Goal: Task Accomplishment & Management: Complete application form

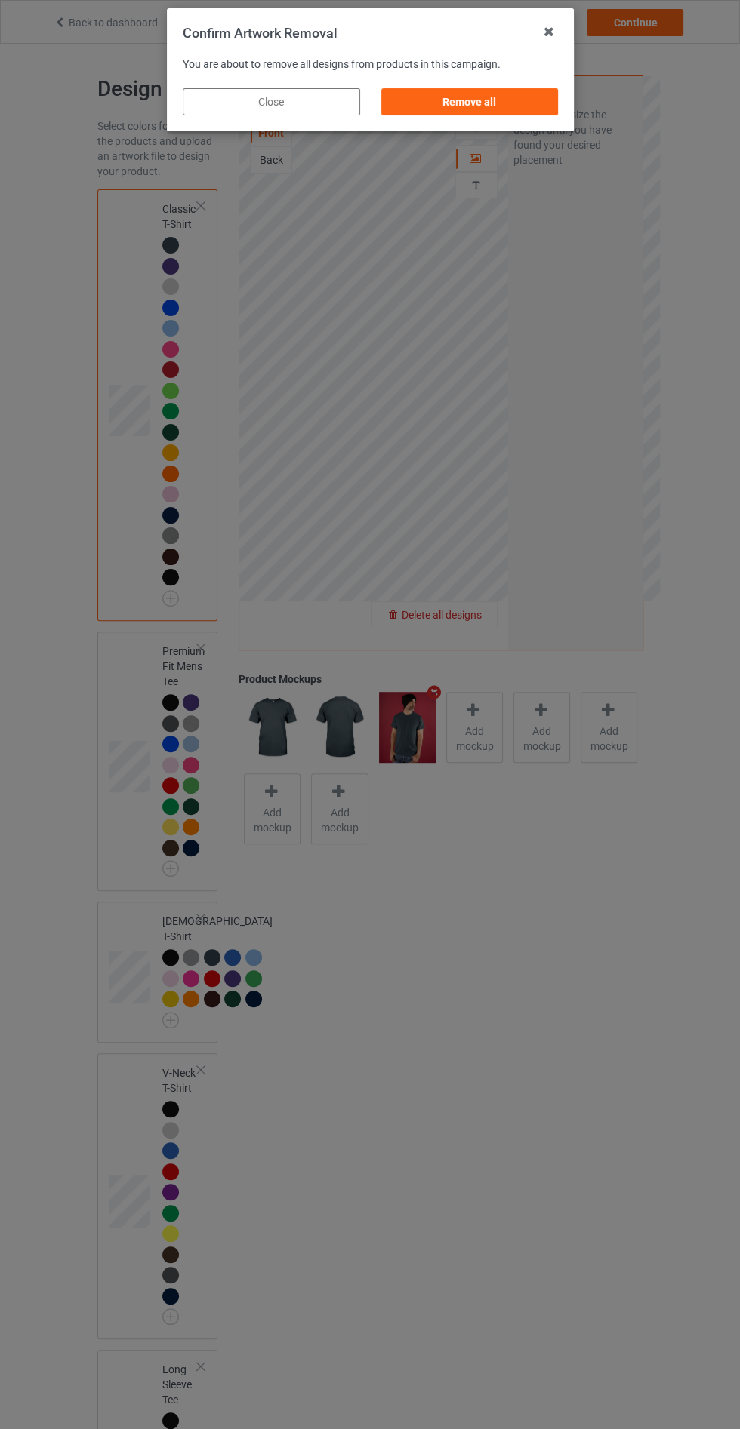
click at [497, 98] on div "Remove all" at bounding box center [468, 101] width 177 height 27
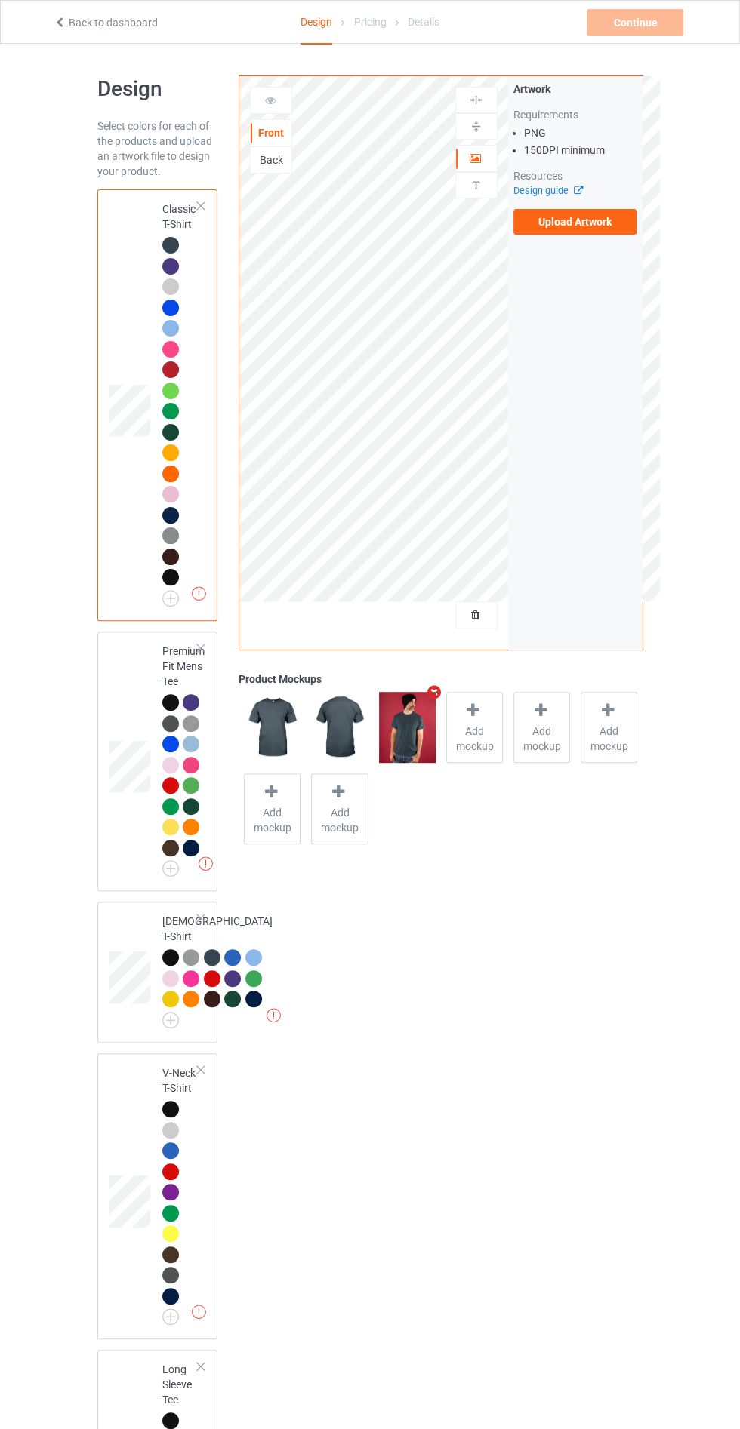
click at [593, 220] on label "Upload Artwork" at bounding box center [575, 222] width 124 height 26
click at [0, 0] on input "Upload Artwork" at bounding box center [0, 0] width 0 height 0
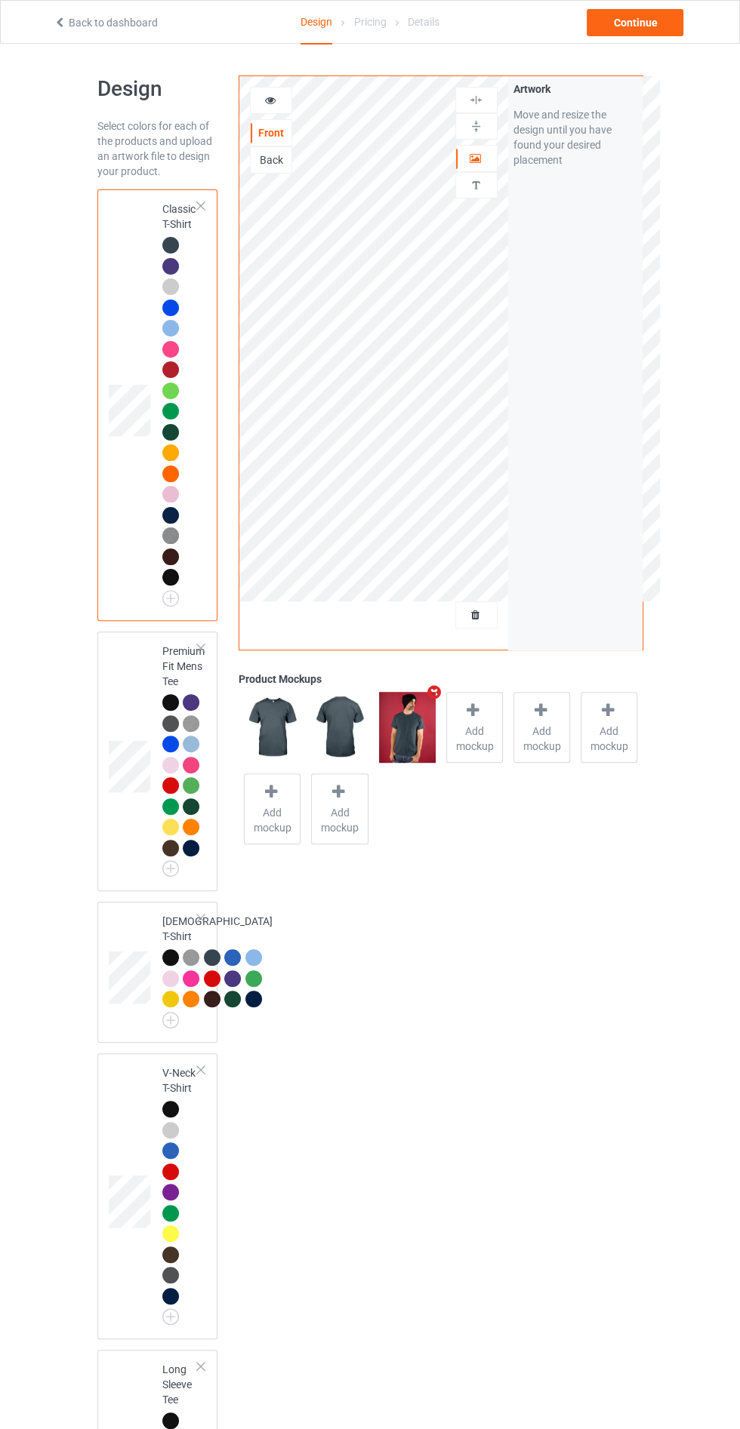
click at [266, 97] on icon at bounding box center [269, 98] width 13 height 11
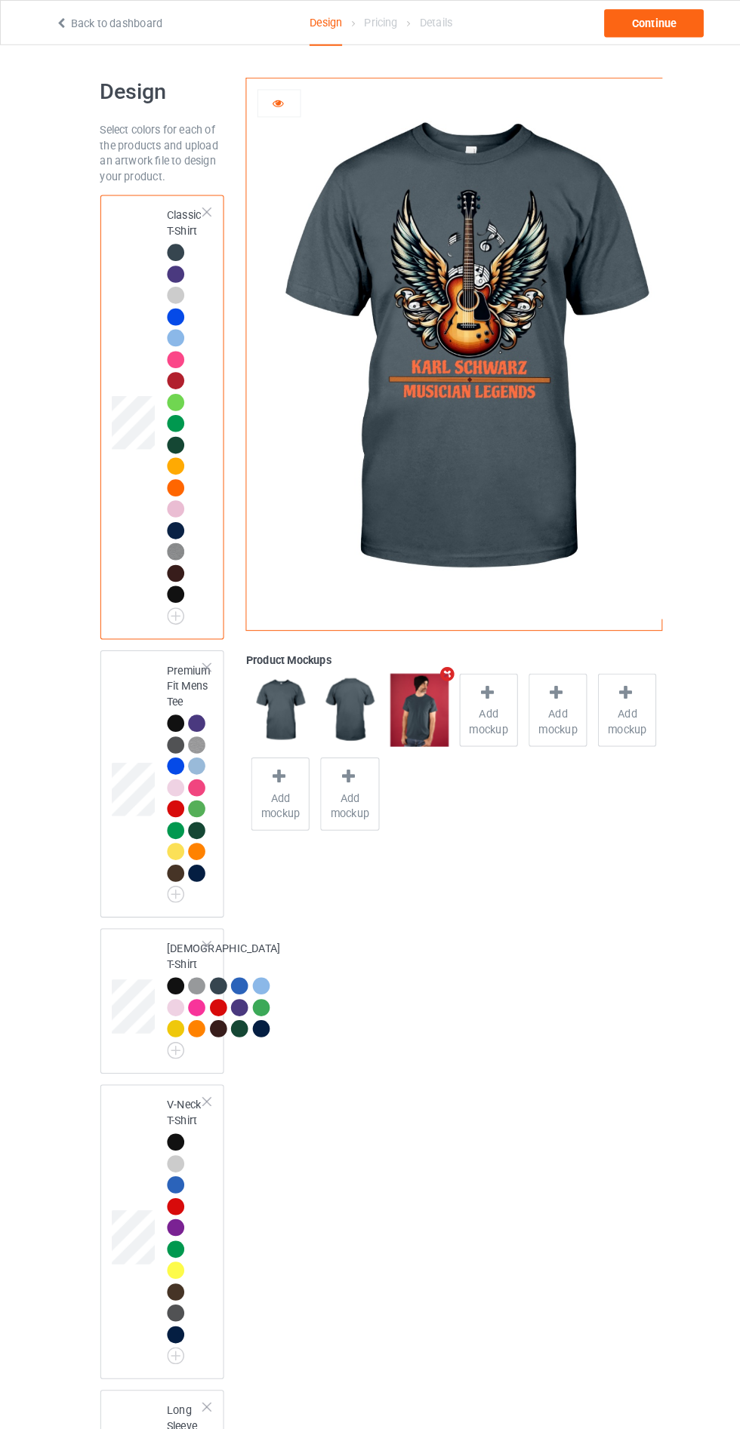
scroll to position [5, 0]
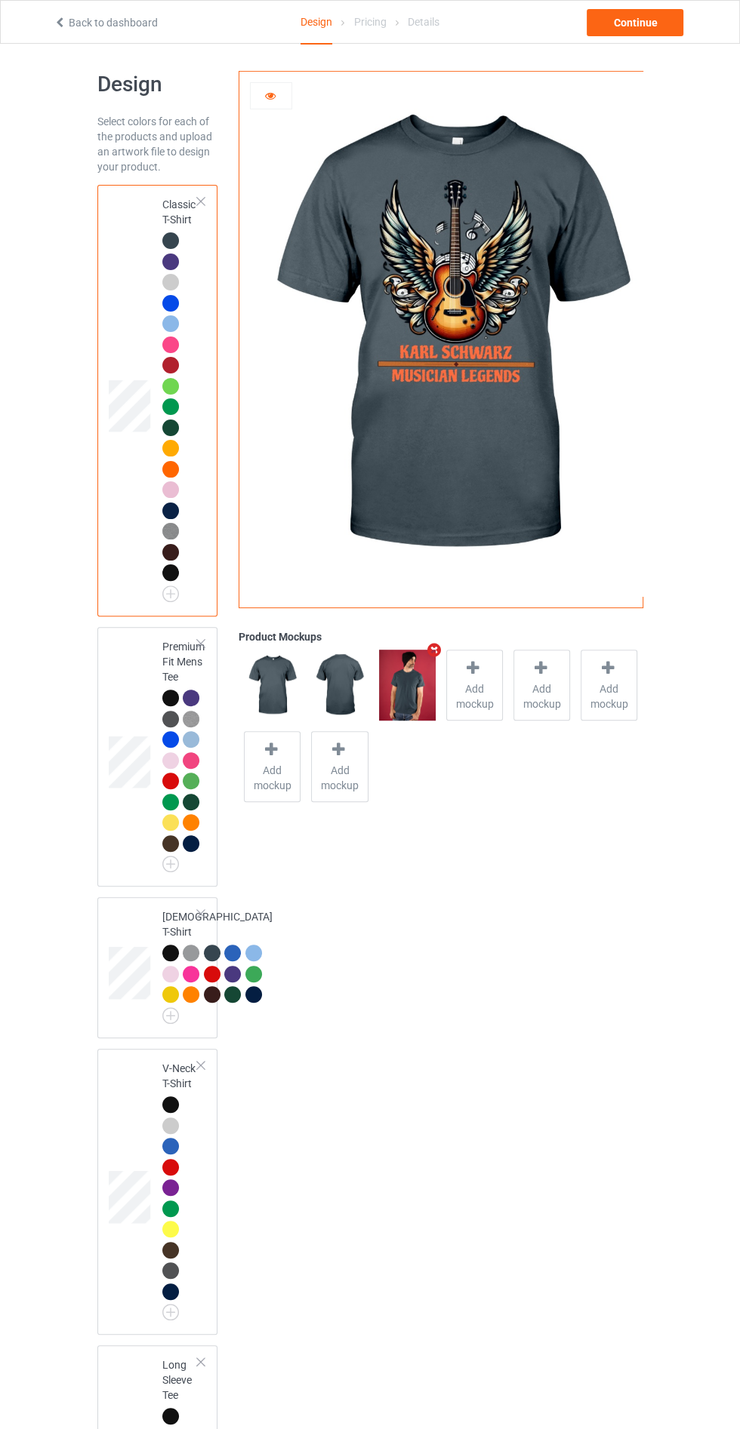
click at [169, 500] on div at bounding box center [172, 491] width 21 height 21
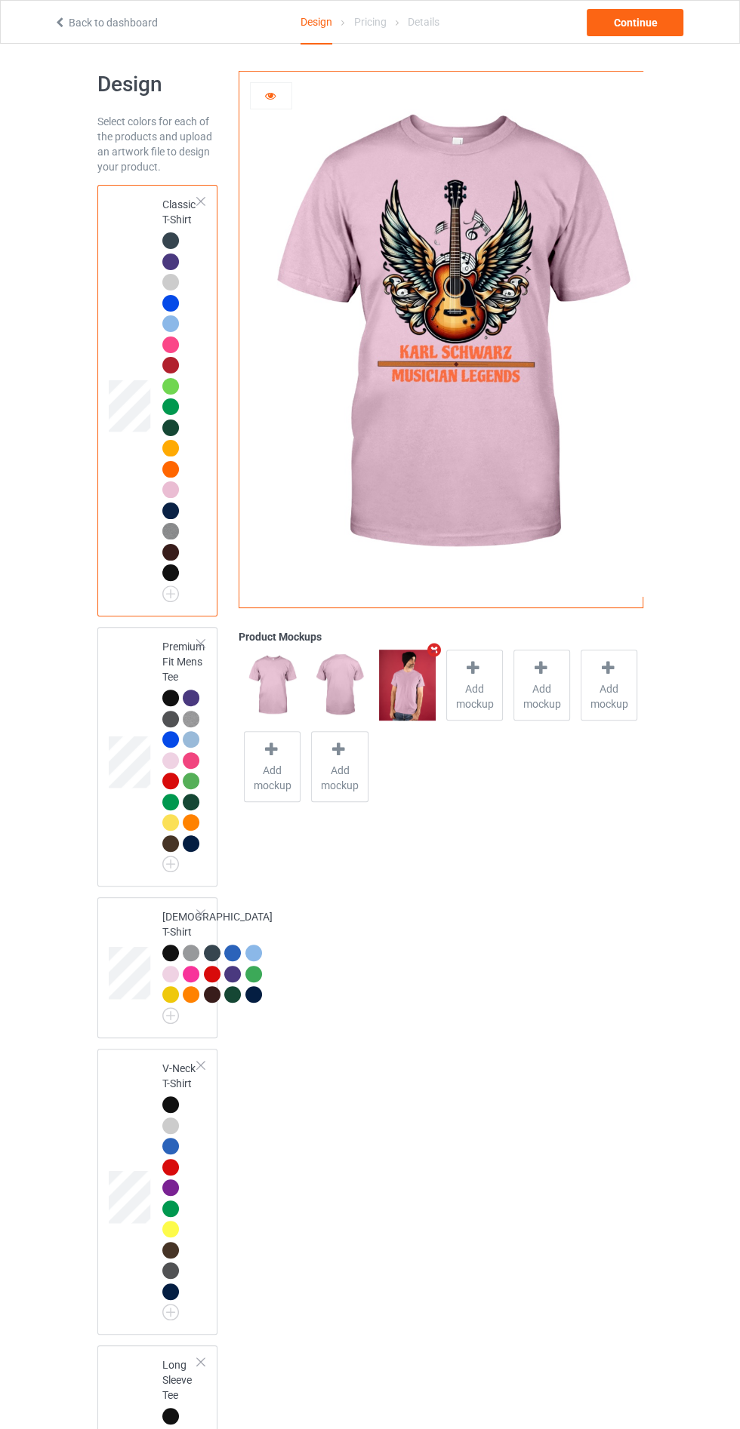
click at [170, 254] on div at bounding box center [170, 262] width 17 height 17
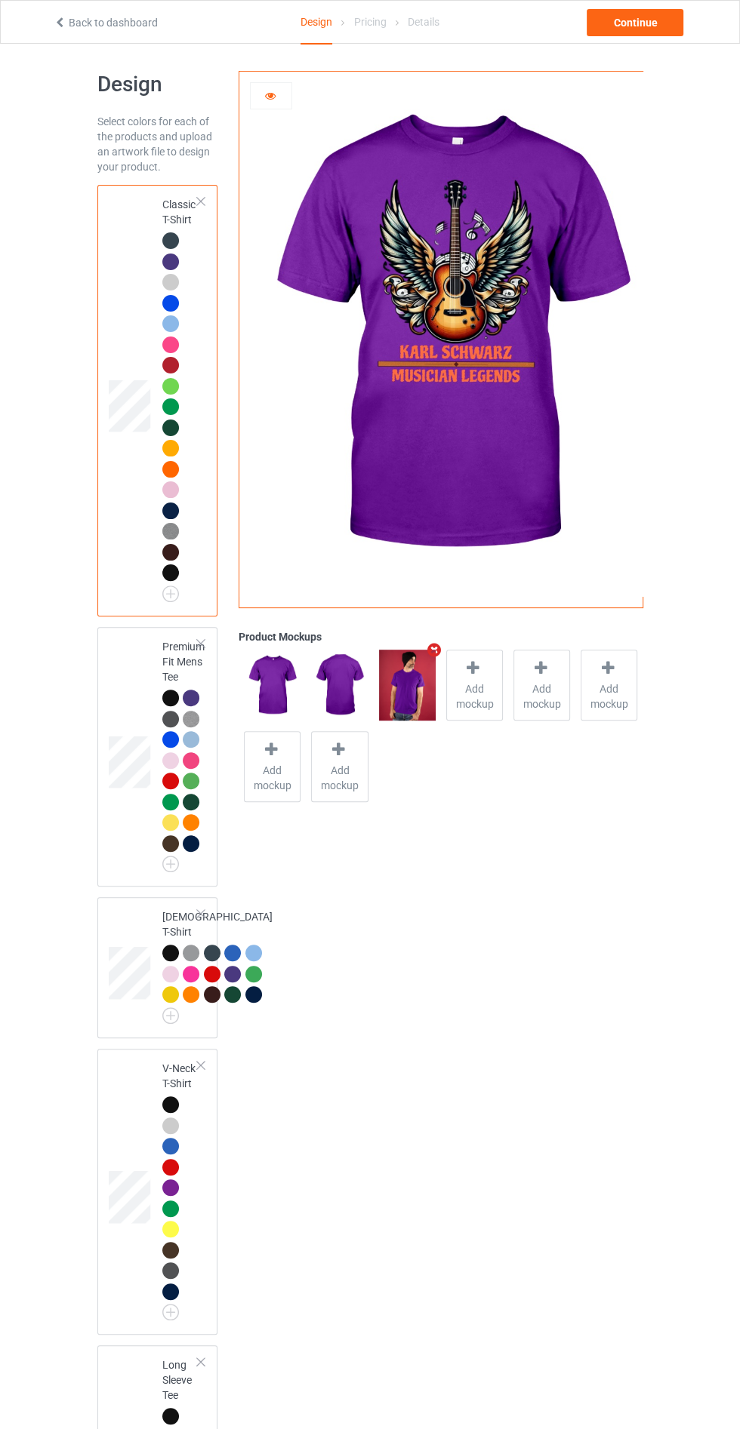
click at [163, 533] on img at bounding box center [170, 531] width 17 height 17
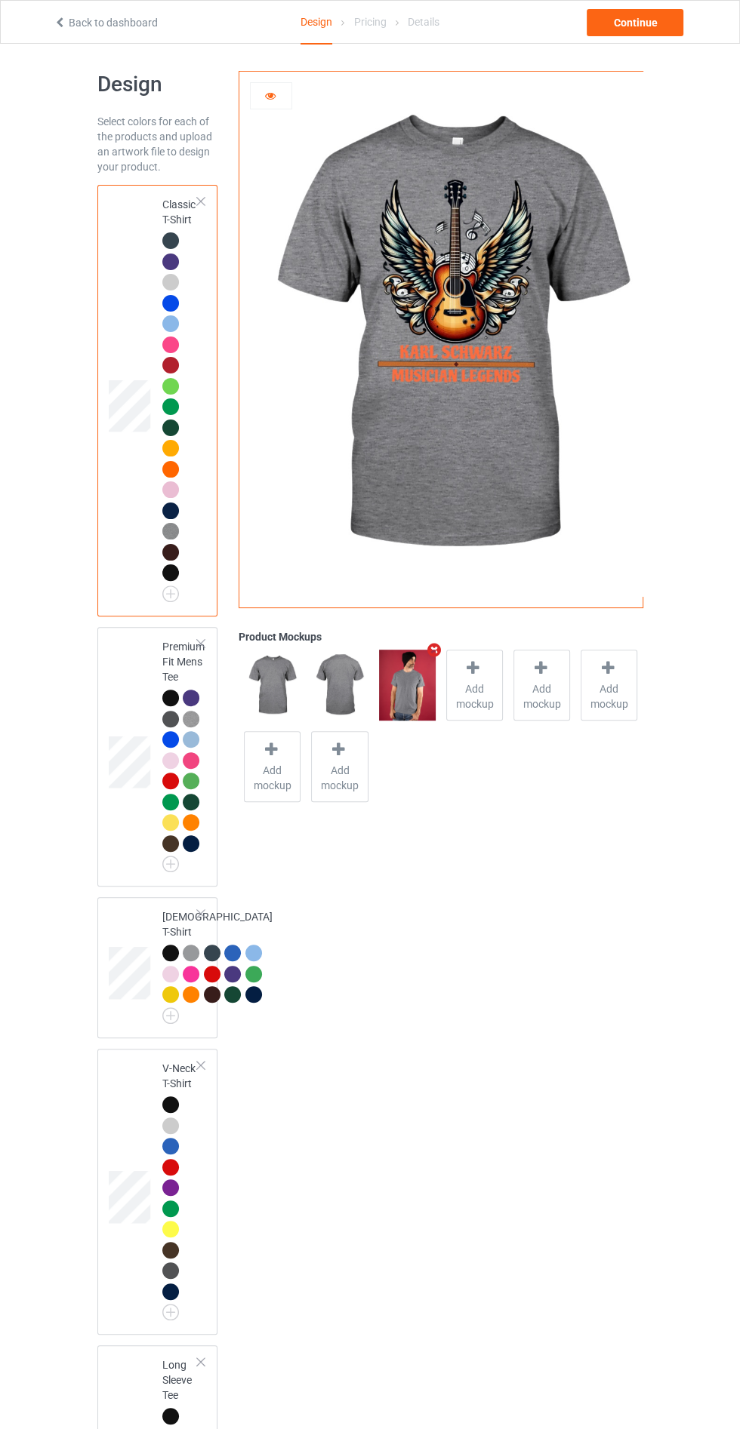
click at [166, 558] on div at bounding box center [170, 552] width 17 height 17
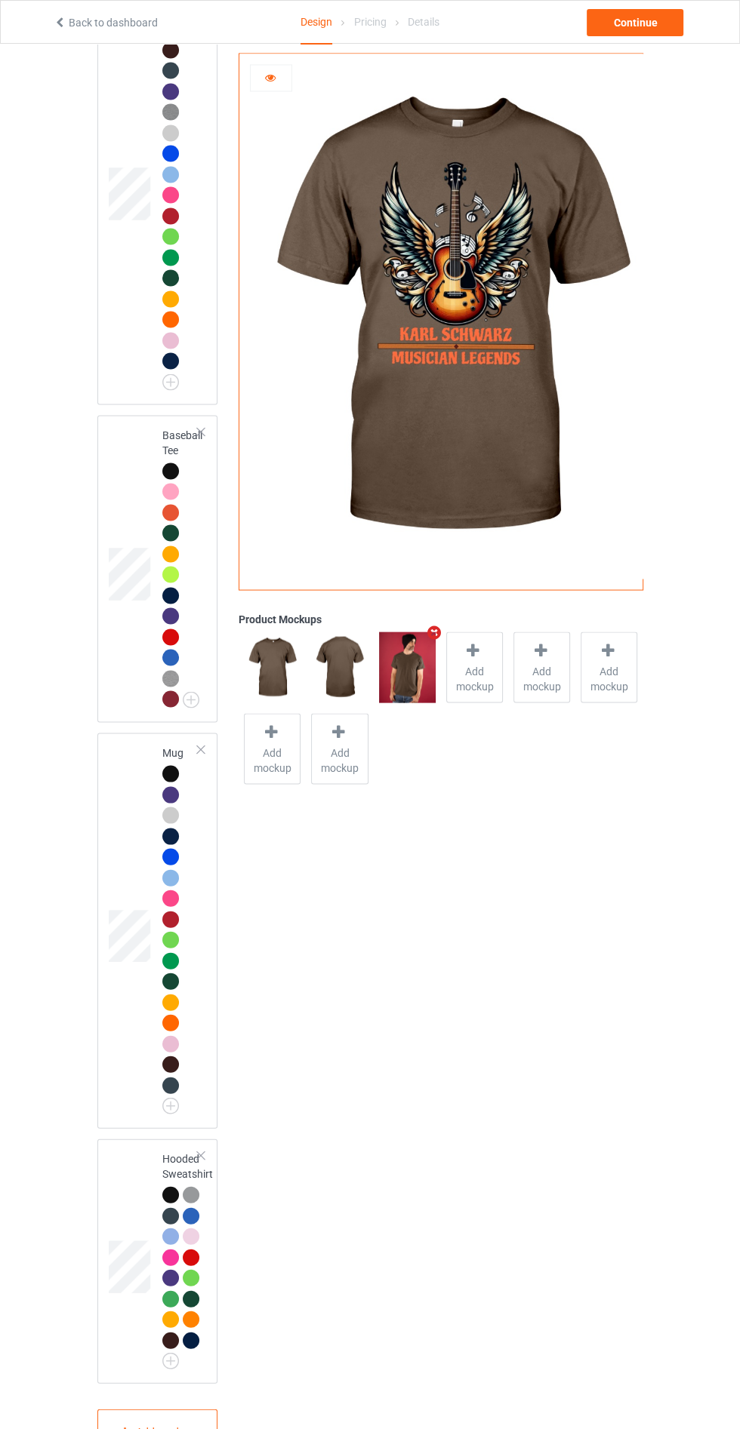
scroll to position [2243, 0]
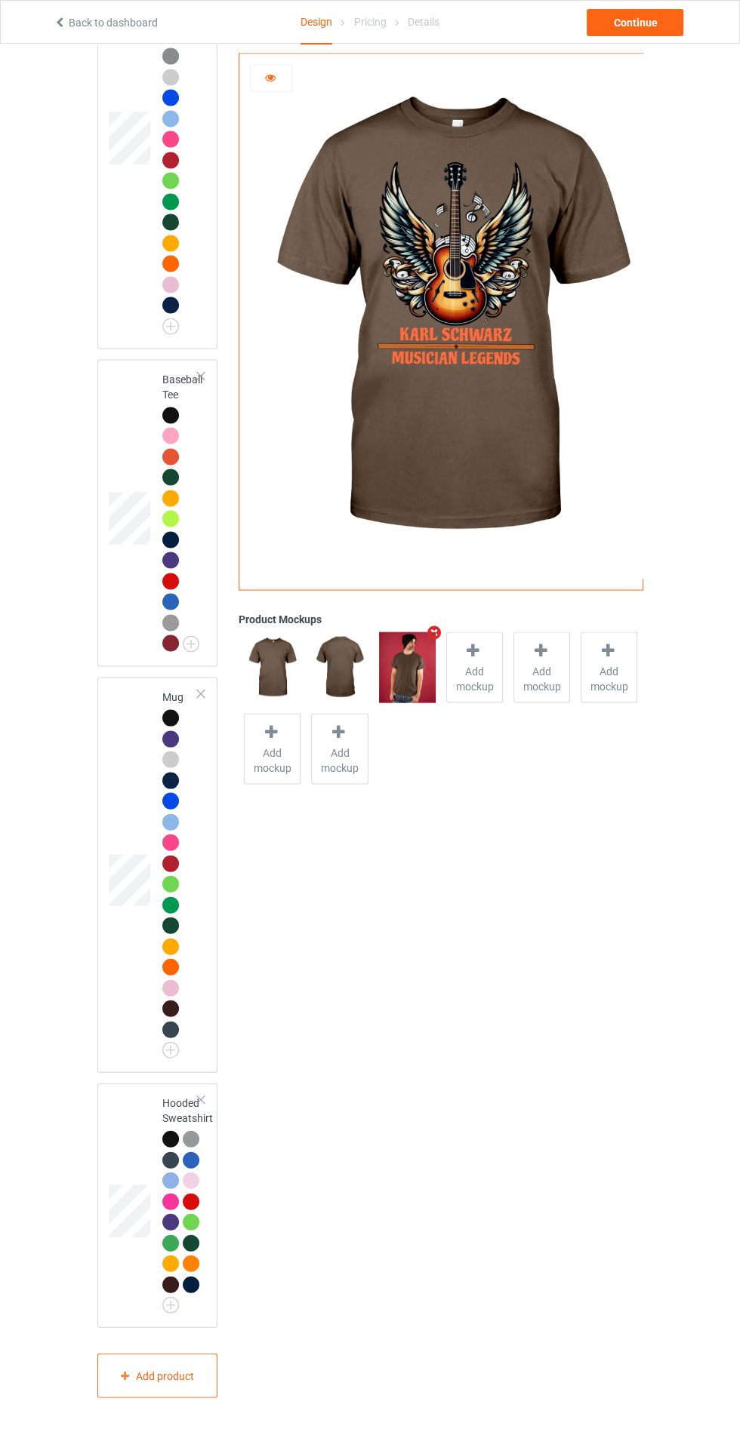
click at [127, 927] on td at bounding box center [131, 874] width 45 height 383
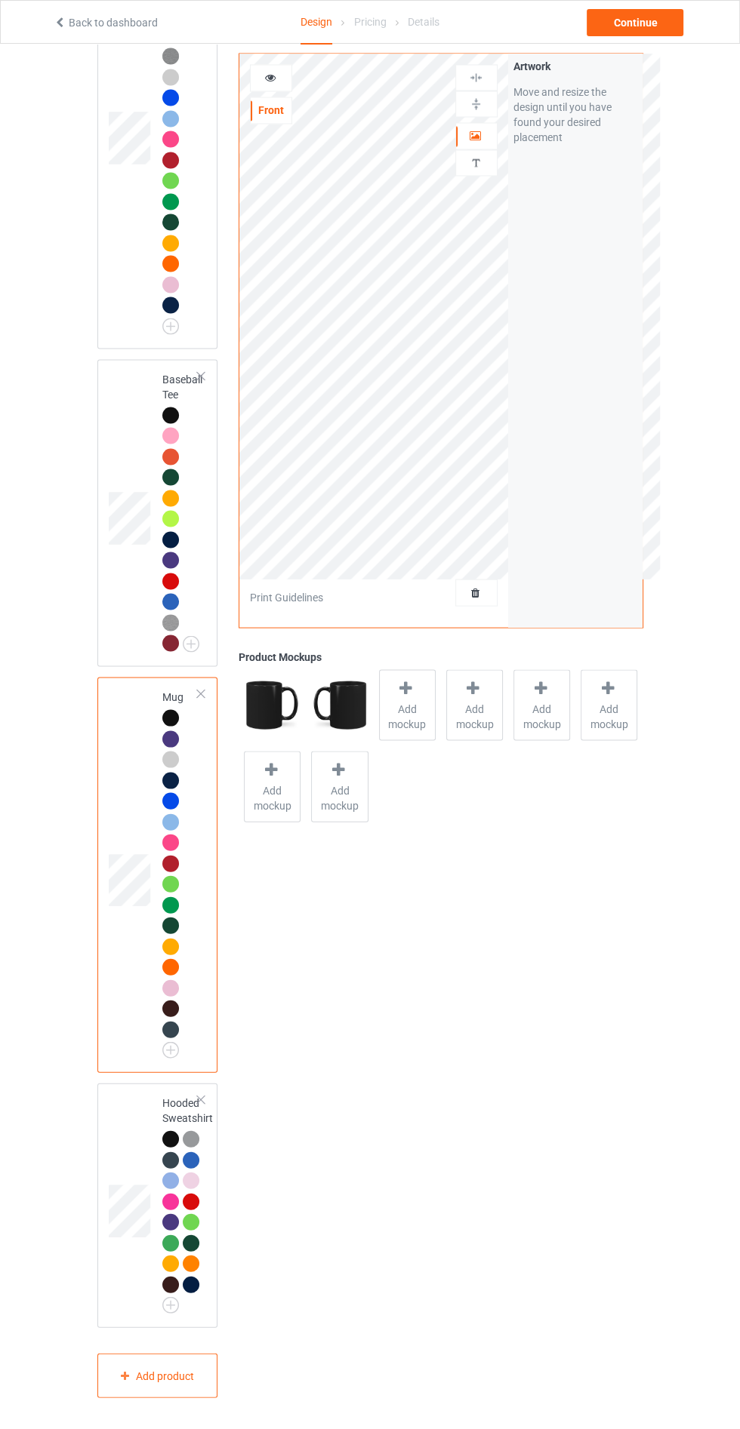
click at [275, 78] on icon at bounding box center [269, 75] width 13 height 11
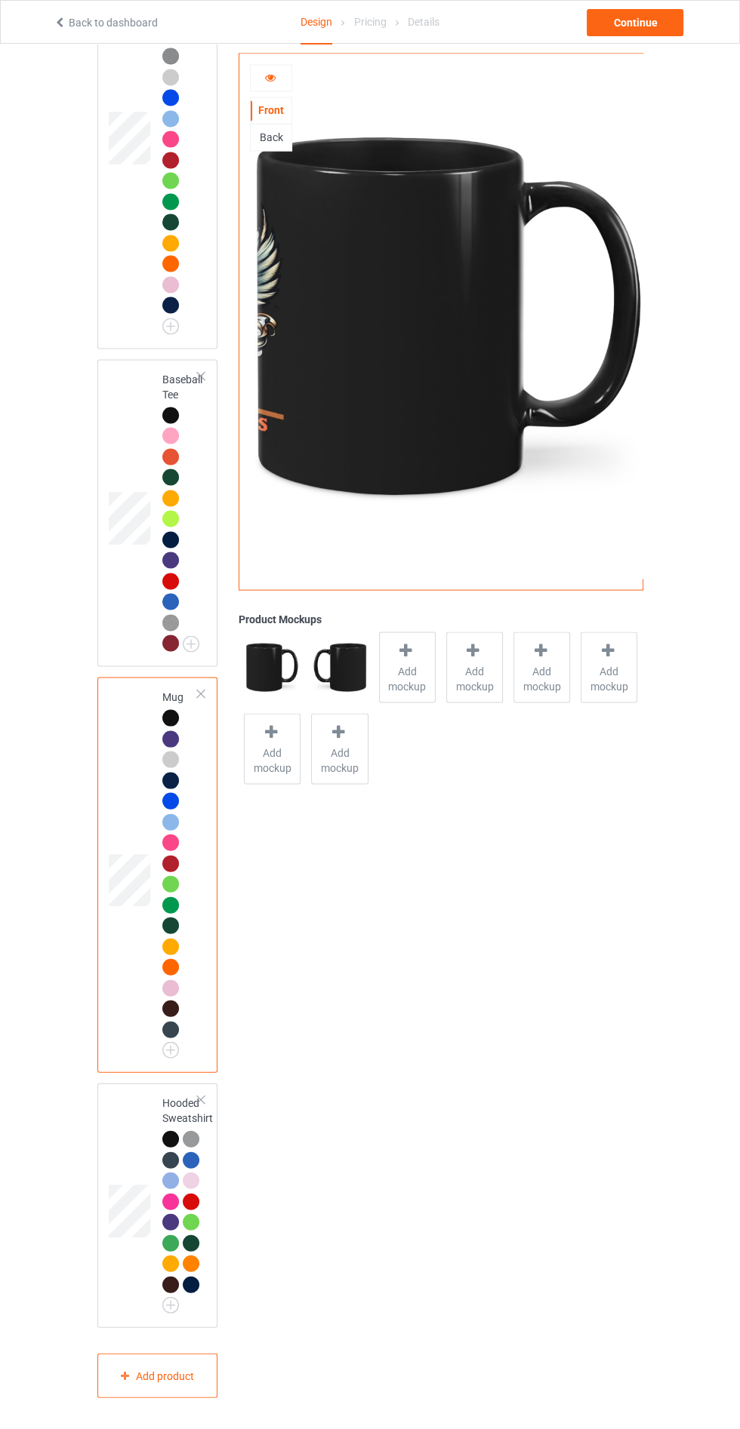
click at [280, 134] on div "Back" at bounding box center [271, 137] width 41 height 15
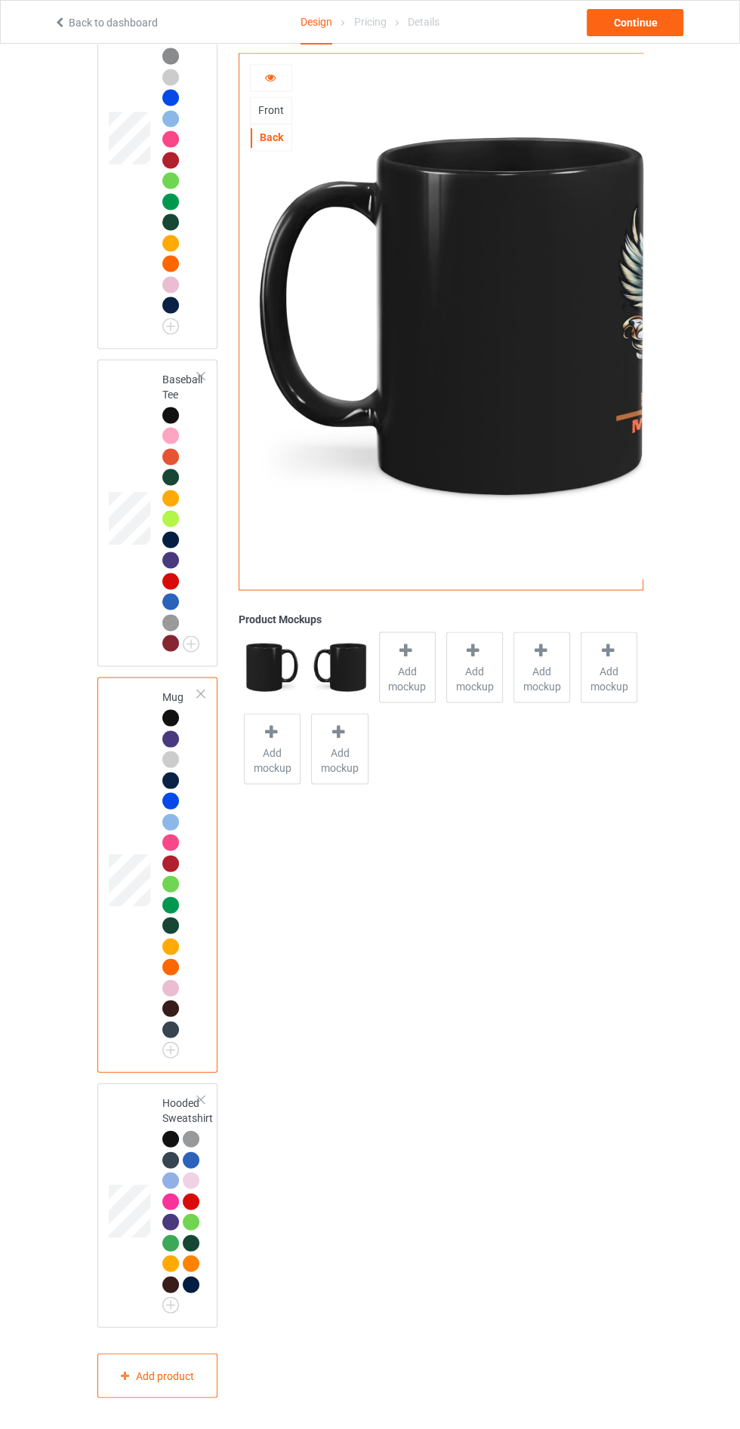
click at [604, 308] on img at bounding box center [449, 316] width 420 height 525
click at [269, 78] on icon at bounding box center [269, 75] width 13 height 11
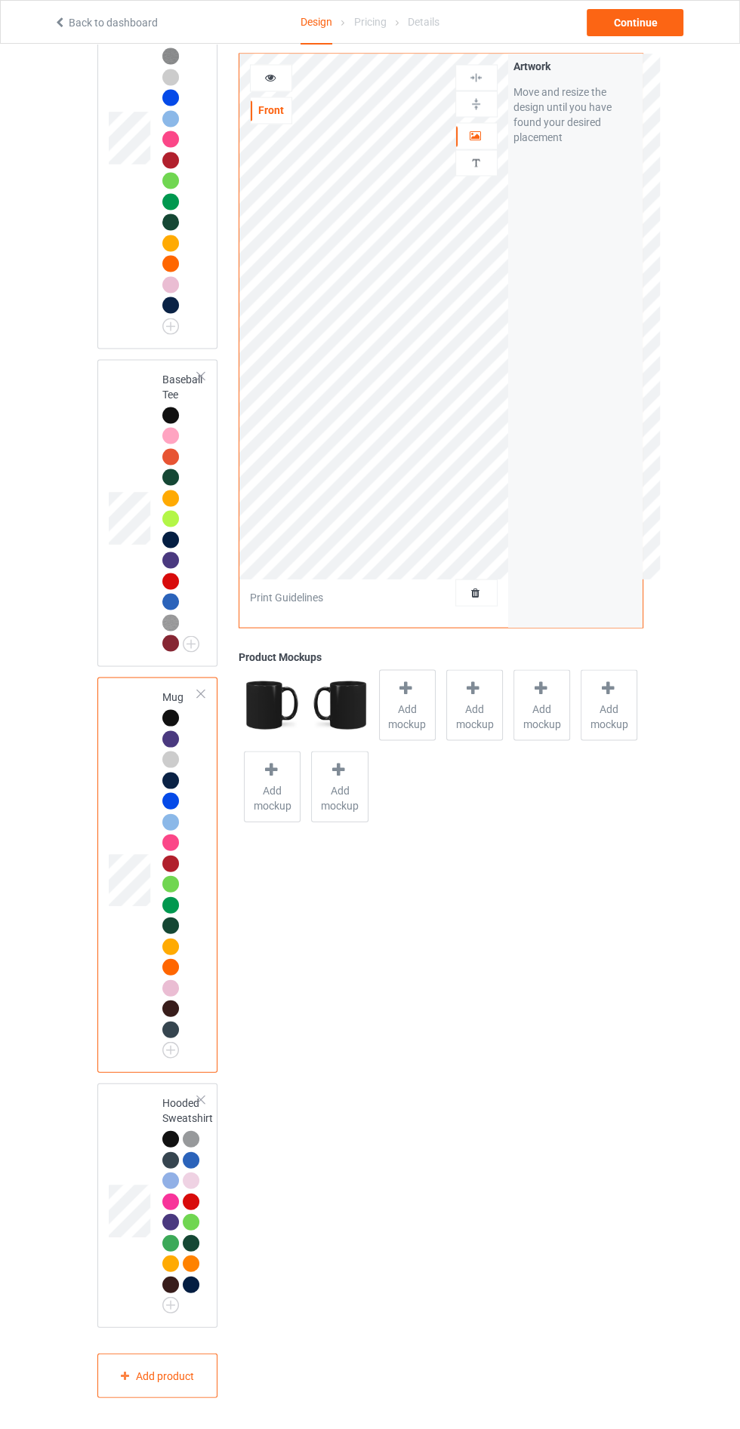
click at [475, 81] on img at bounding box center [476, 77] width 14 height 14
click at [475, 91] on div at bounding box center [476, 104] width 42 height 26
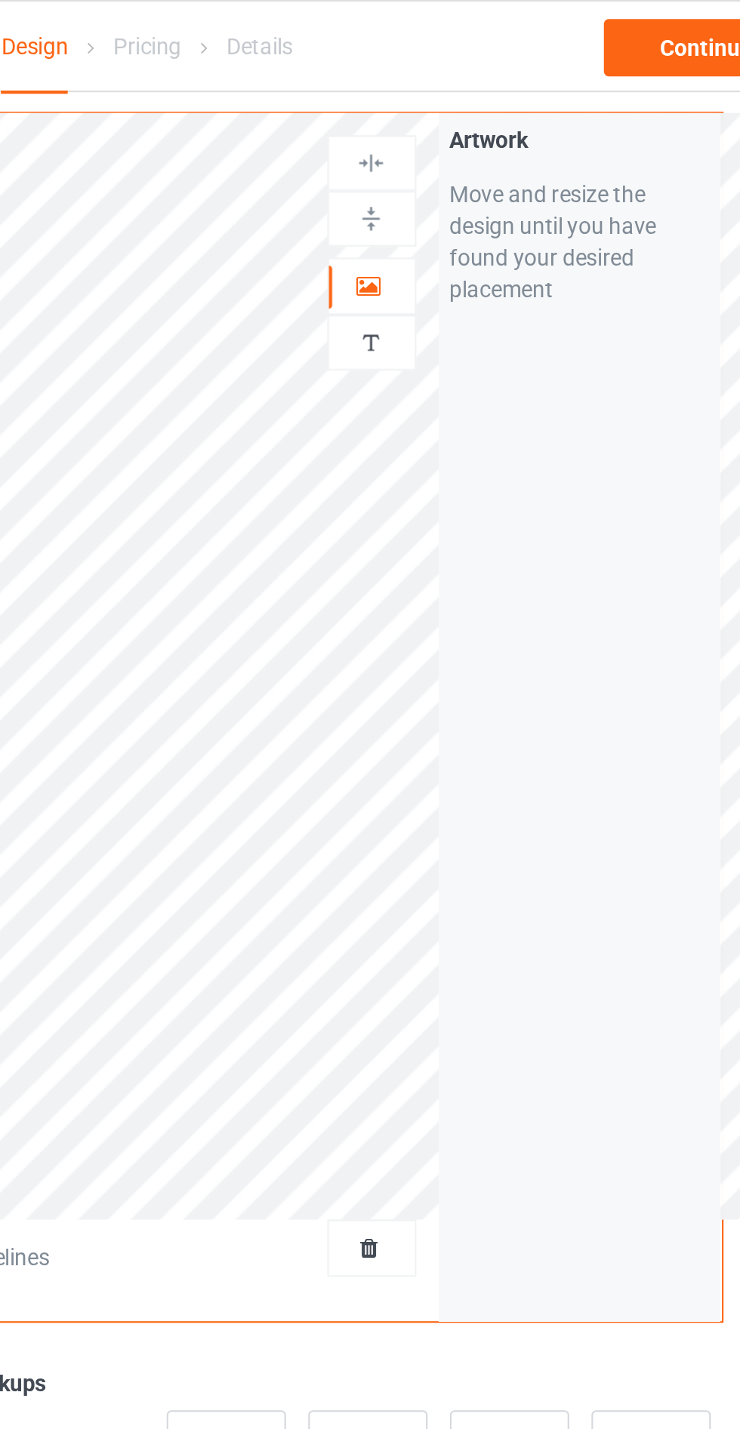
scroll to position [1988, 0]
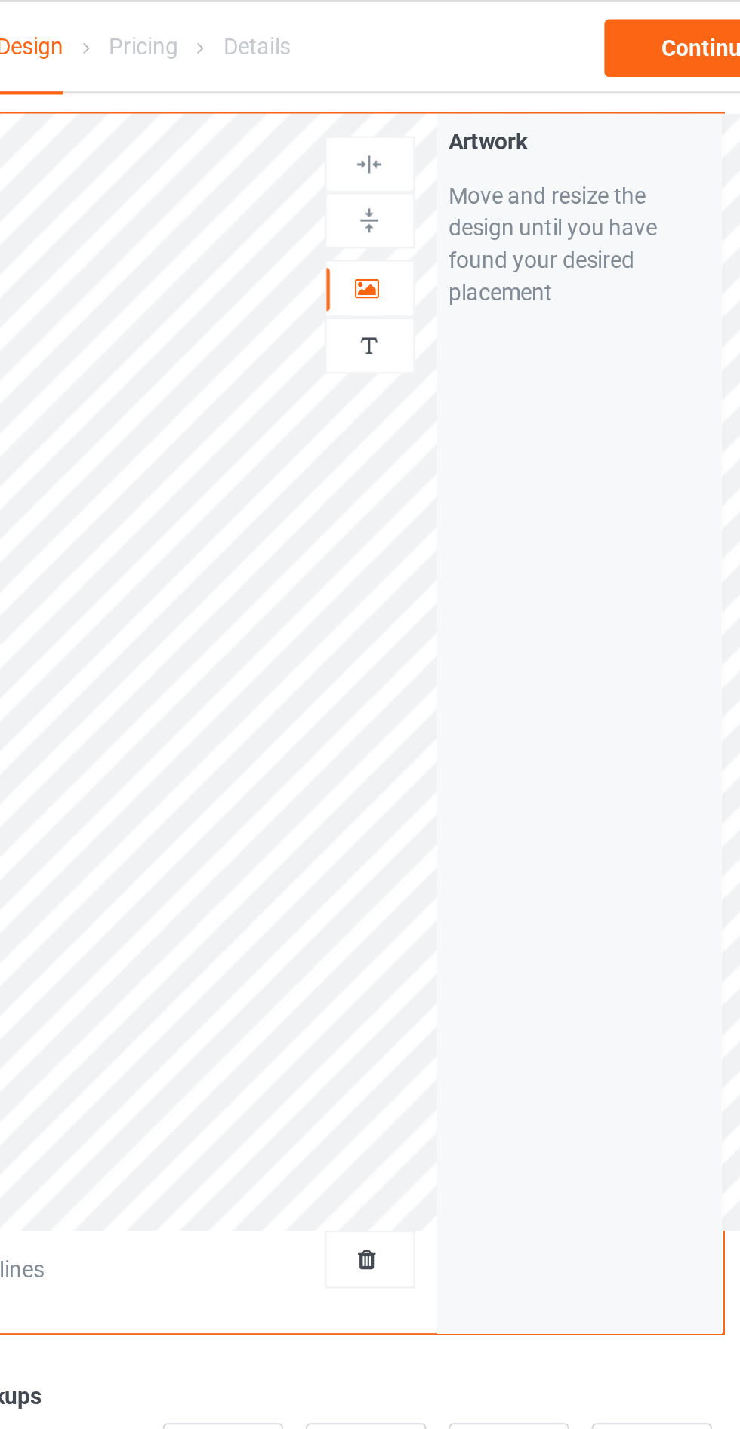
click at [526, 42] on div "Back to dashboard Design Pricing Details Continue" at bounding box center [370, 22] width 654 height 42
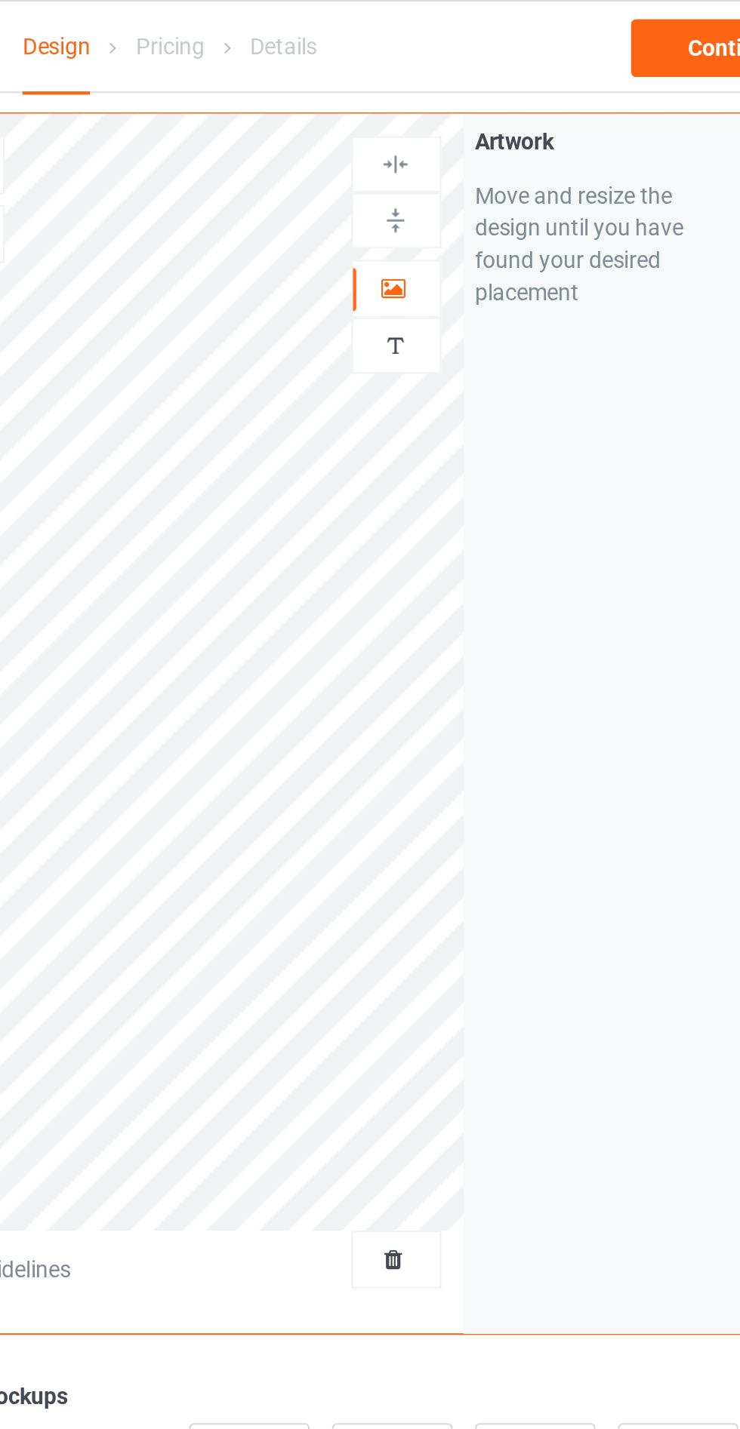
click at [478, 72] on img at bounding box center [476, 77] width 14 height 14
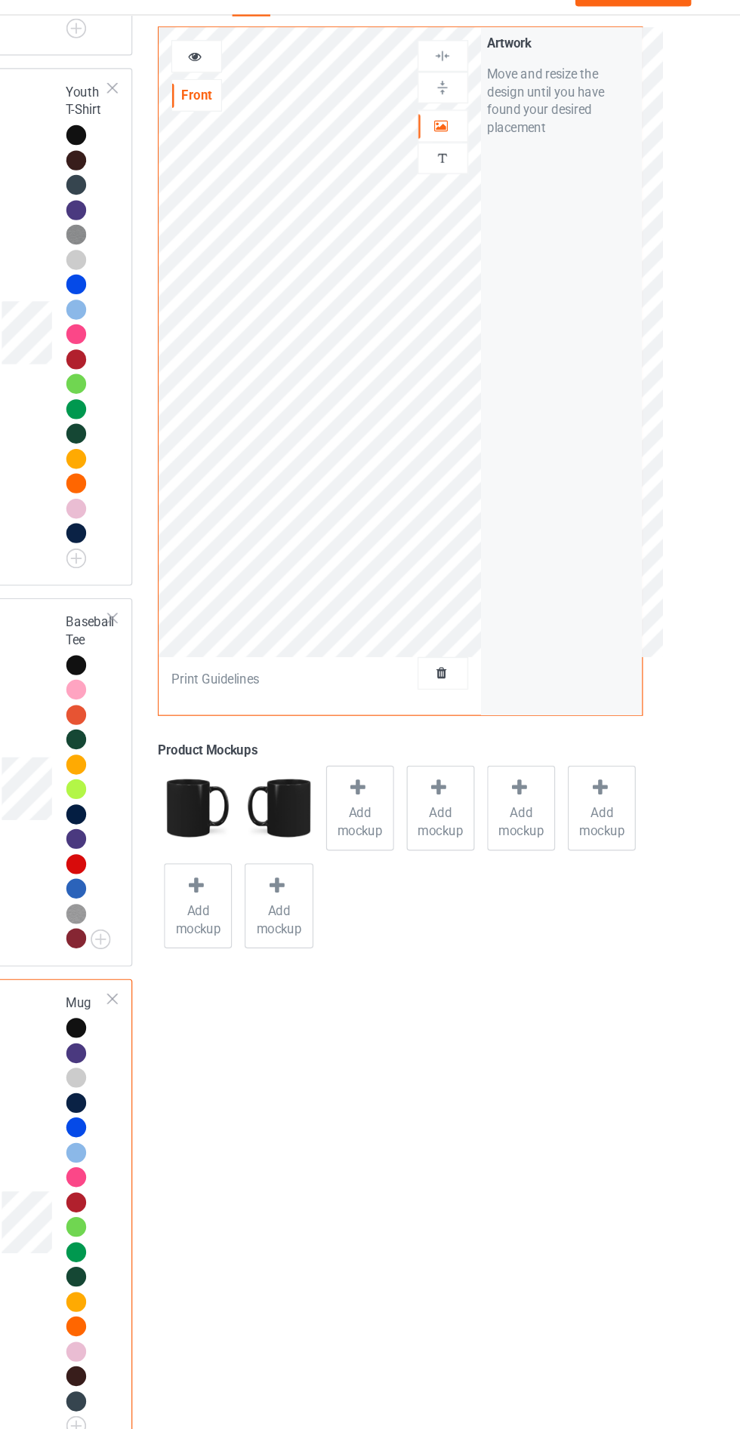
scroll to position [1913, 0]
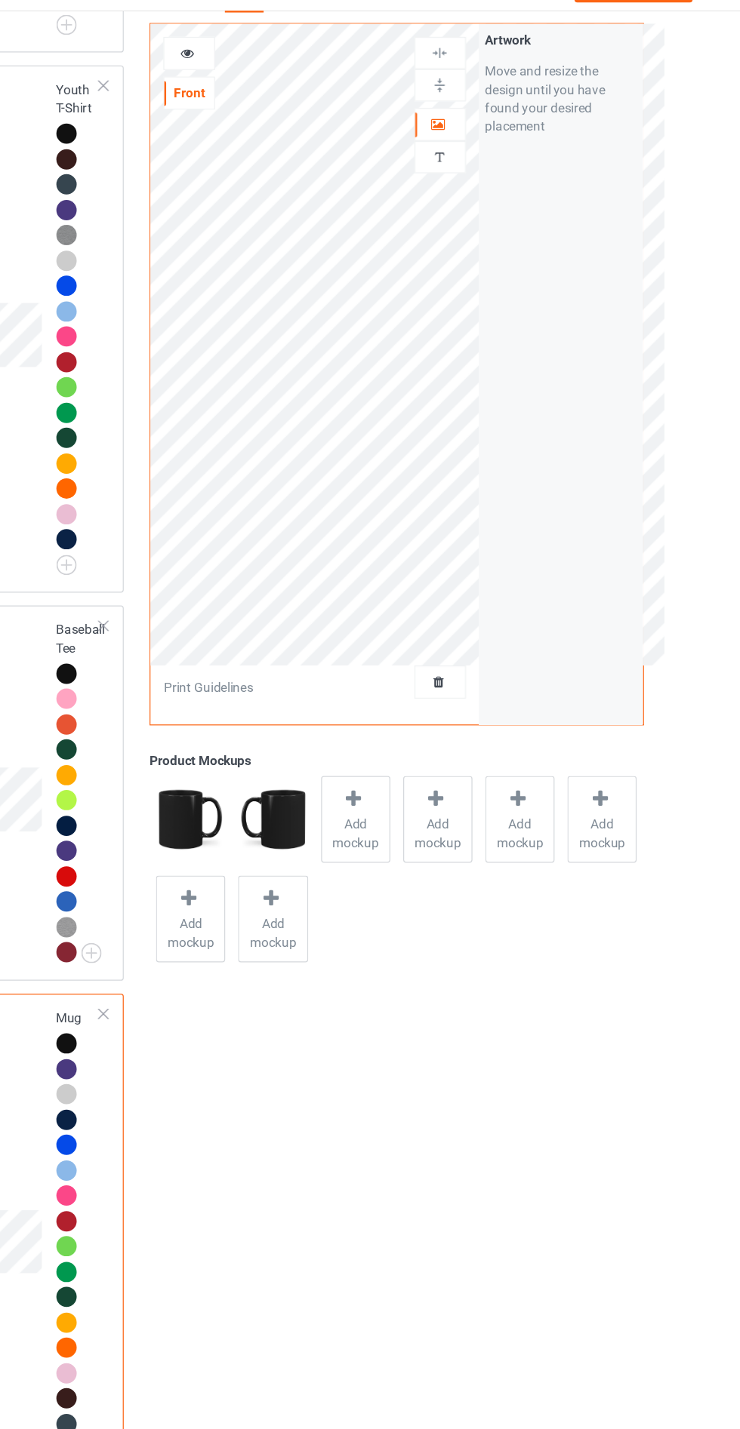
click at [478, 135] on icon at bounding box center [475, 133] width 13 height 11
click at [476, 76] on img at bounding box center [476, 77] width 14 height 14
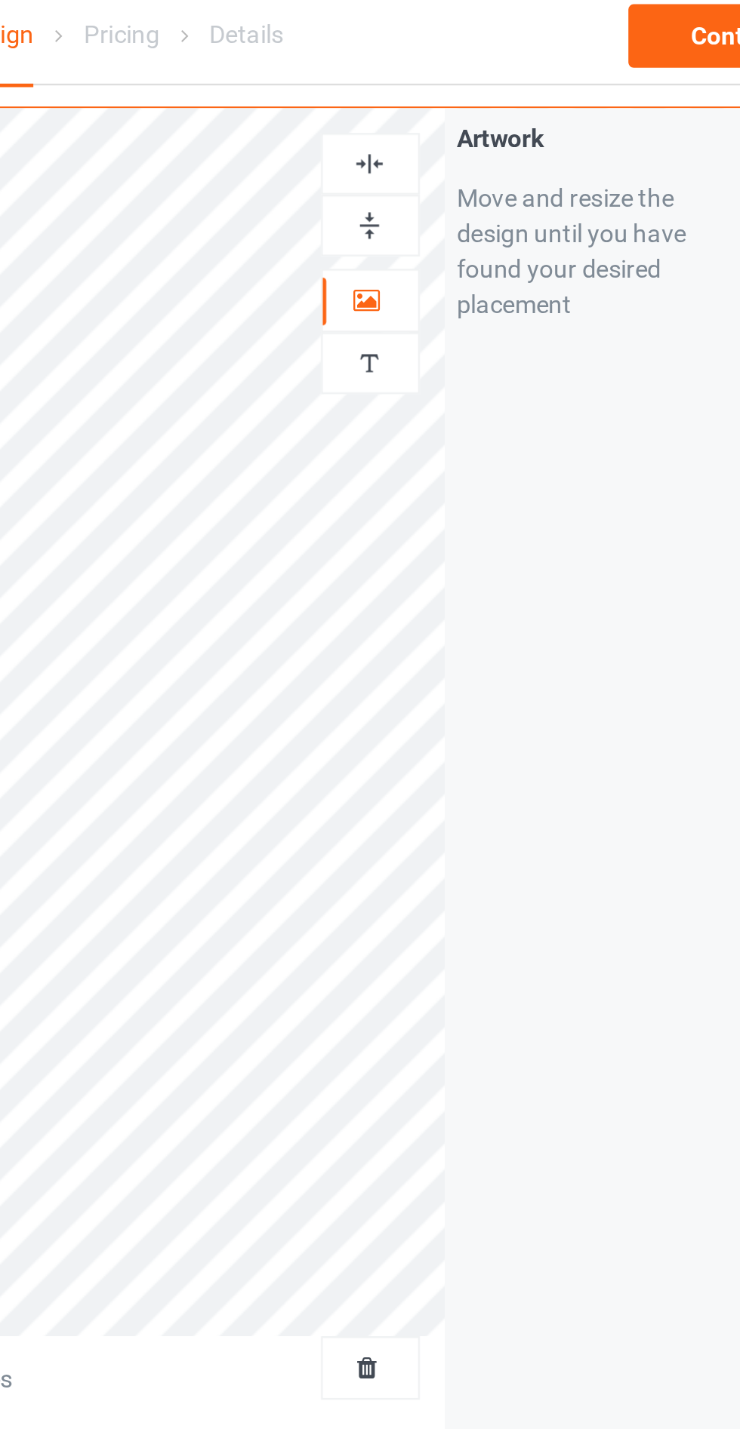
scroll to position [1617, 0]
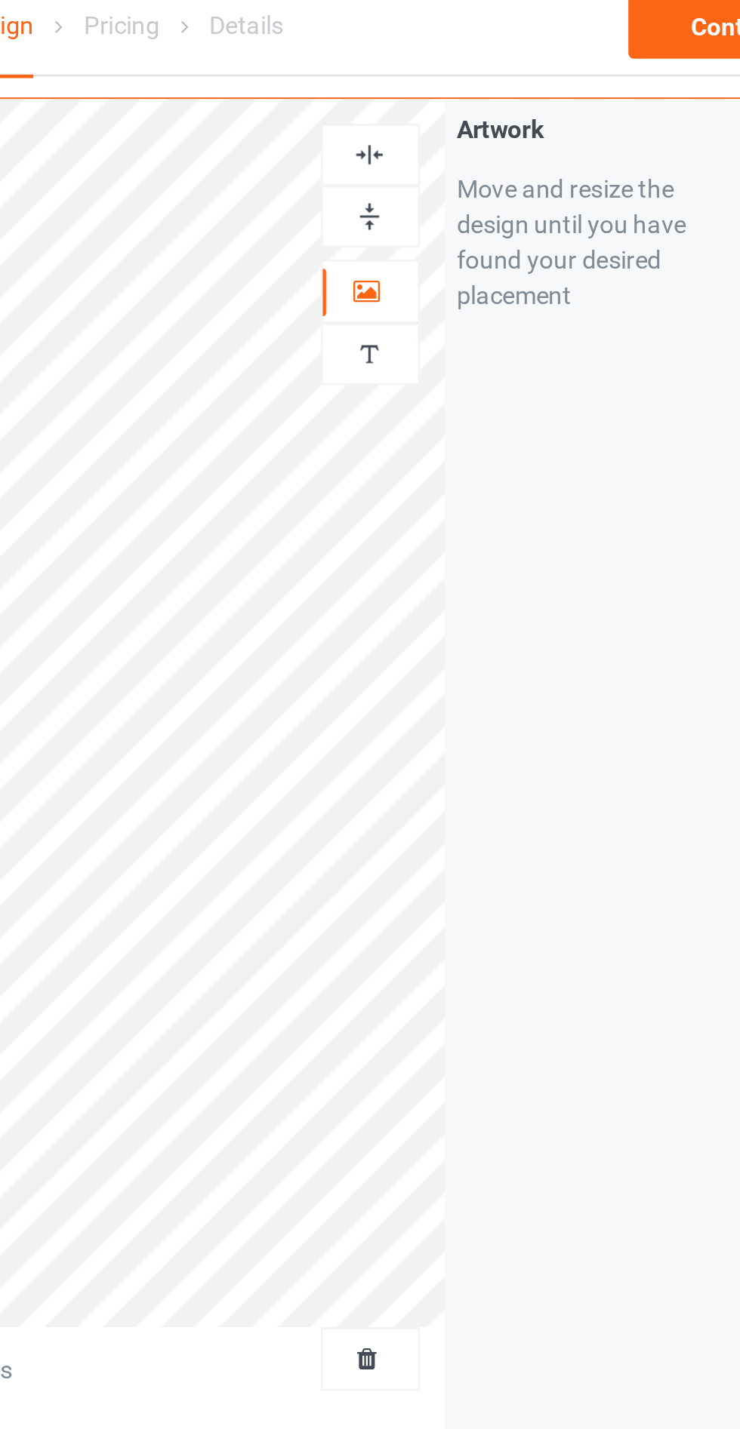
click at [478, 72] on img at bounding box center [476, 77] width 14 height 14
click at [477, 70] on img at bounding box center [476, 77] width 14 height 14
click at [577, 186] on div "Artwork Move and resize the design until you have found your desired placement" at bounding box center [575, 341] width 134 height 574
click at [478, 133] on icon at bounding box center [475, 133] width 13 height 11
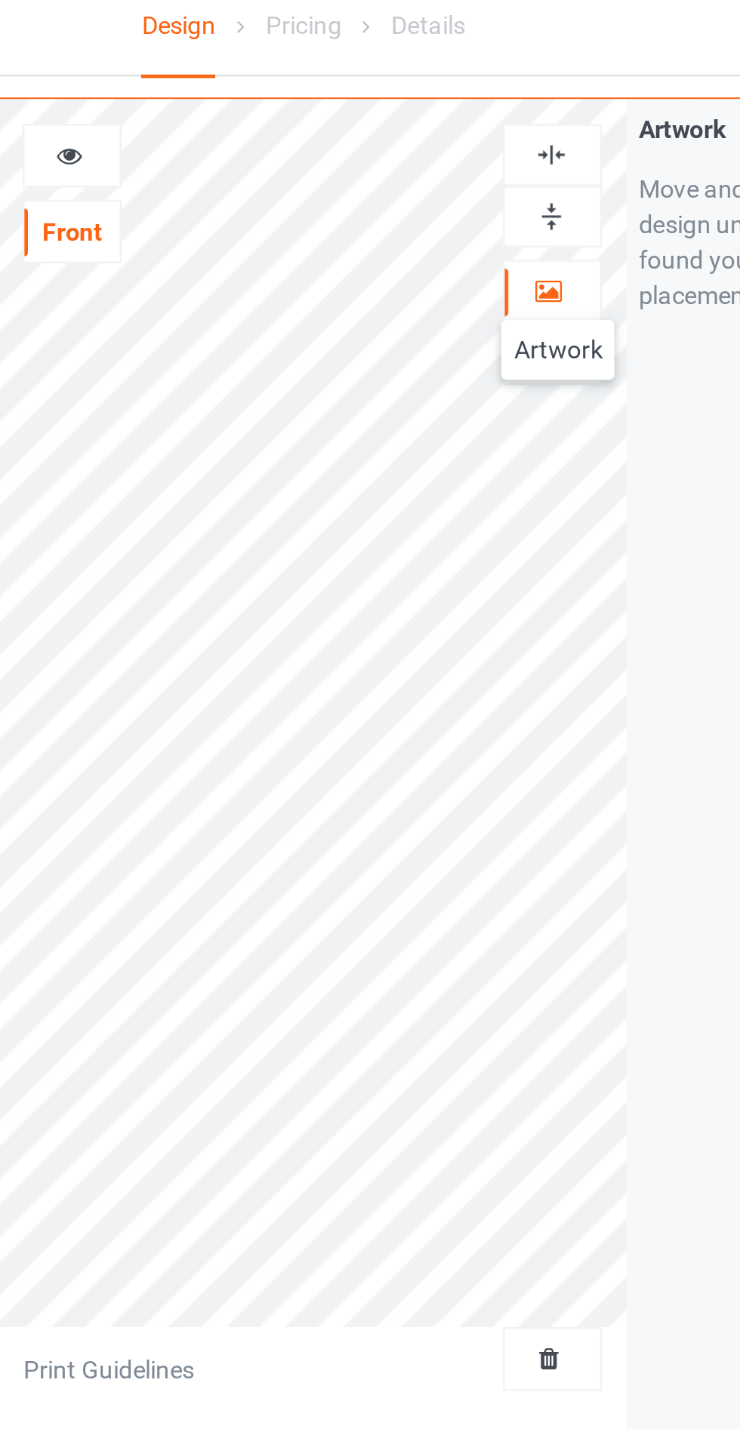
click at [280, 77] on div at bounding box center [271, 77] width 41 height 15
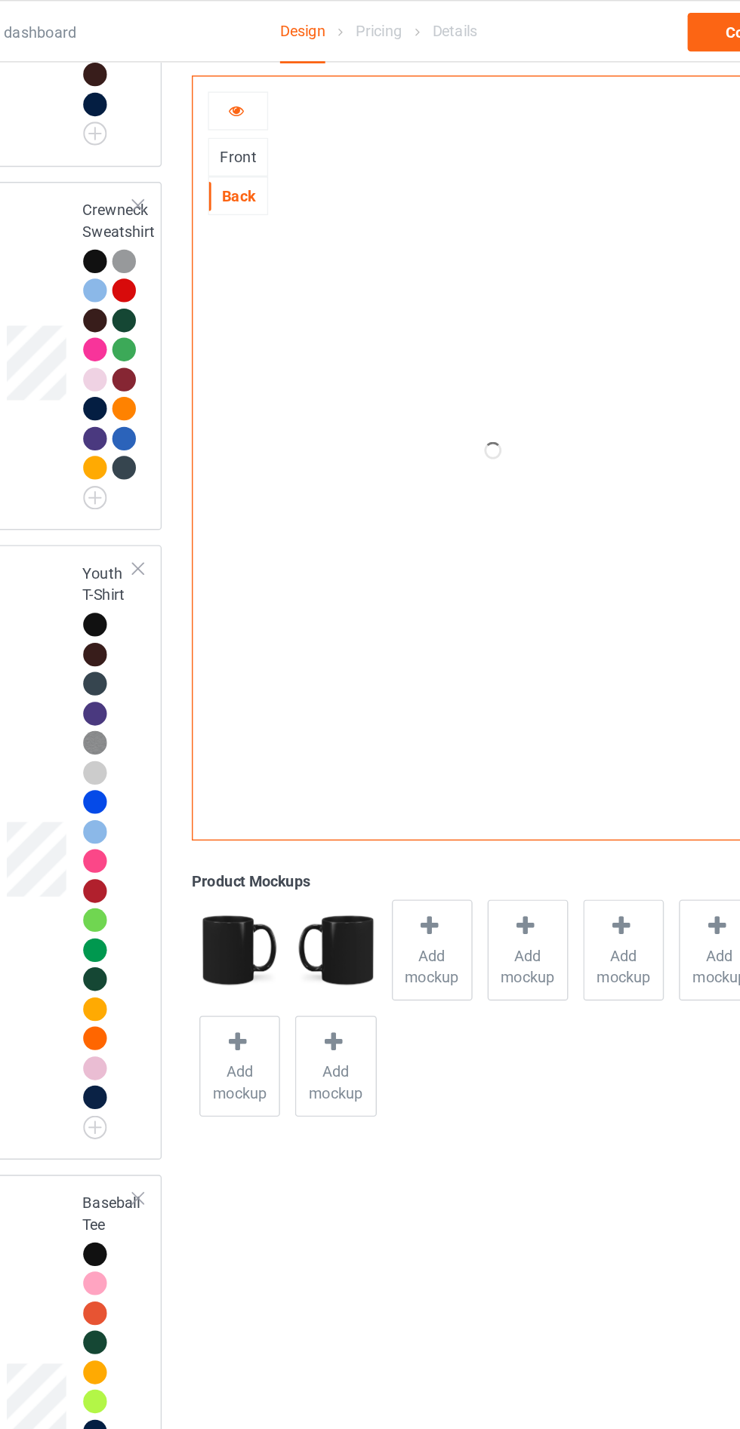
scroll to position [1618, 0]
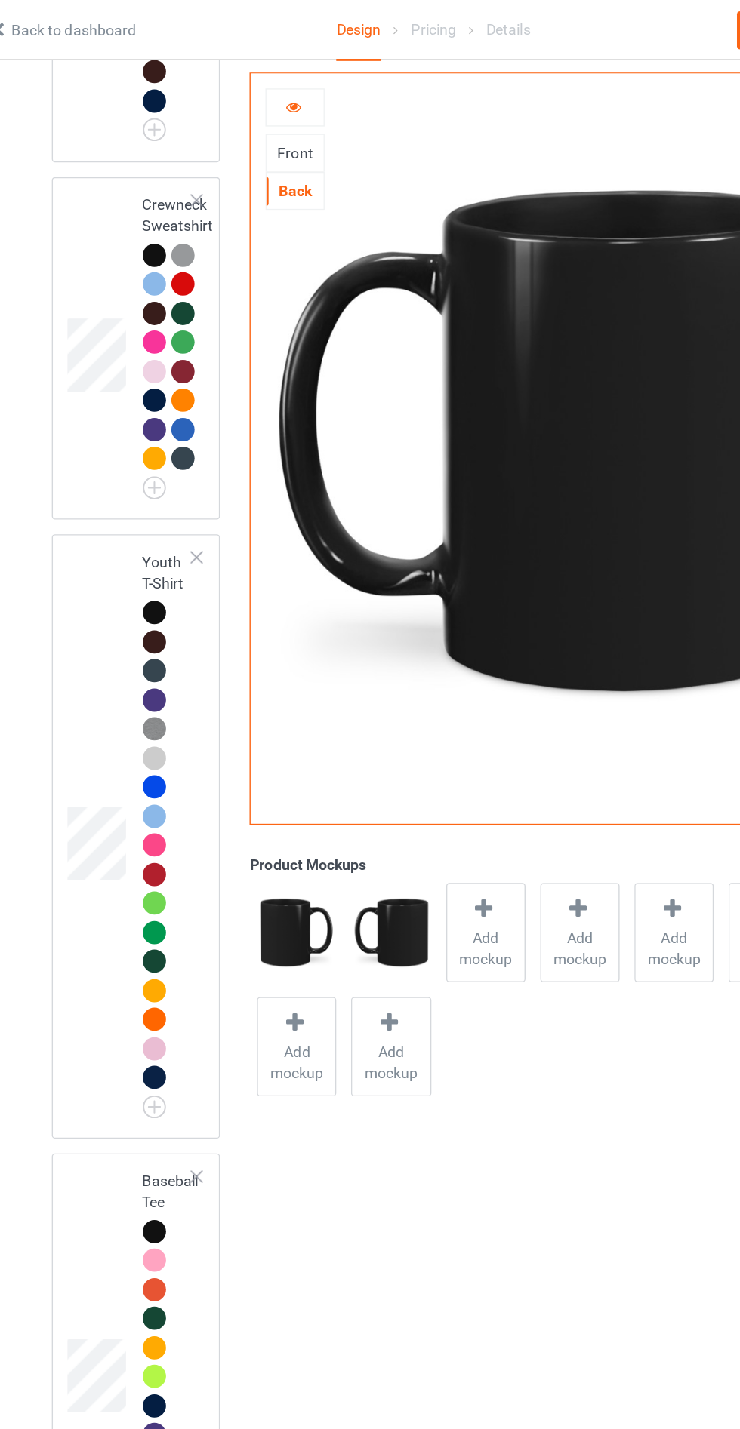
click at [268, 106] on div "Front" at bounding box center [271, 110] width 41 height 15
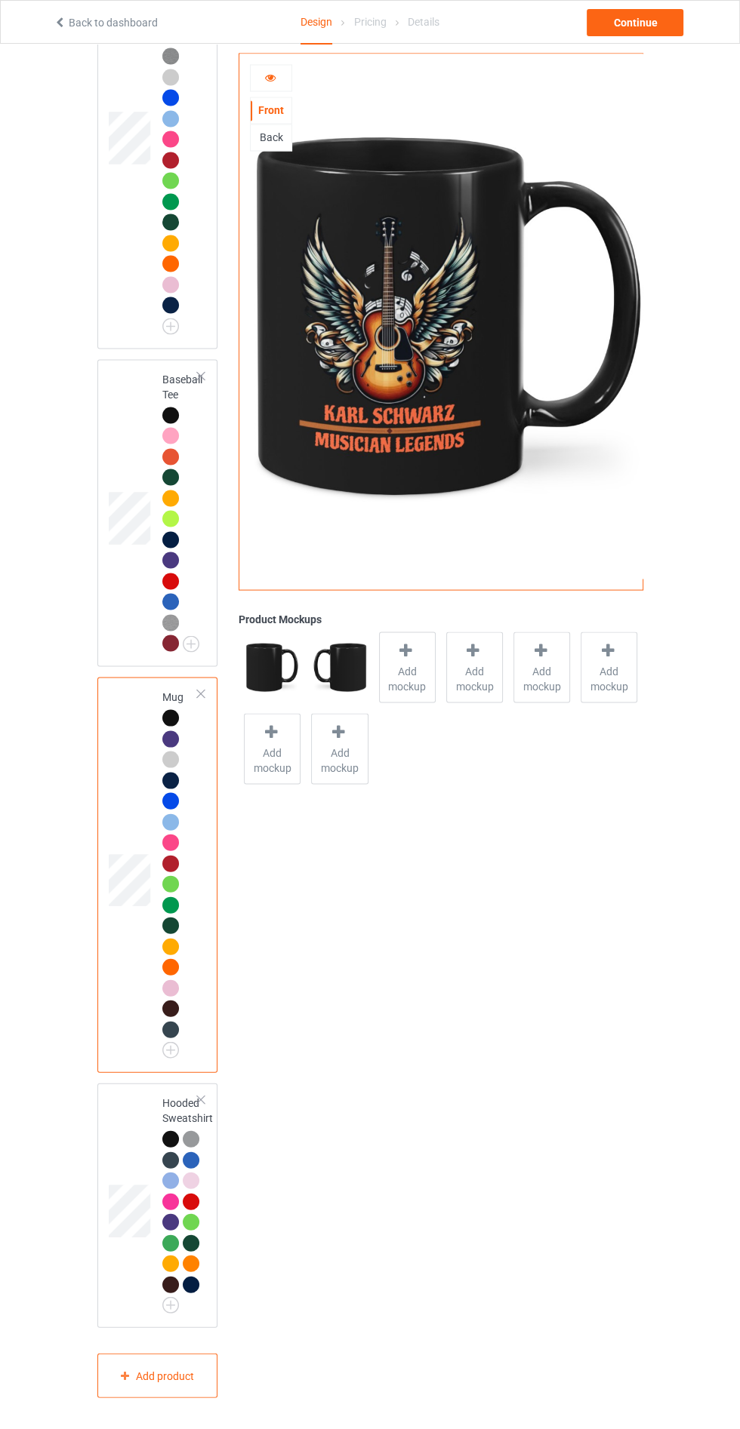
scroll to position [2243, 0]
click at [168, 1398] on div "Add product" at bounding box center [157, 1375] width 121 height 45
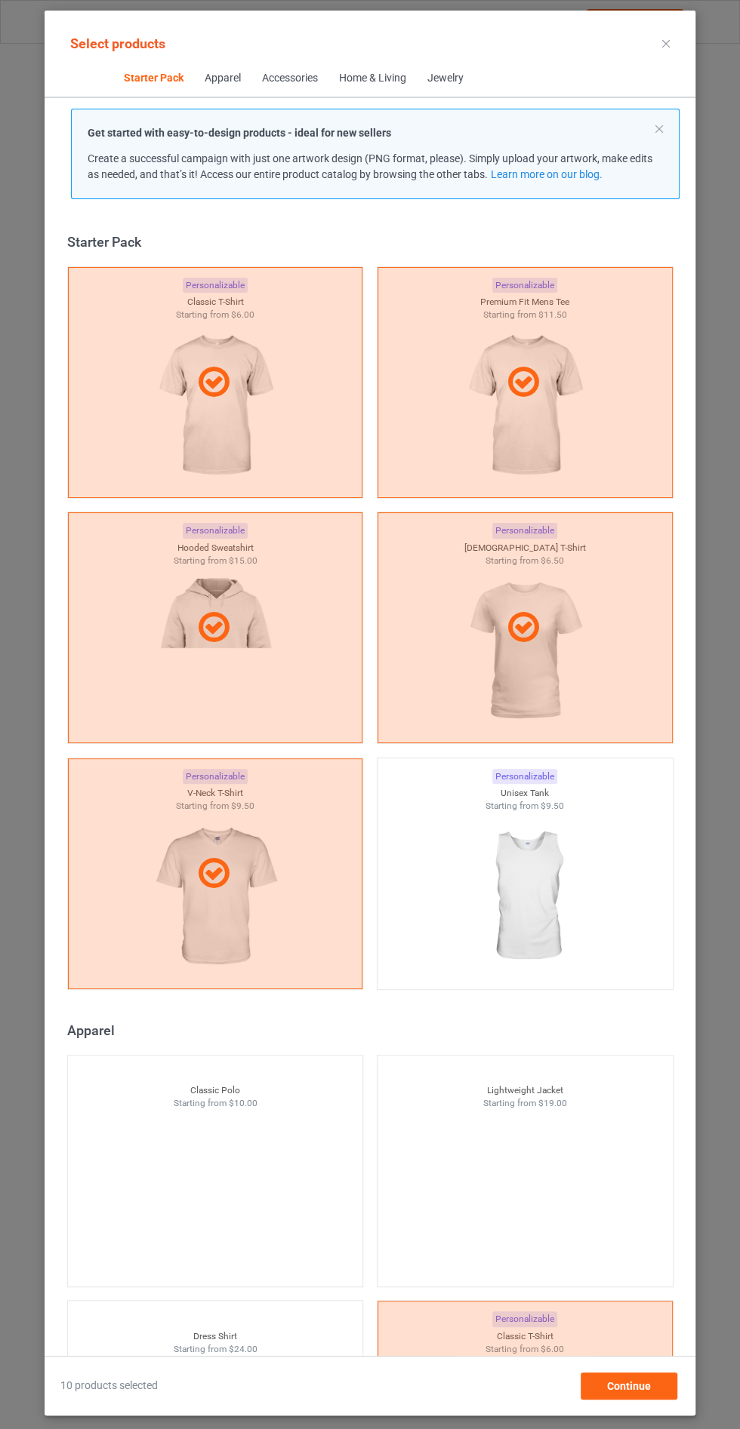
scroll to position [20, 0]
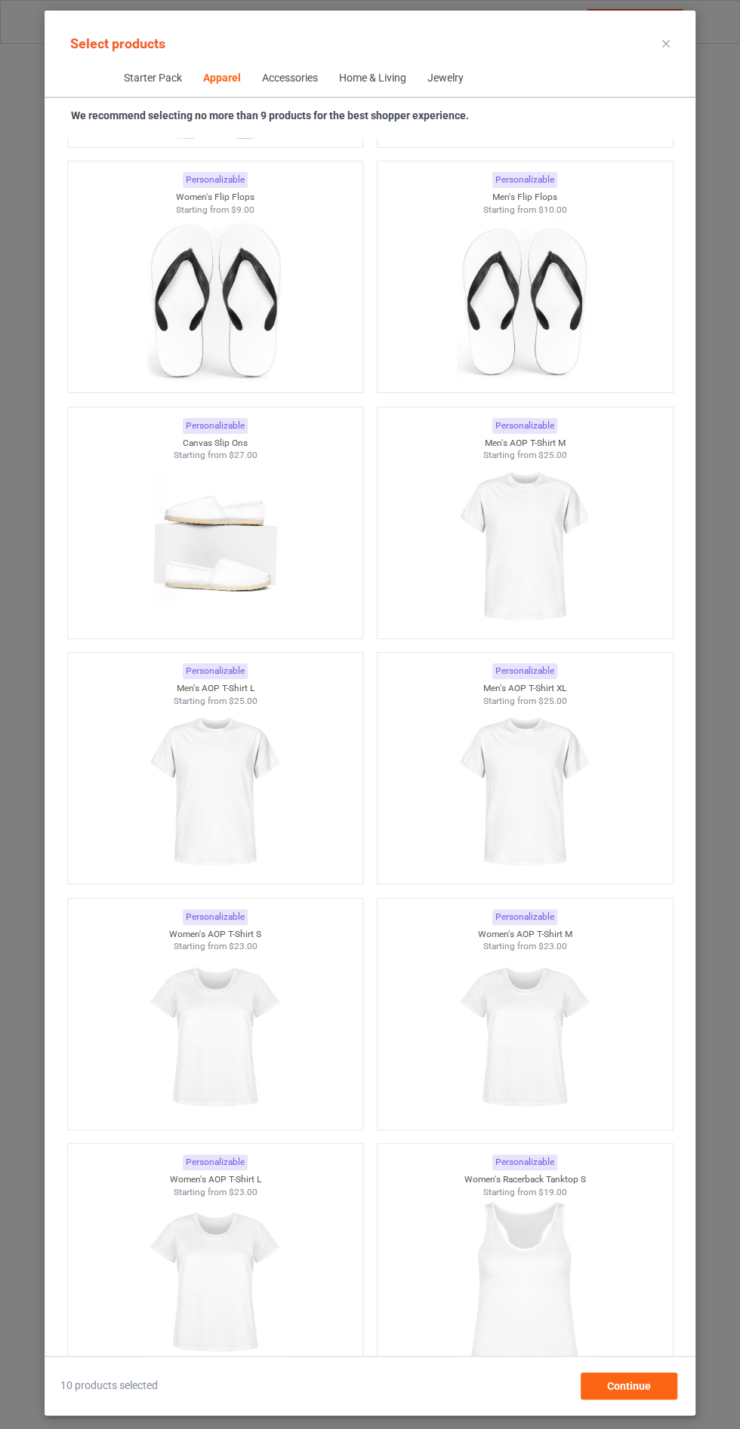
scroll to position [4262, 0]
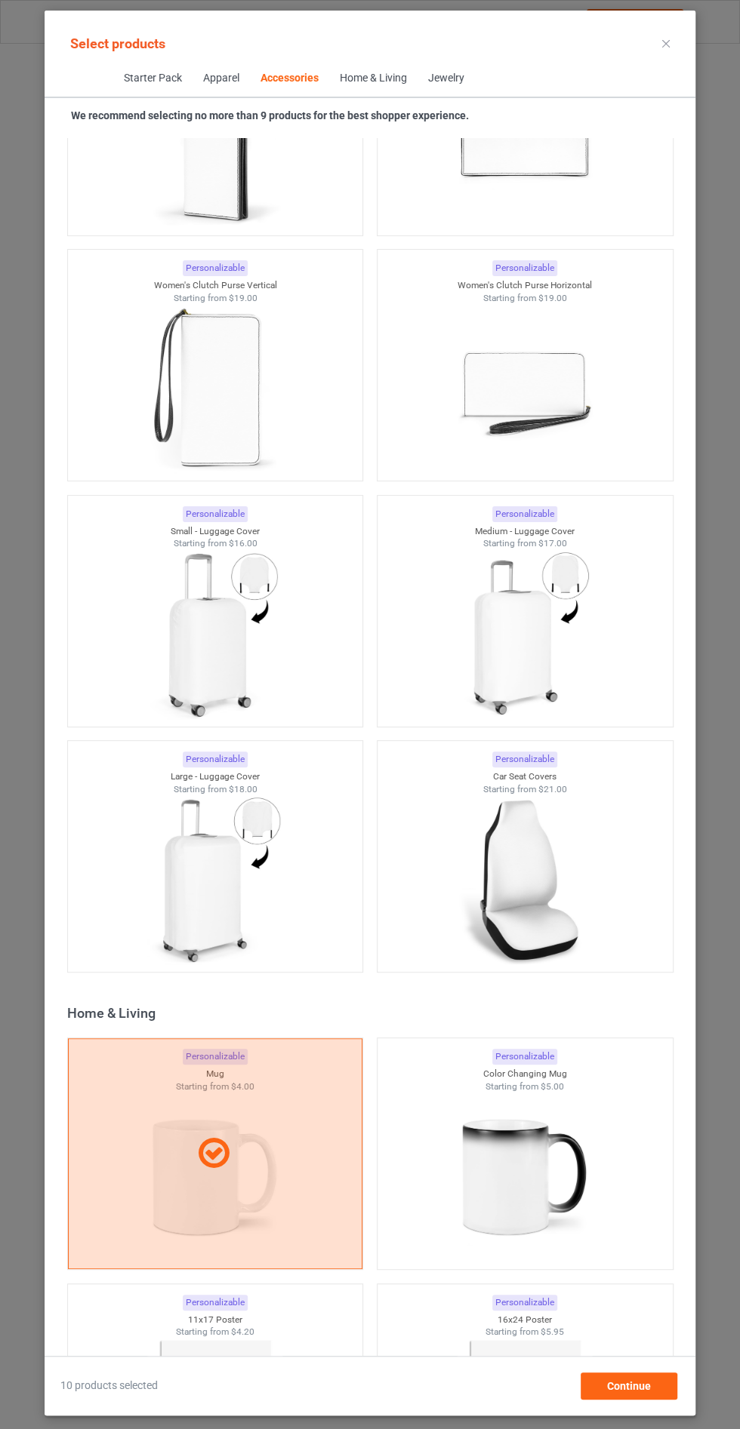
scroll to position [12320, 0]
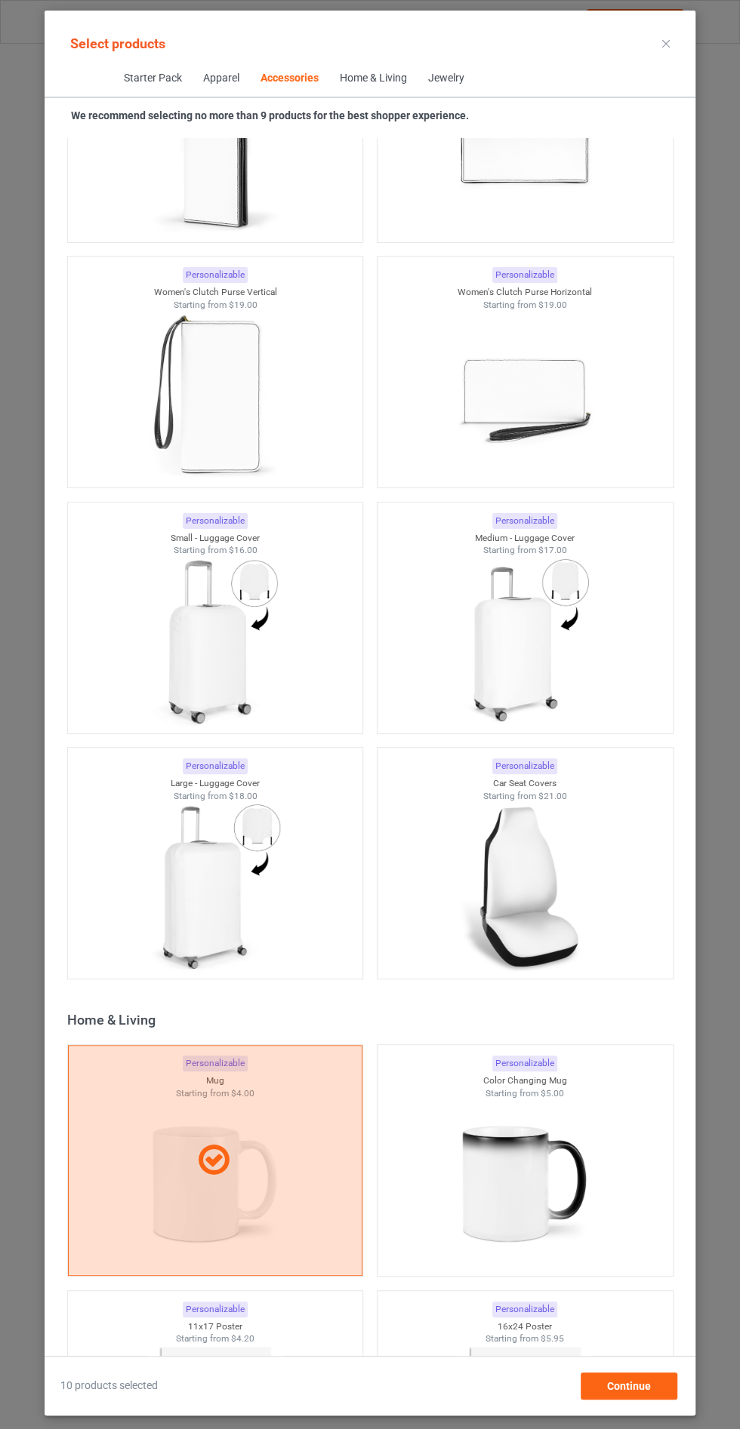
click at [235, 383] on img at bounding box center [214, 395] width 135 height 169
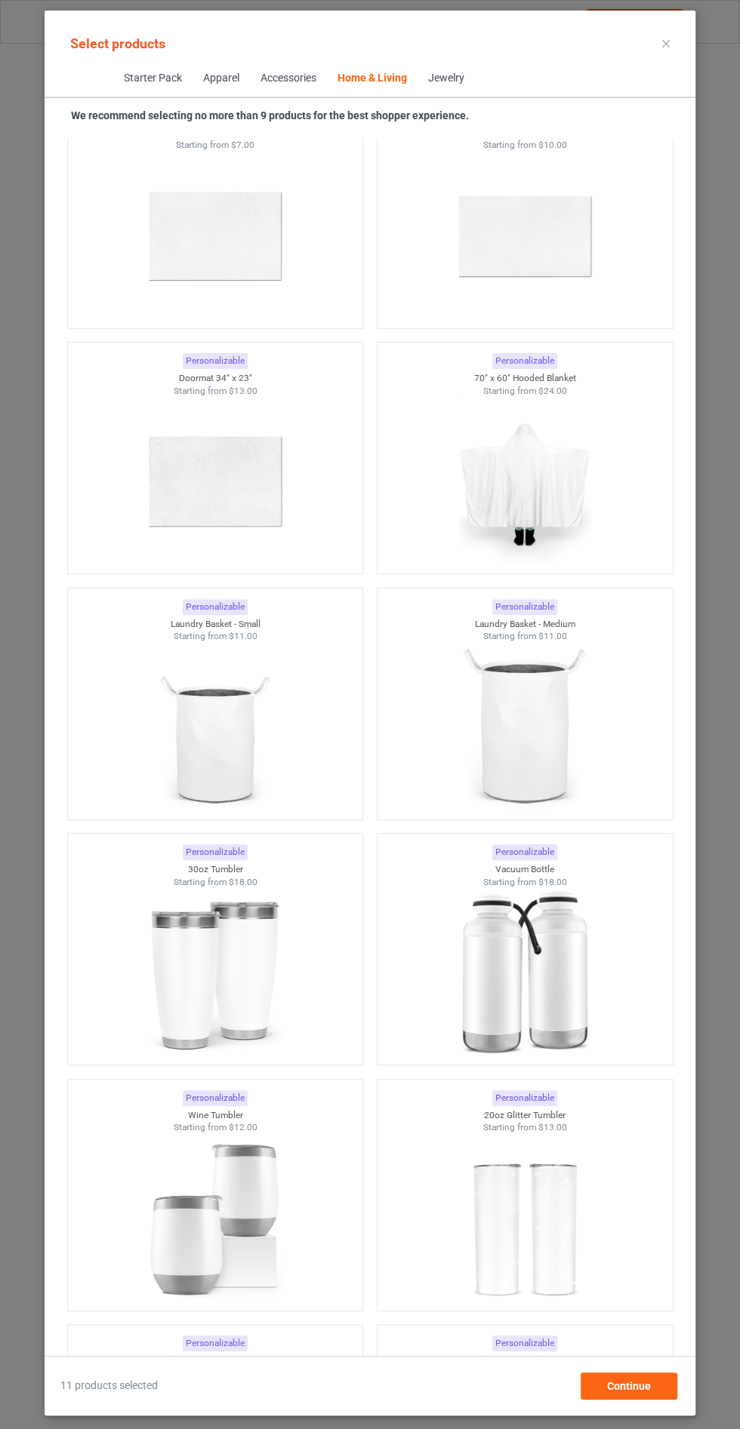
scroll to position [24323, 0]
click at [254, 999] on img at bounding box center [214, 971] width 135 height 169
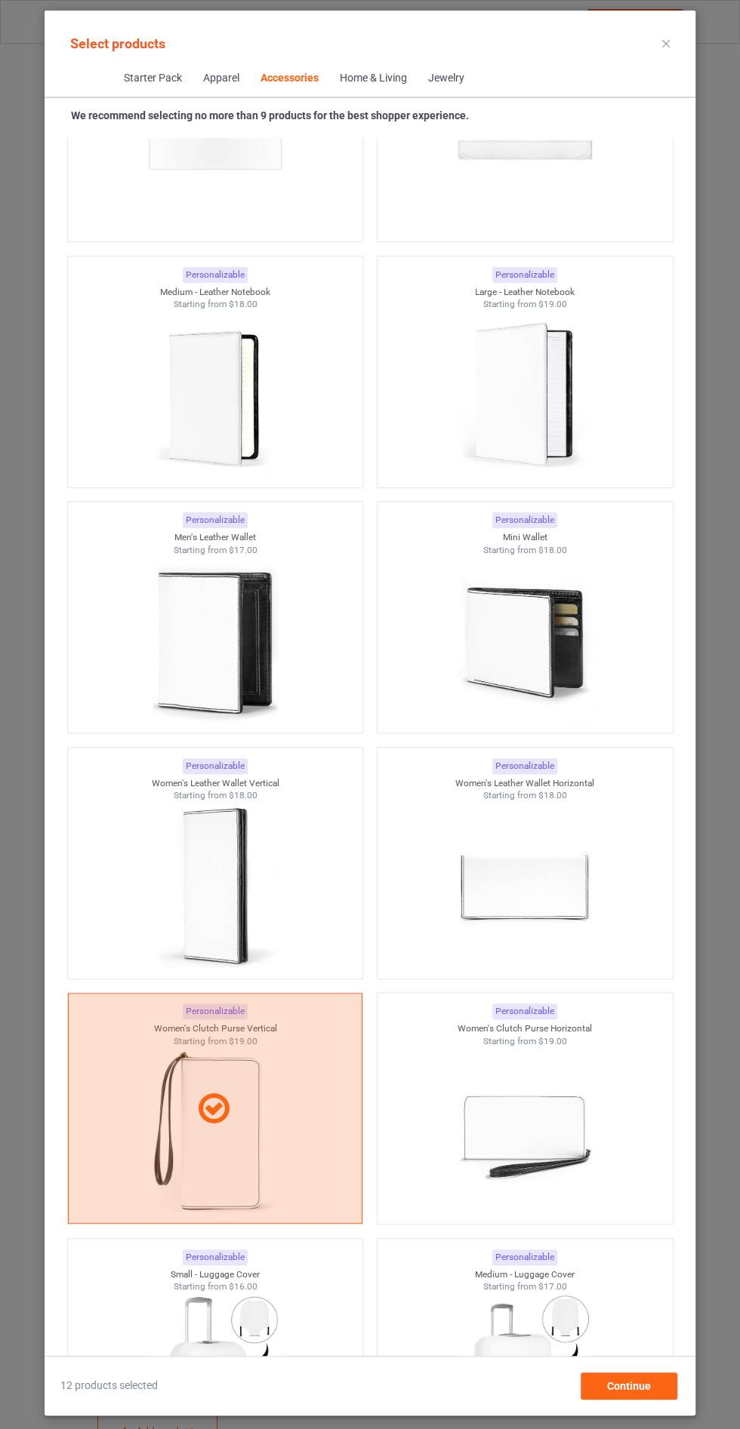
scroll to position [11566, 0]
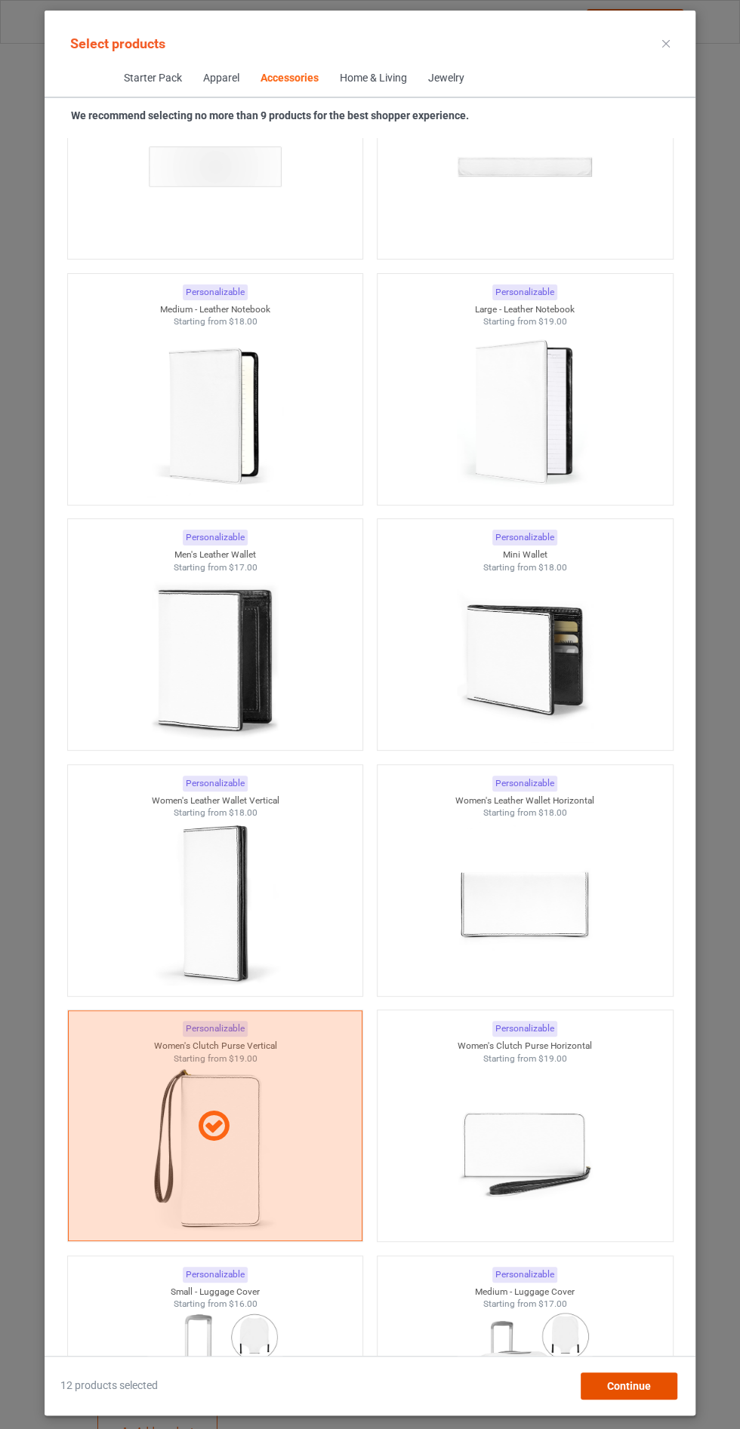
click at [651, 1400] on div "Continue" at bounding box center [628, 1386] width 97 height 27
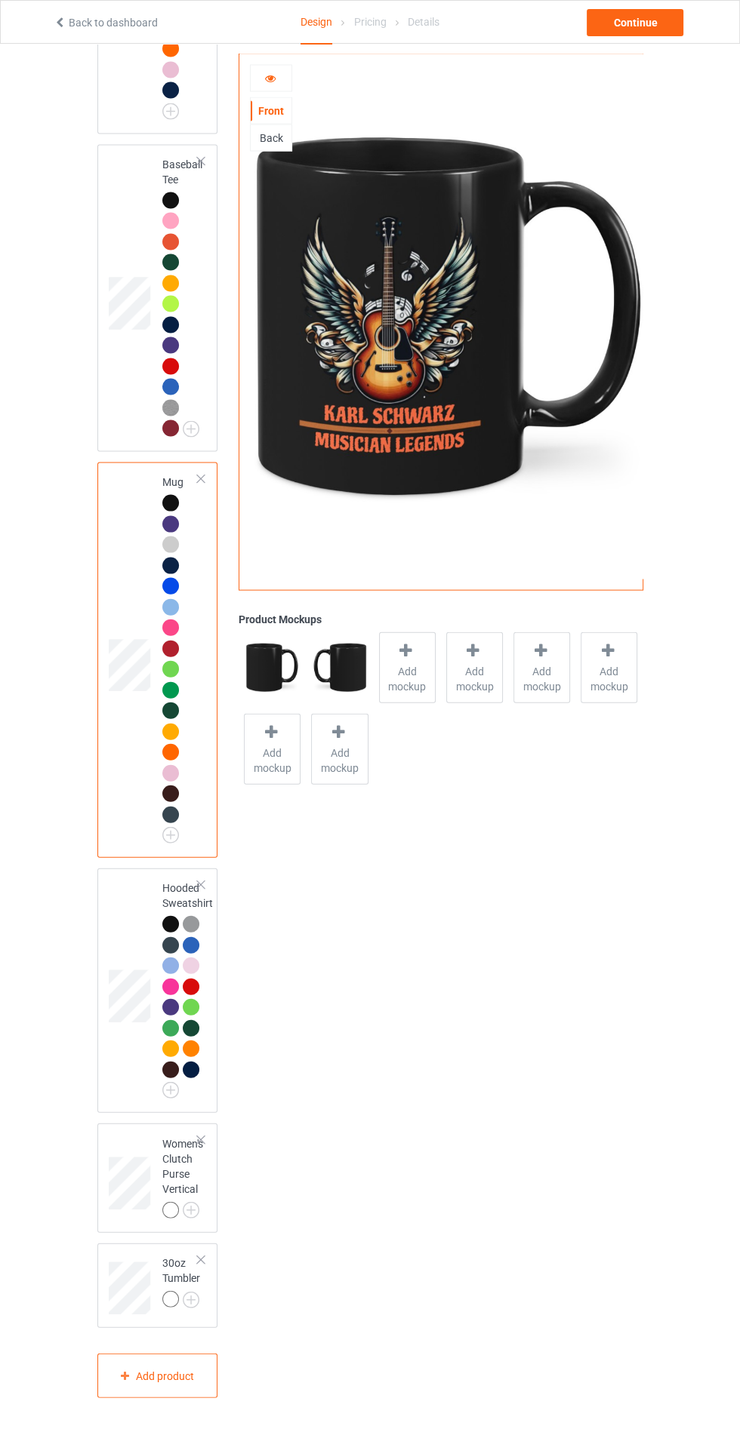
scroll to position [2458, 0]
click at [0, 0] on img at bounding box center [0, 0] width 0 height 0
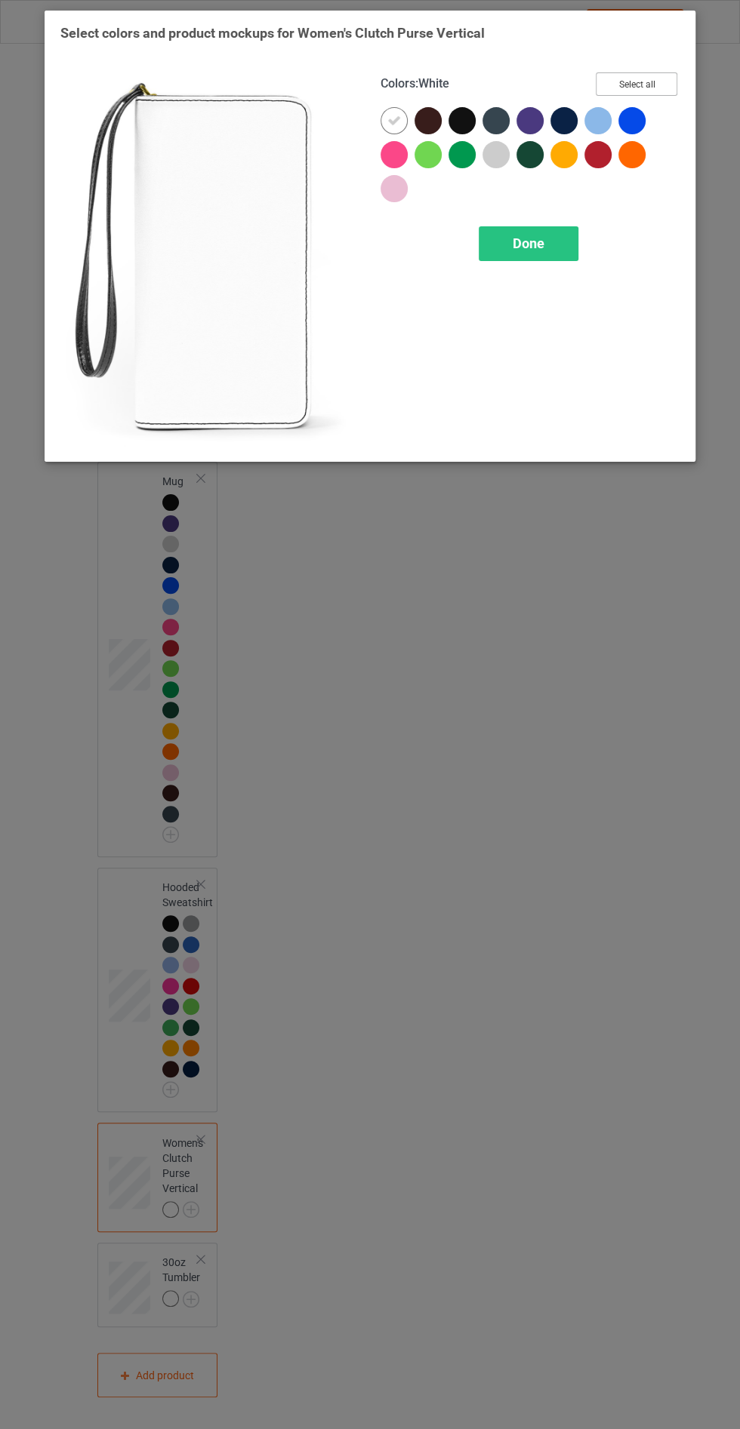
click at [650, 78] on button "Select all" at bounding box center [636, 83] width 82 height 23
click at [394, 188] on icon at bounding box center [394, 189] width 14 height 14
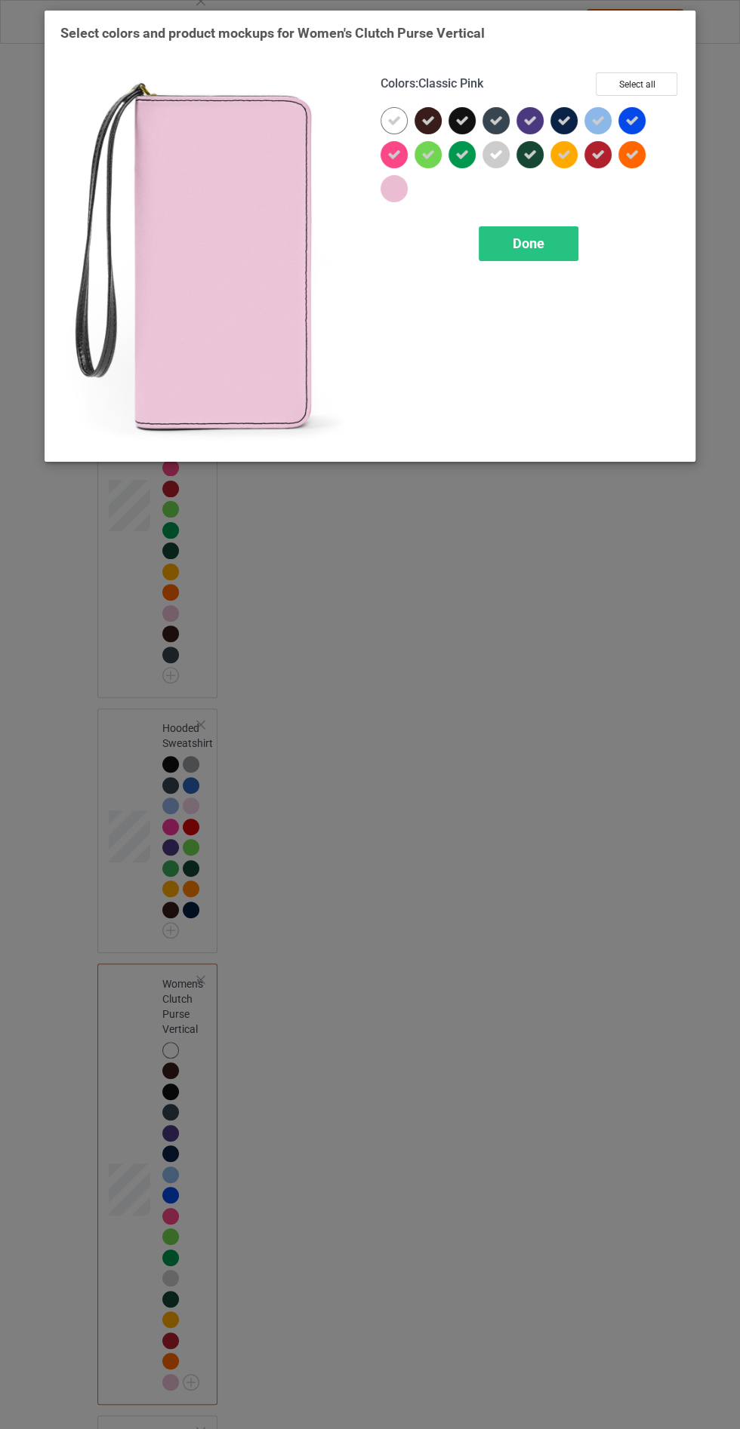
click at [401, 183] on div at bounding box center [393, 188] width 27 height 27
click at [541, 235] on span "Done" at bounding box center [528, 243] width 32 height 16
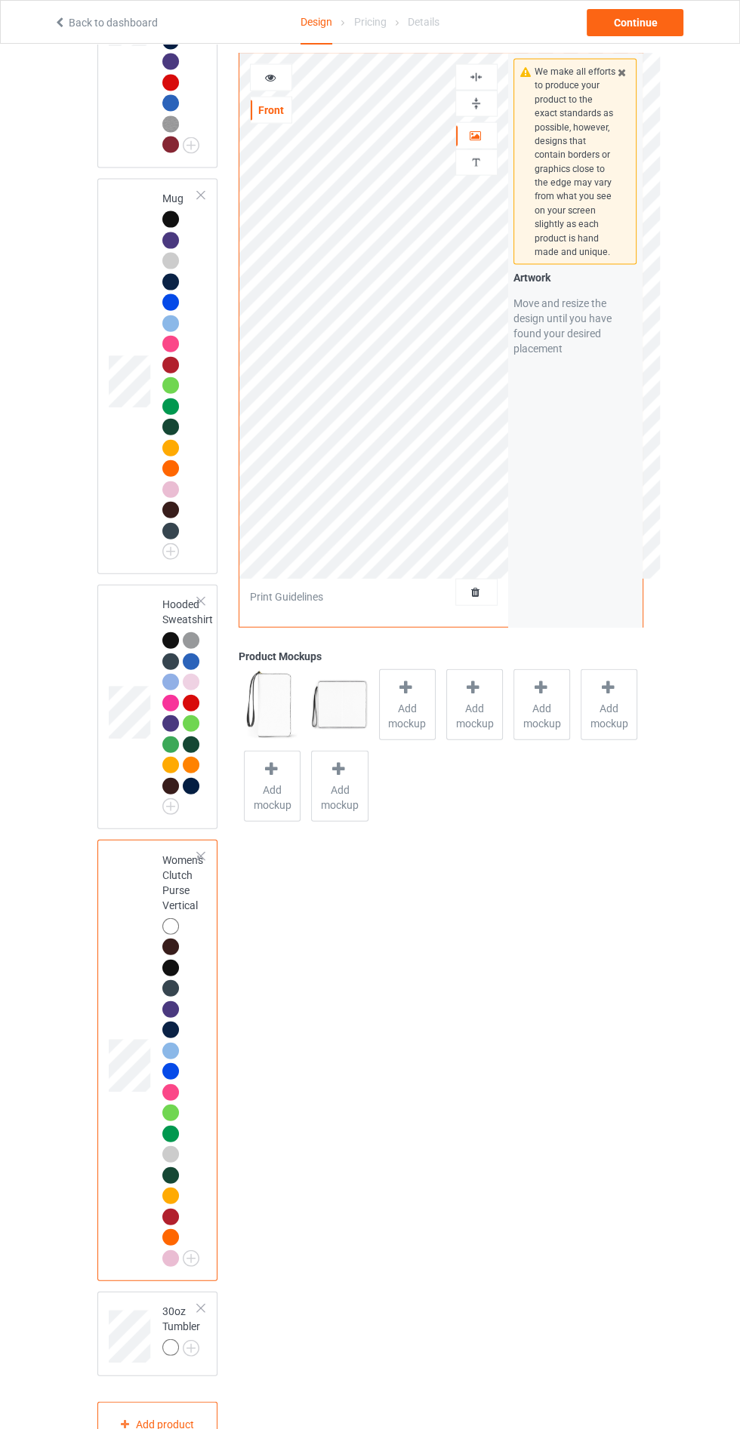
scroll to position [2624, 0]
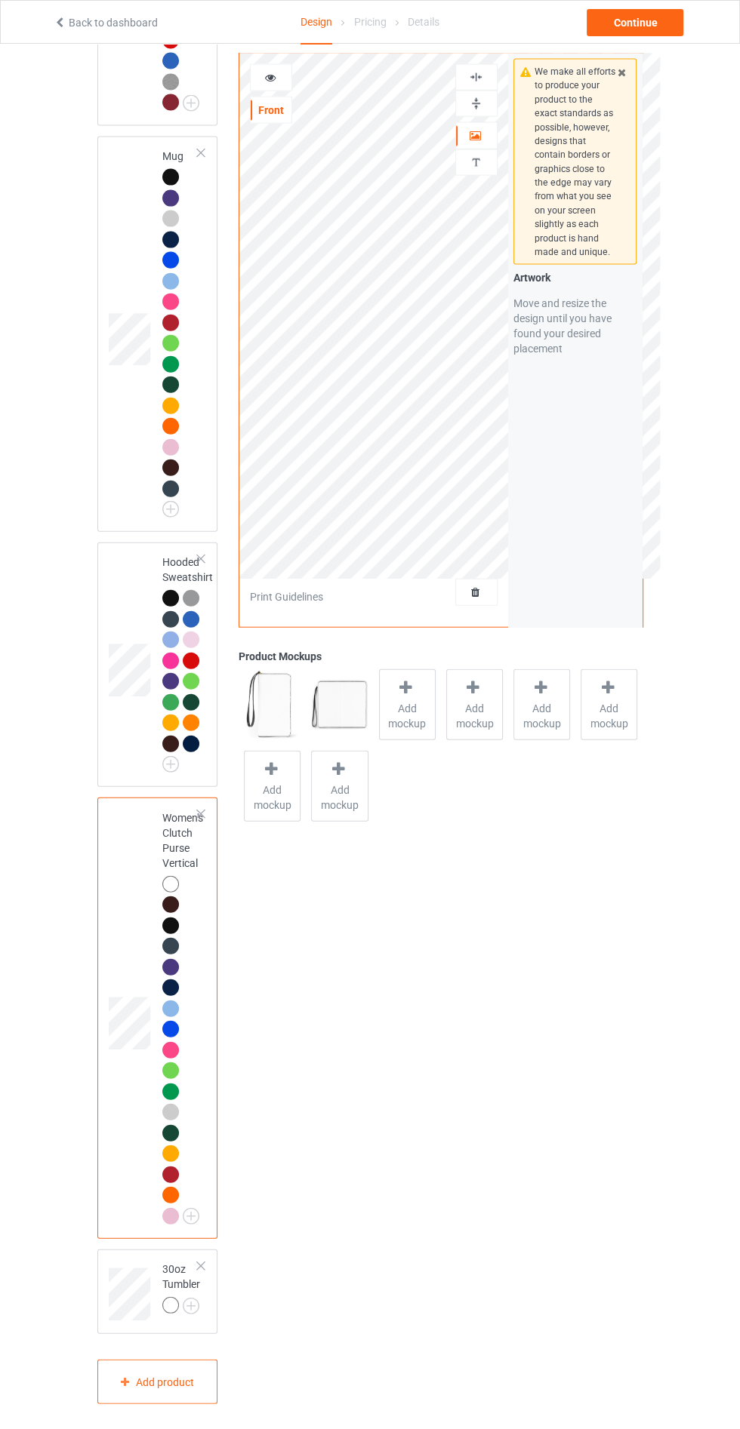
click at [0, 0] on img at bounding box center [0, 0] width 0 height 0
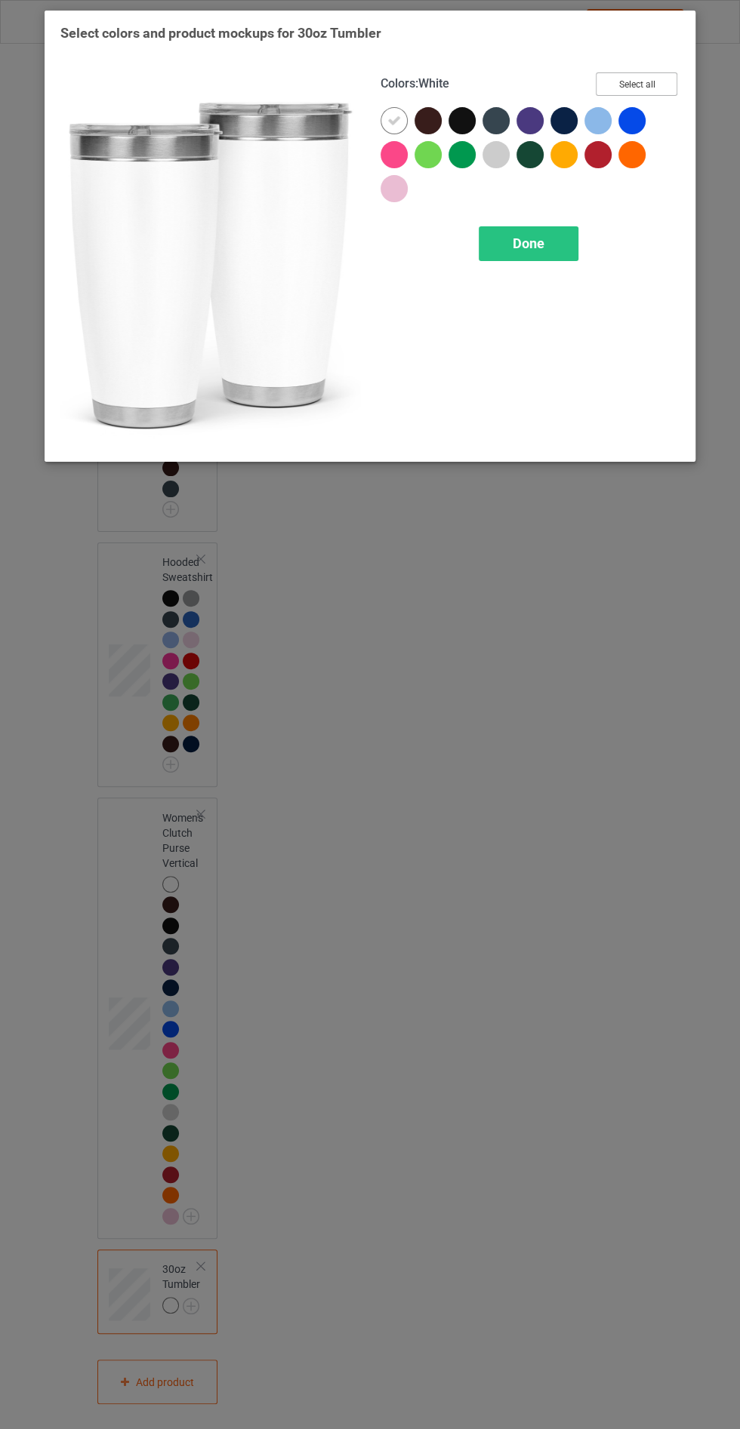
click at [649, 81] on button "Select all" at bounding box center [636, 83] width 82 height 23
click at [428, 114] on icon at bounding box center [428, 121] width 14 height 14
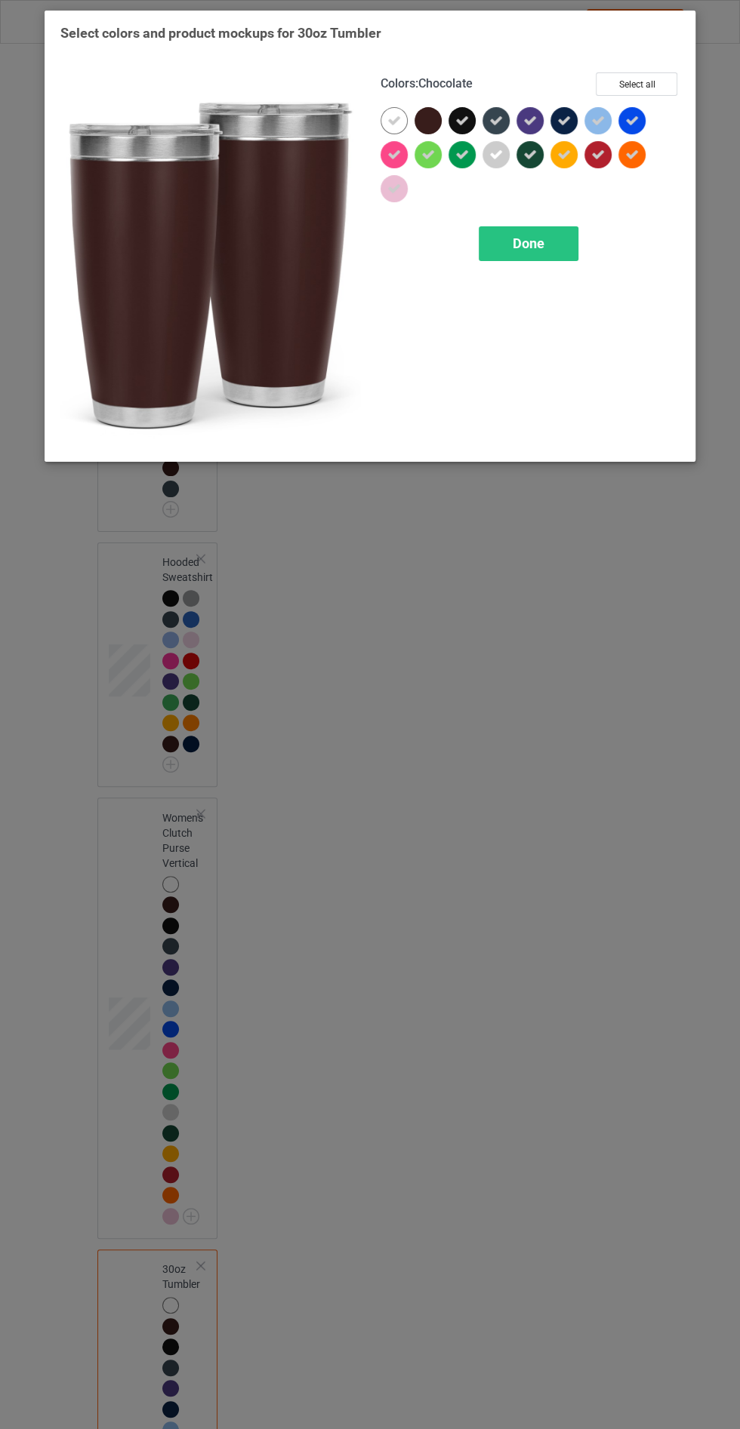
click at [442, 107] on div at bounding box center [431, 124] width 34 height 34
click at [541, 234] on div "Done" at bounding box center [528, 243] width 100 height 35
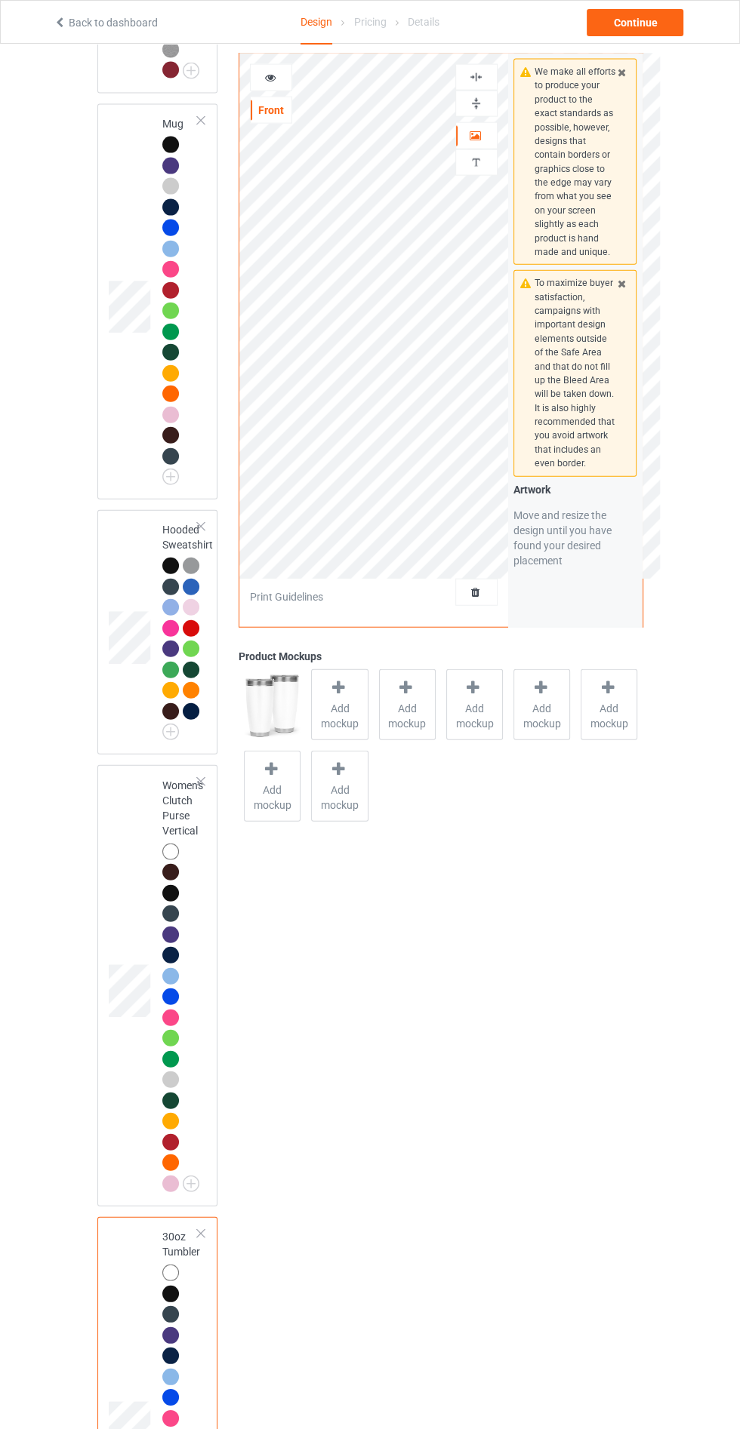
scroll to position [2663, 0]
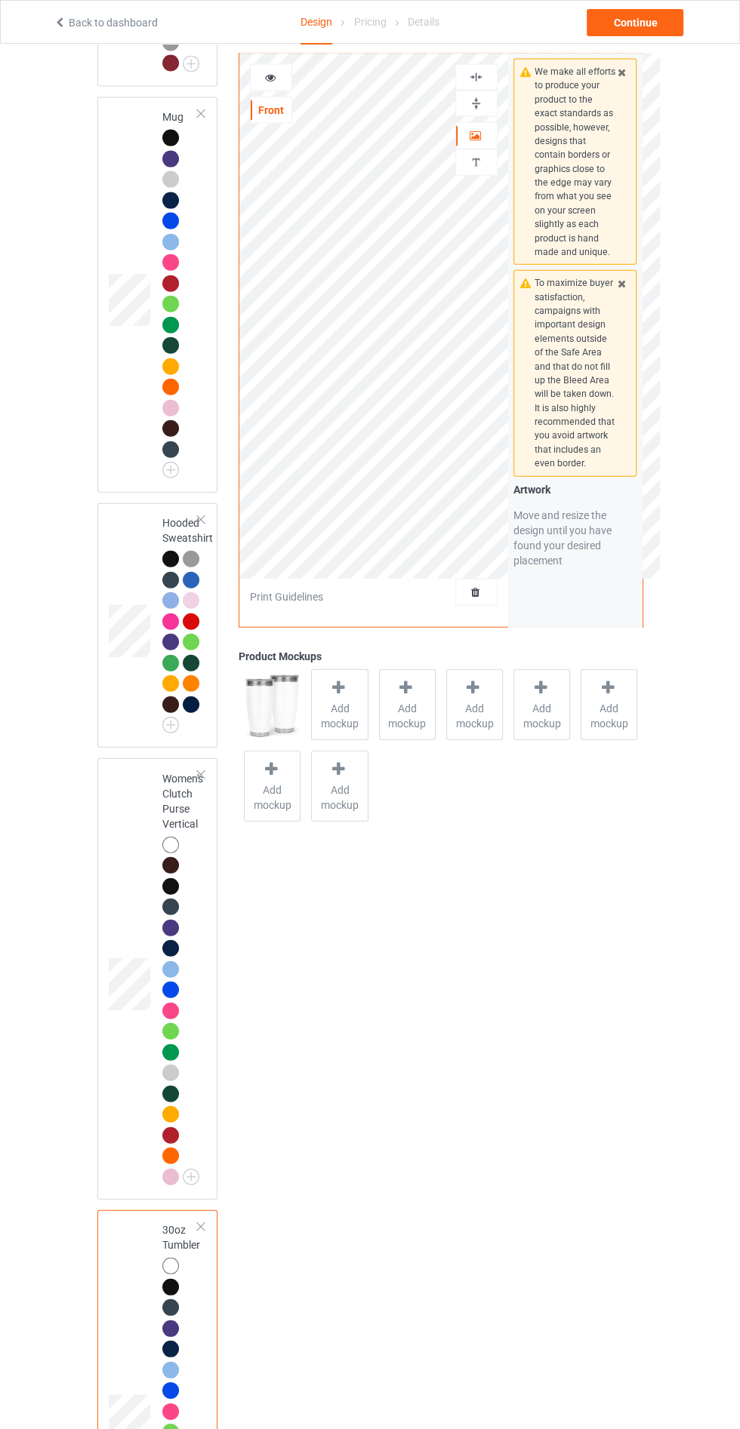
click at [269, 70] on icon at bounding box center [269, 75] width 13 height 11
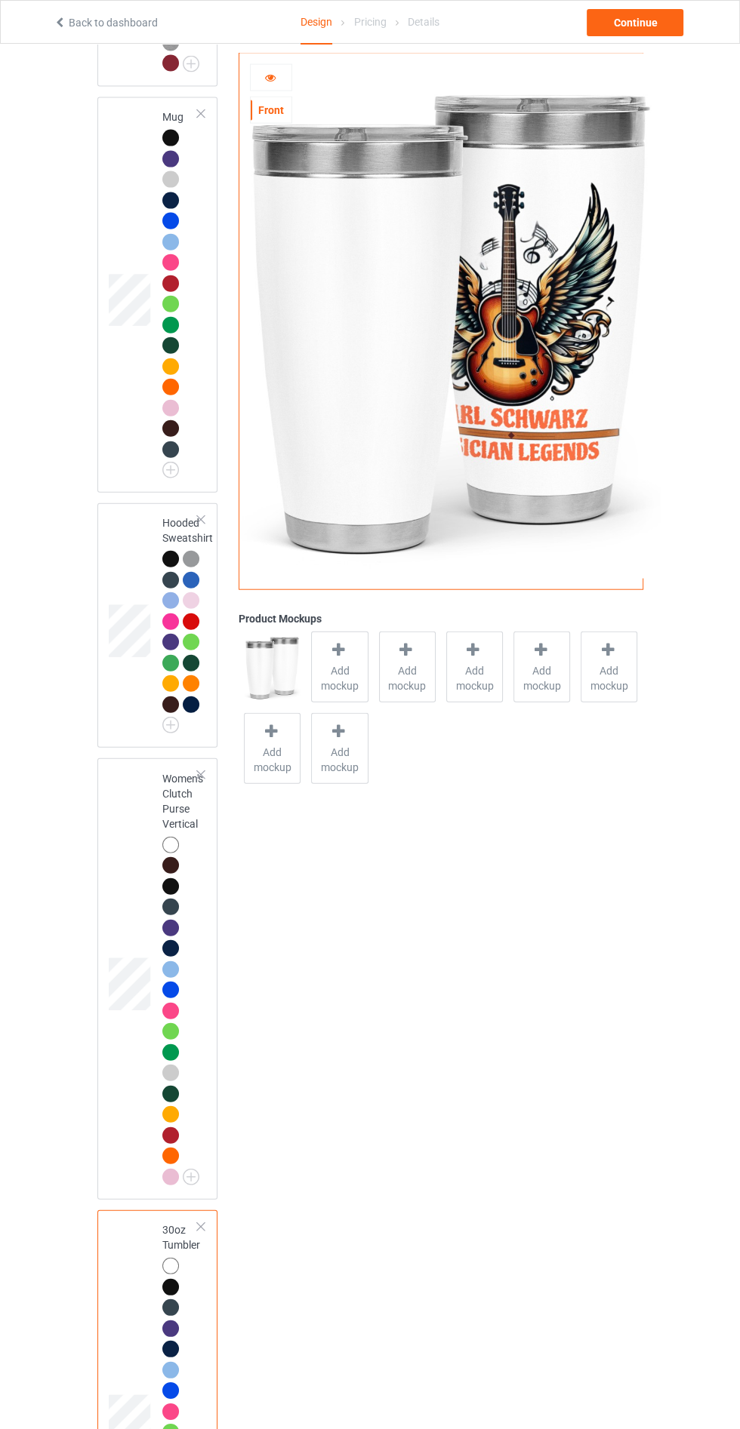
click at [281, 76] on div at bounding box center [271, 77] width 41 height 15
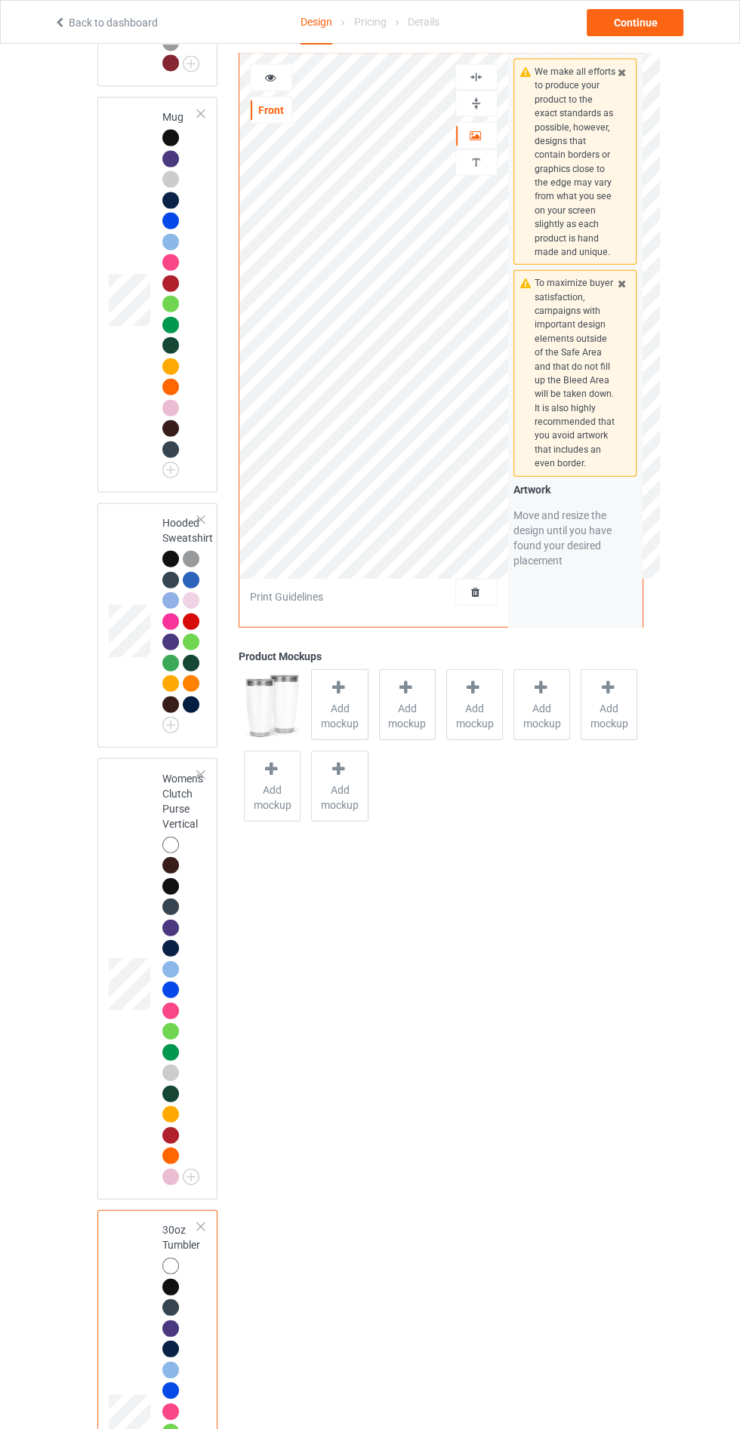
click at [278, 72] on div at bounding box center [271, 77] width 41 height 15
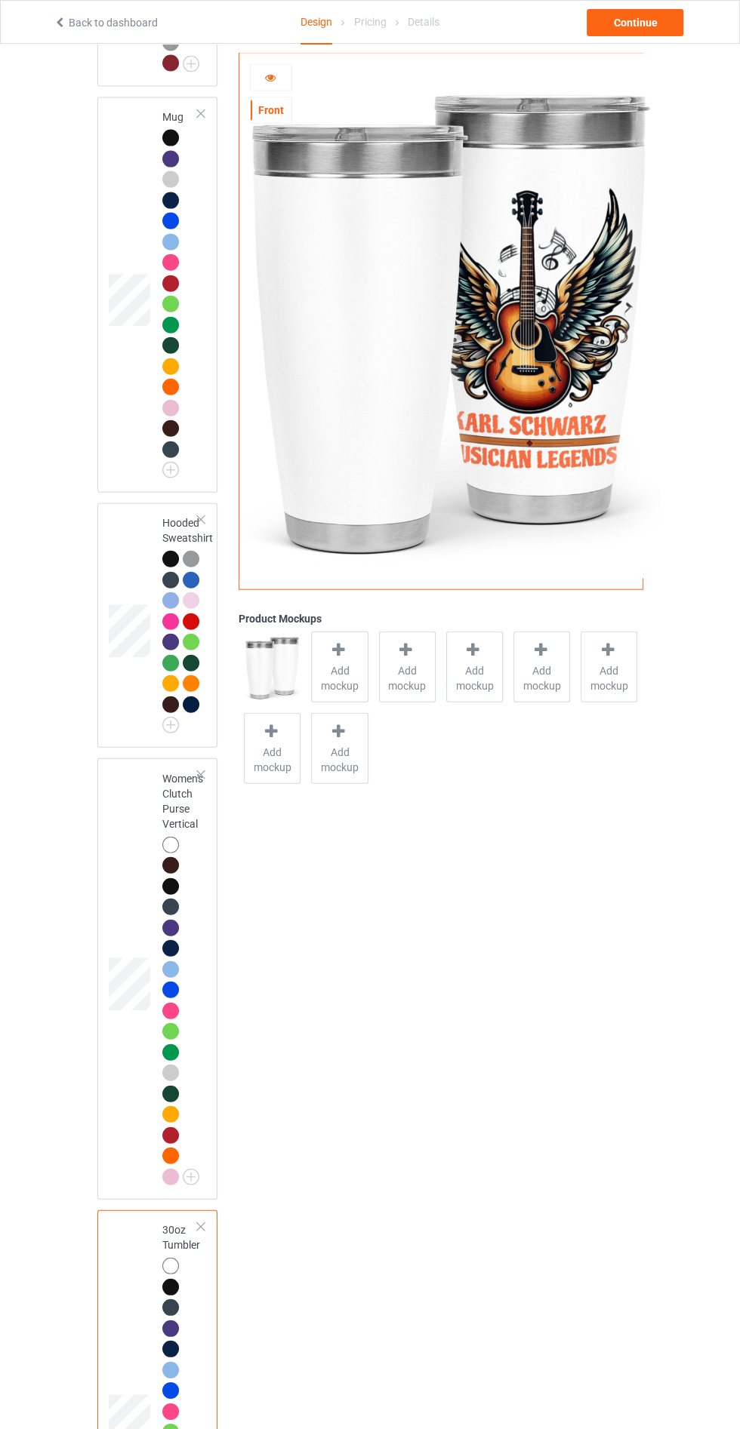
click at [282, 80] on div at bounding box center [271, 77] width 41 height 15
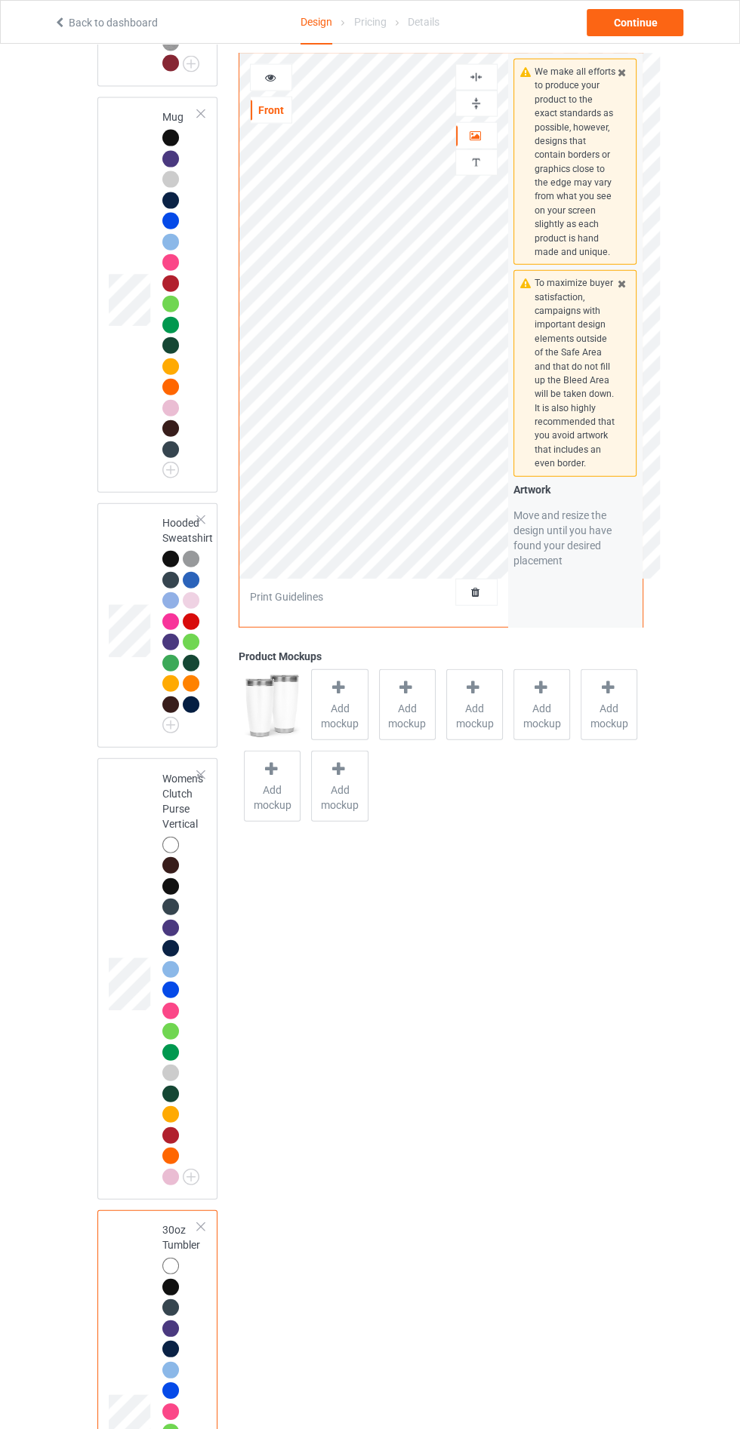
click at [275, 72] on icon at bounding box center [269, 75] width 13 height 11
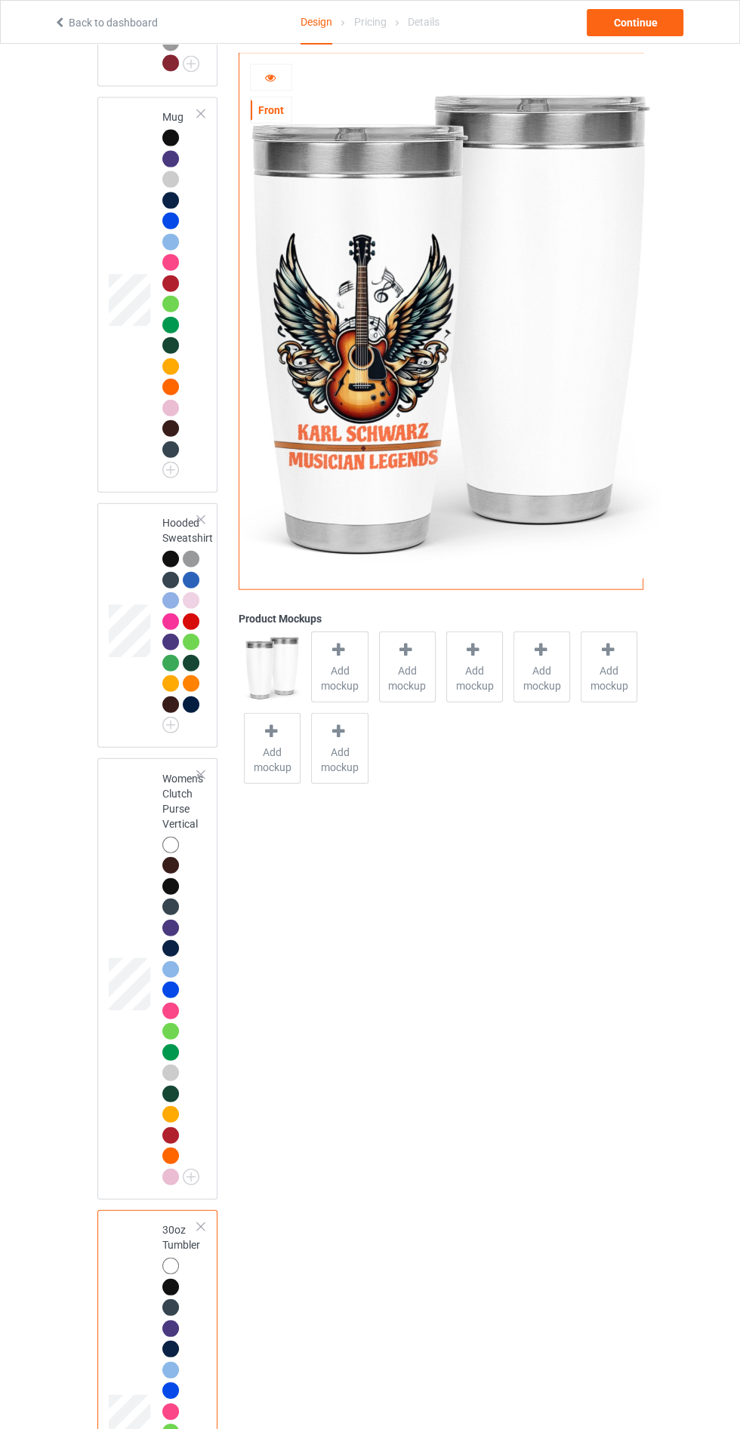
click at [269, 75] on icon at bounding box center [269, 75] width 13 height 11
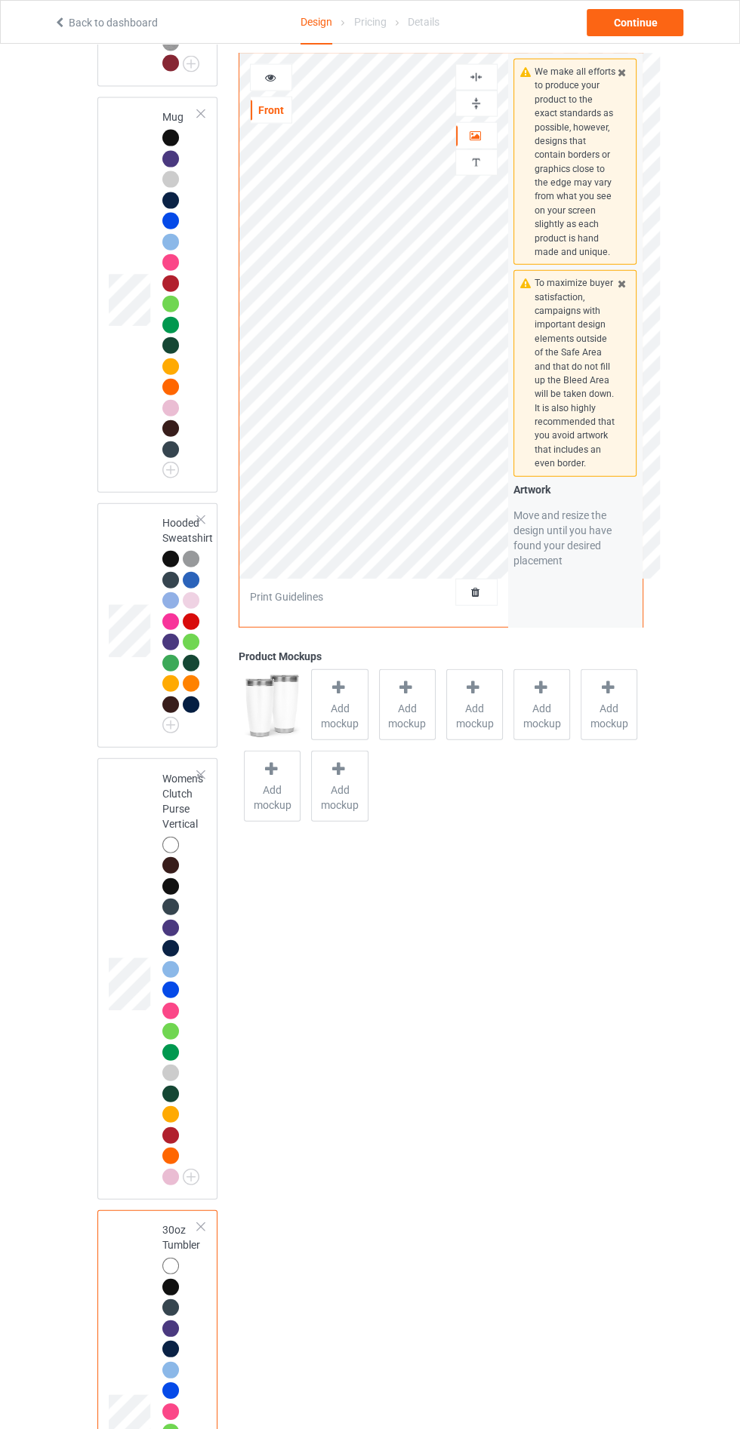
click at [269, 75] on icon at bounding box center [269, 75] width 13 height 11
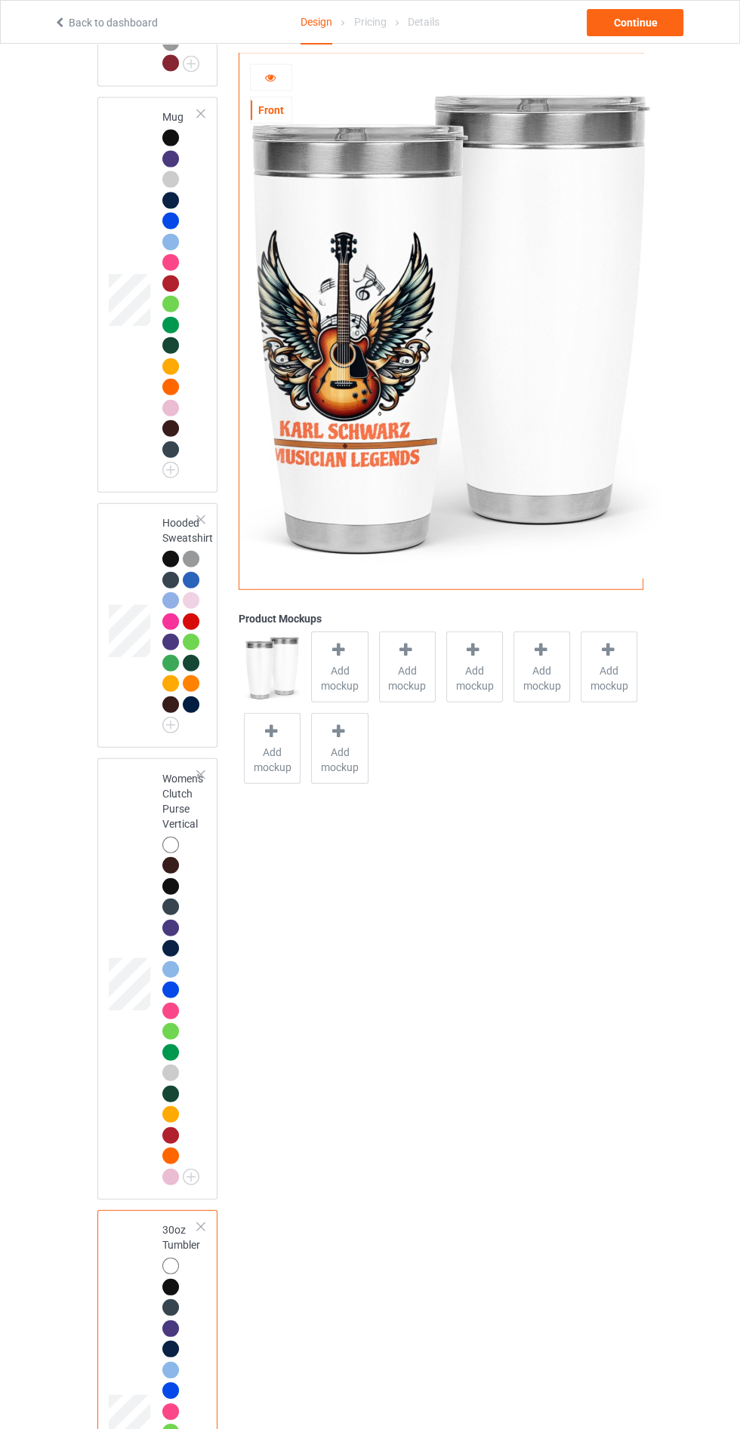
click at [269, 75] on icon at bounding box center [269, 75] width 13 height 11
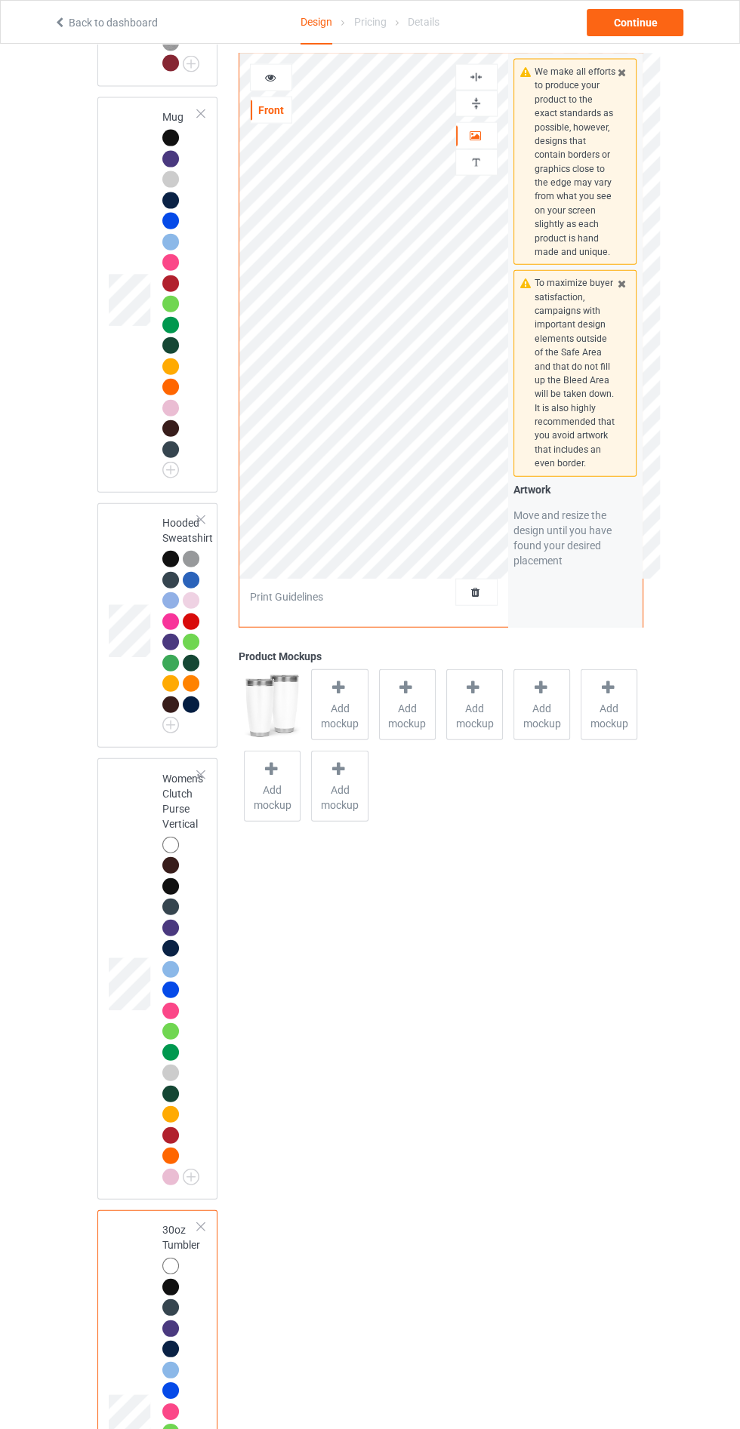
click at [277, 75] on div at bounding box center [271, 77] width 41 height 15
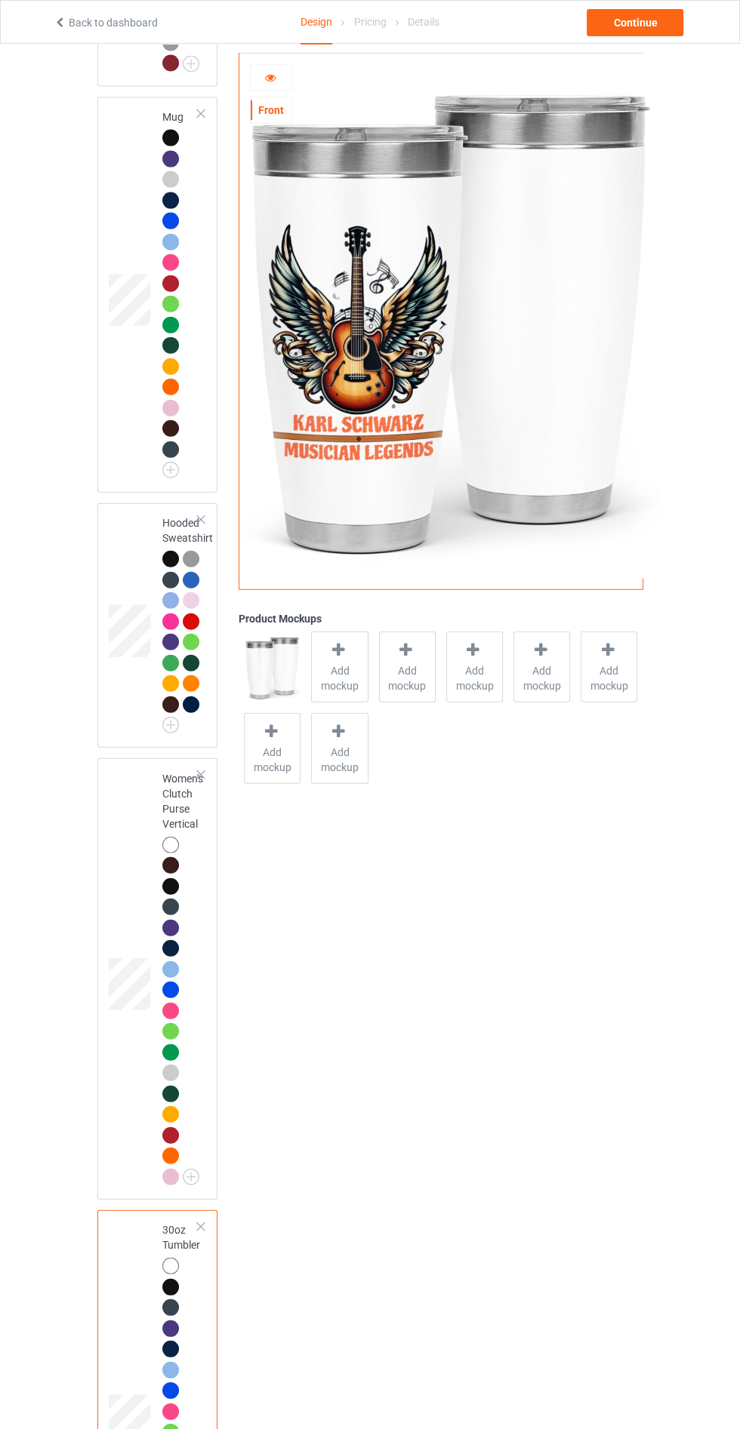
scroll to position [2721, 0]
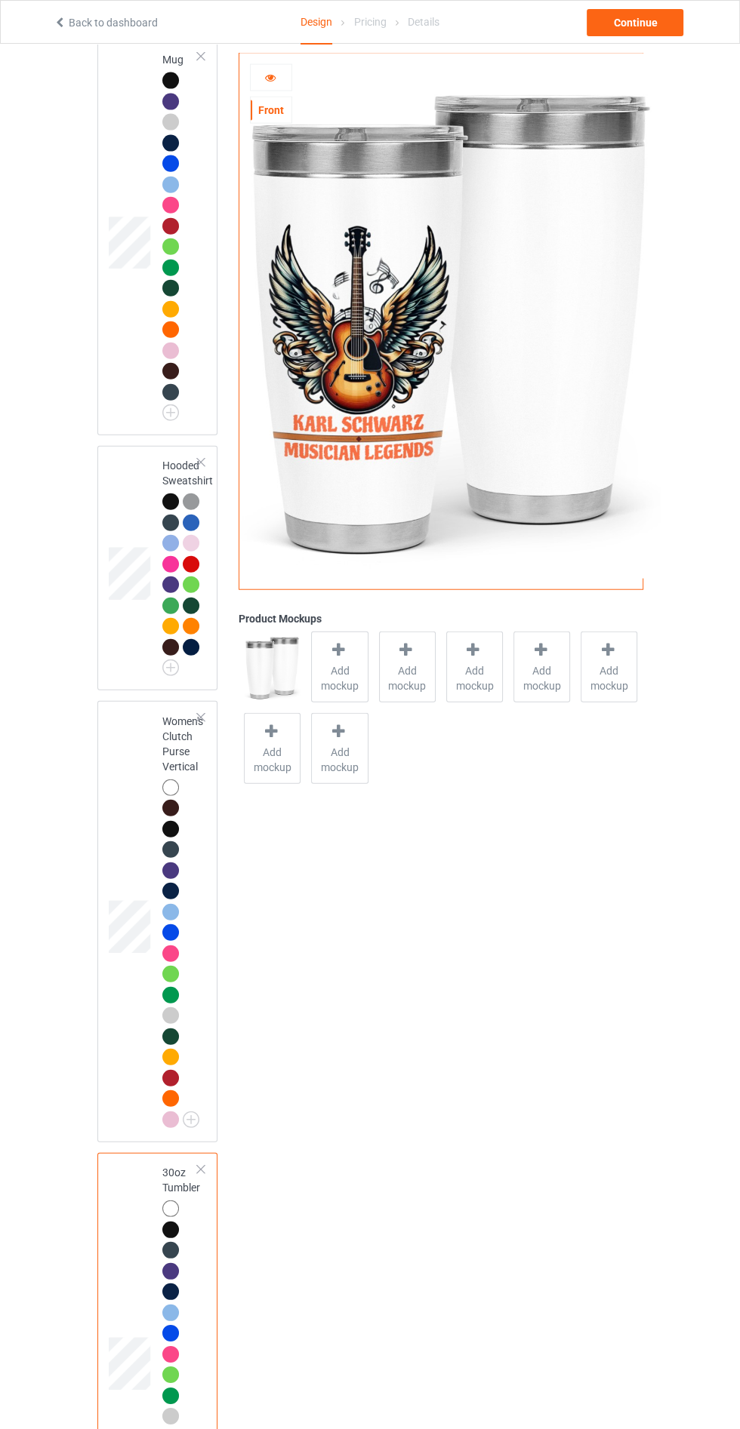
click at [133, 1045] on td at bounding box center [131, 921] width 45 height 429
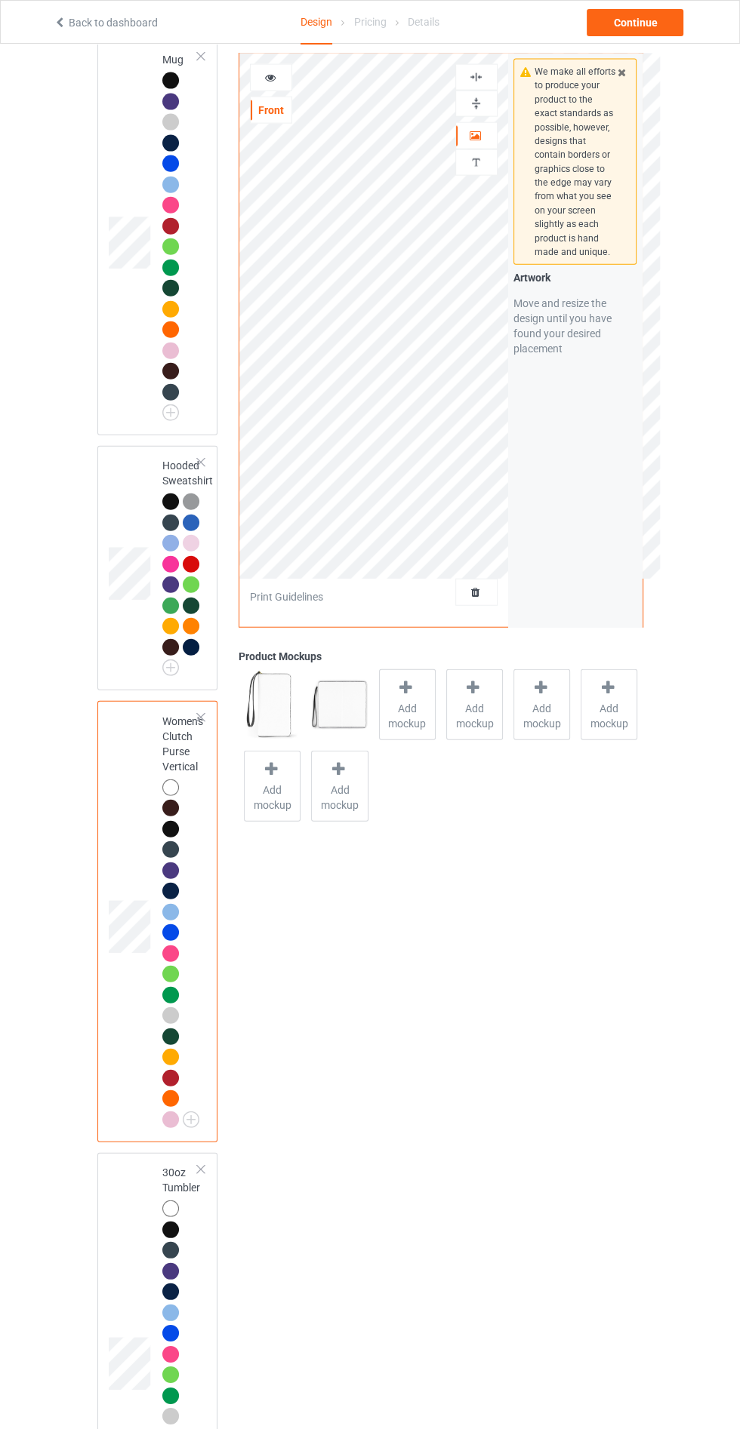
scroll to position [2732, 0]
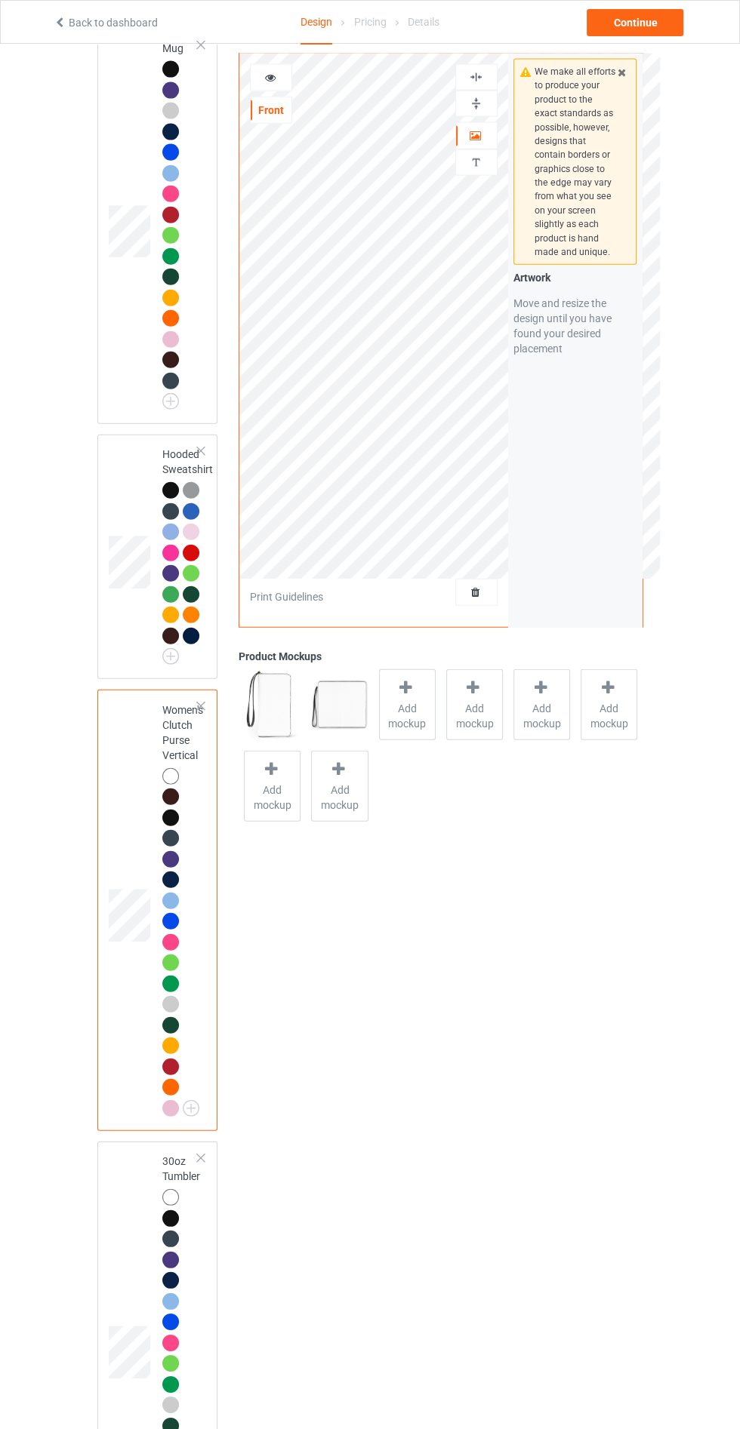
click at [271, 83] on div at bounding box center [271, 77] width 41 height 15
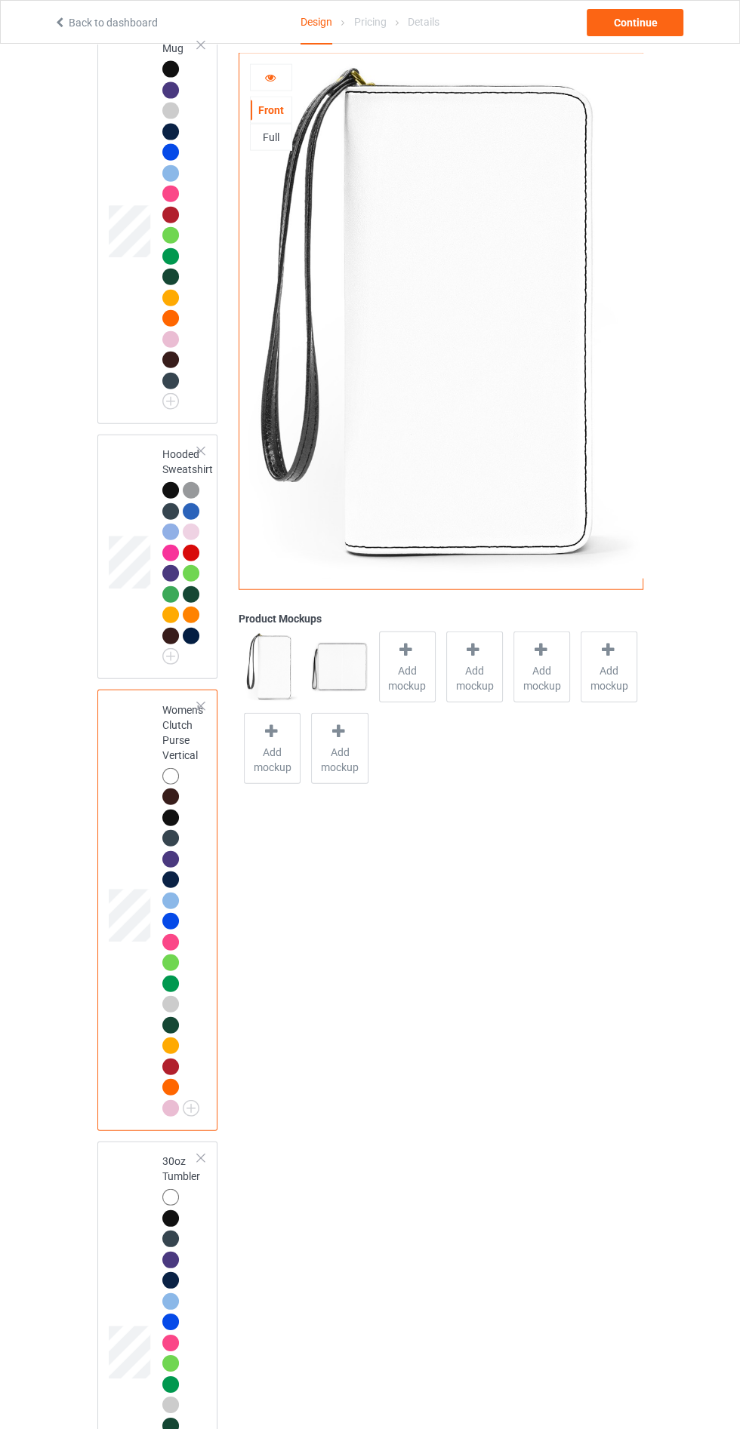
click at [276, 134] on div "Full" at bounding box center [271, 137] width 41 height 15
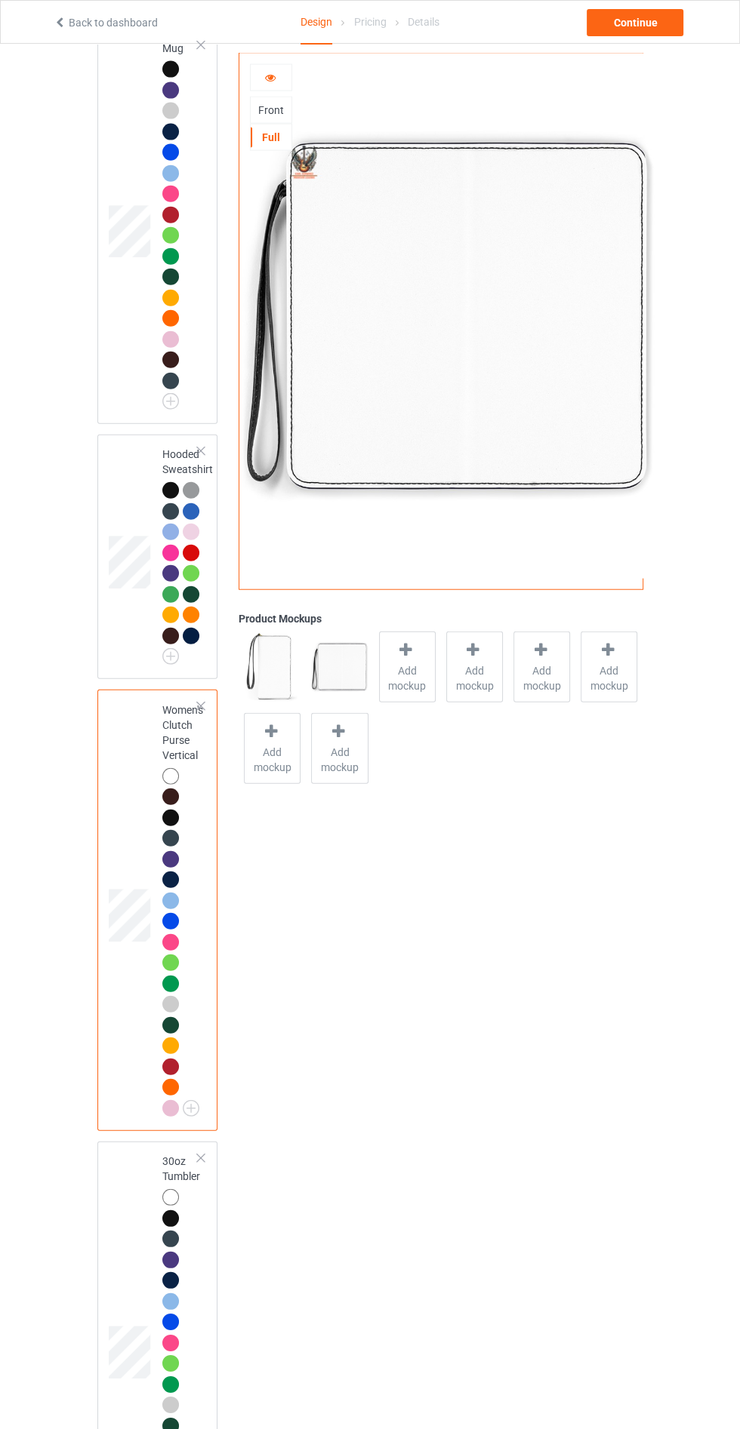
click at [274, 75] on icon at bounding box center [269, 75] width 13 height 11
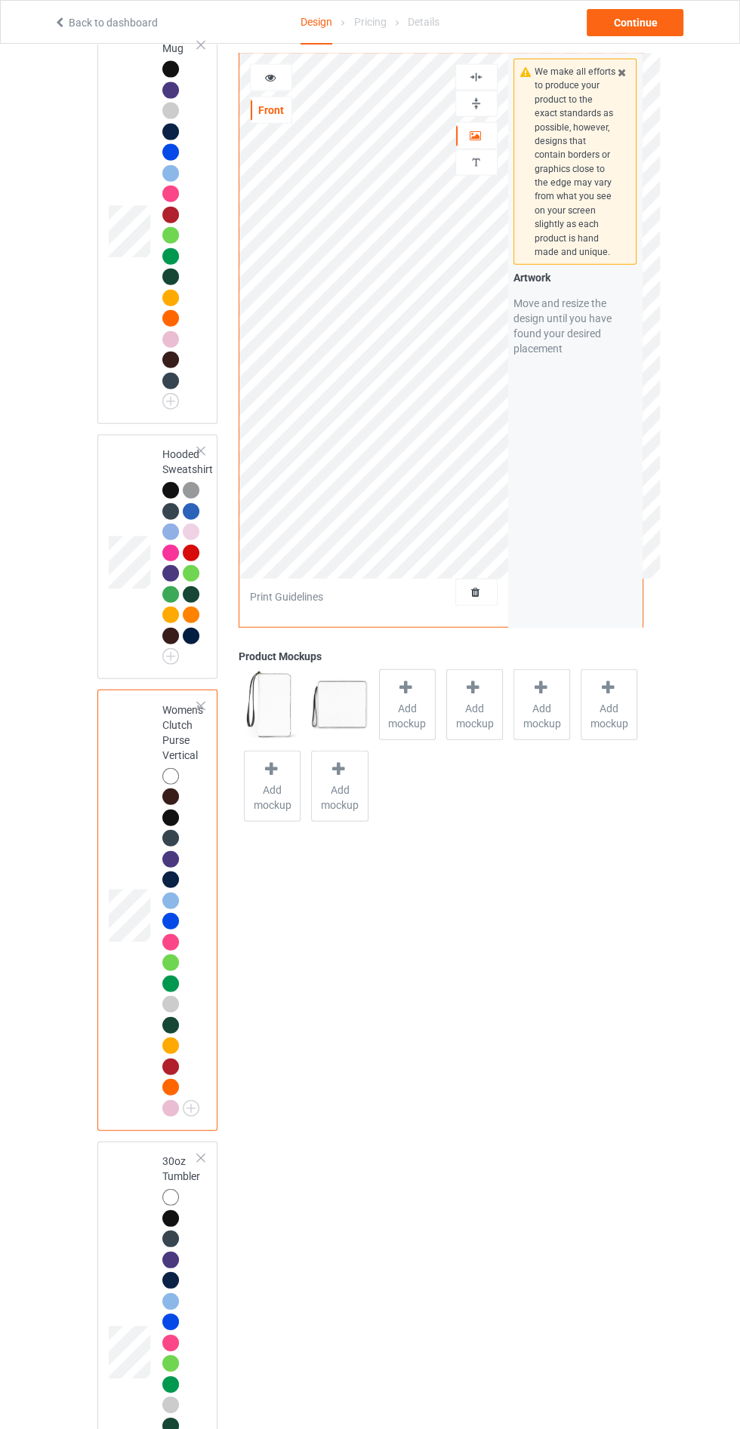
click at [285, 82] on div at bounding box center [271, 77] width 41 height 15
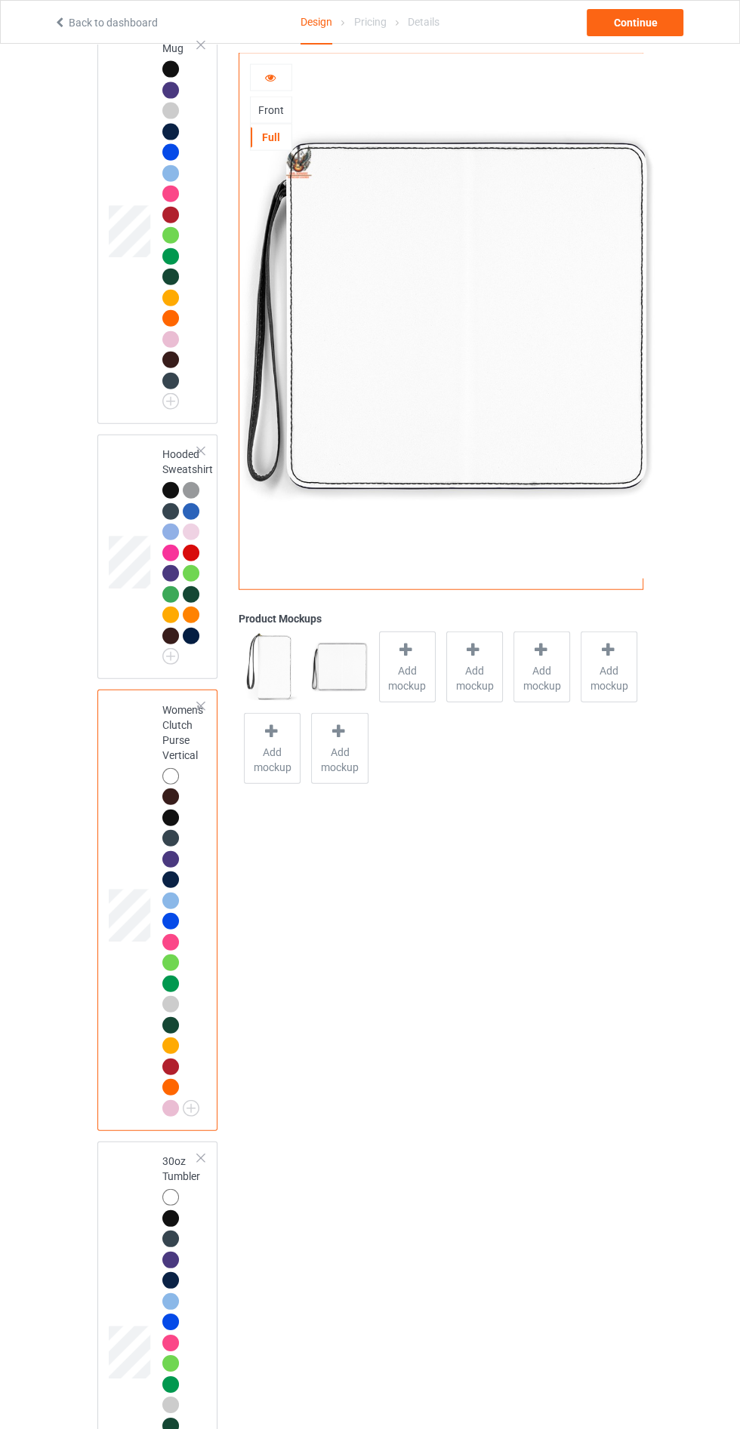
click at [272, 109] on div "Front" at bounding box center [271, 110] width 41 height 15
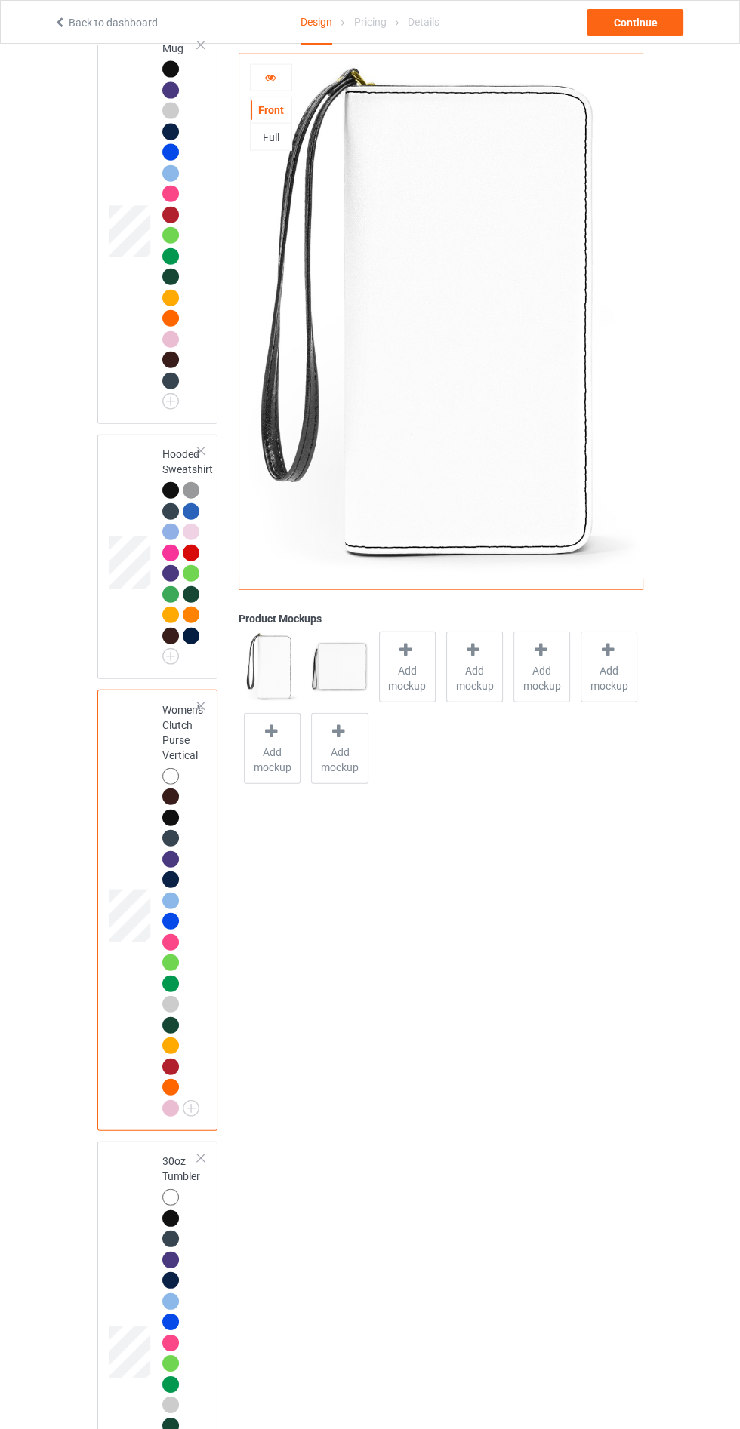
click at [269, 76] on icon at bounding box center [269, 75] width 13 height 11
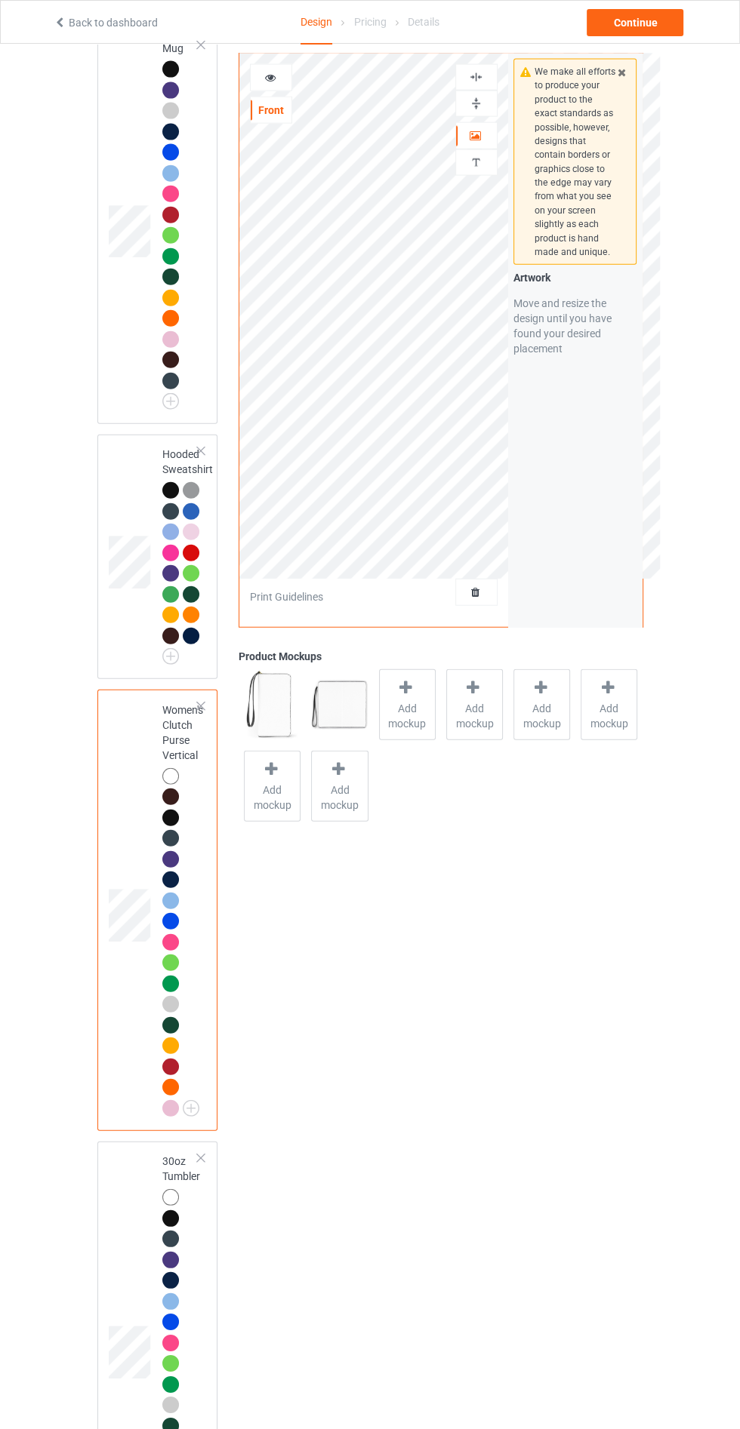
click at [269, 75] on icon at bounding box center [269, 75] width 13 height 11
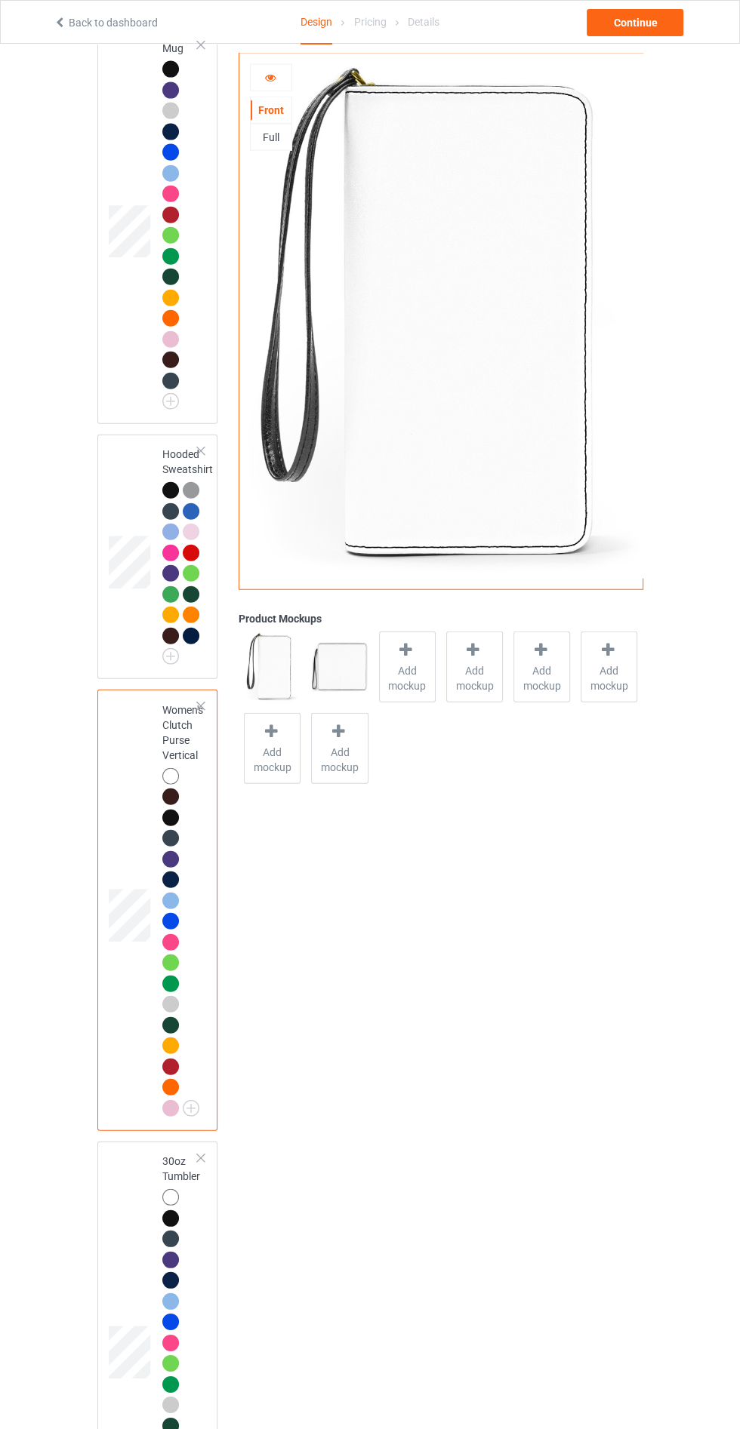
click at [270, 110] on div "Front" at bounding box center [271, 110] width 41 height 15
click at [271, 135] on div "Full" at bounding box center [271, 137] width 41 height 15
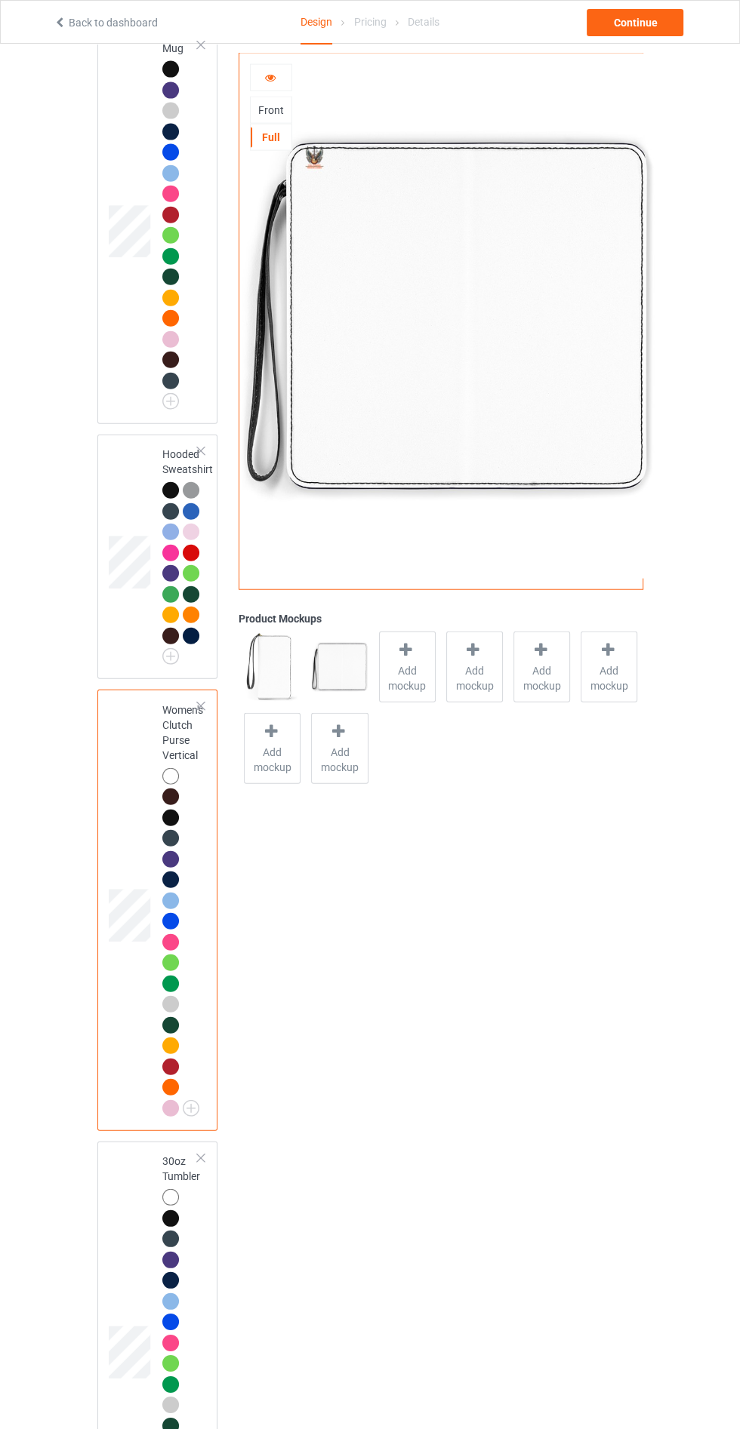
click at [269, 78] on icon at bounding box center [269, 75] width 13 height 11
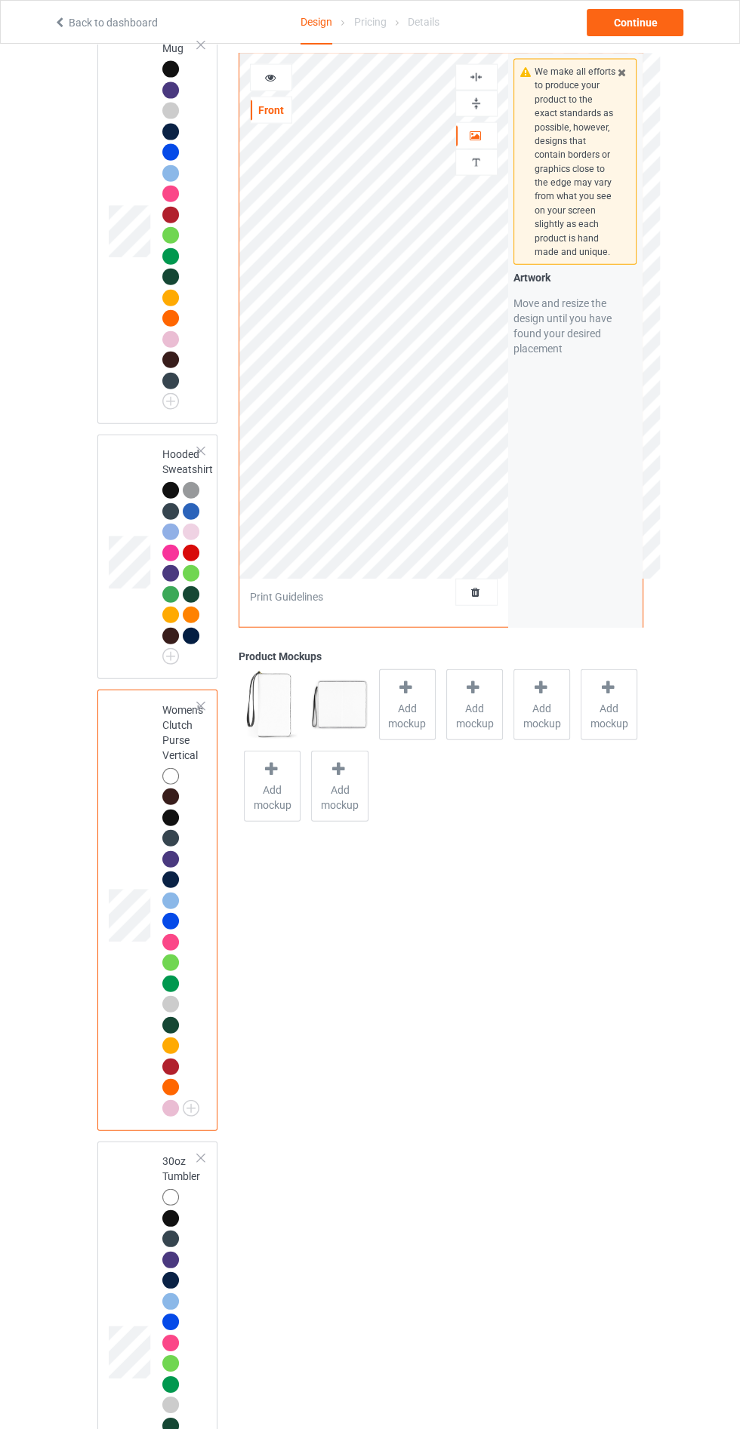
click at [622, 69] on icon at bounding box center [621, 70] width 13 height 11
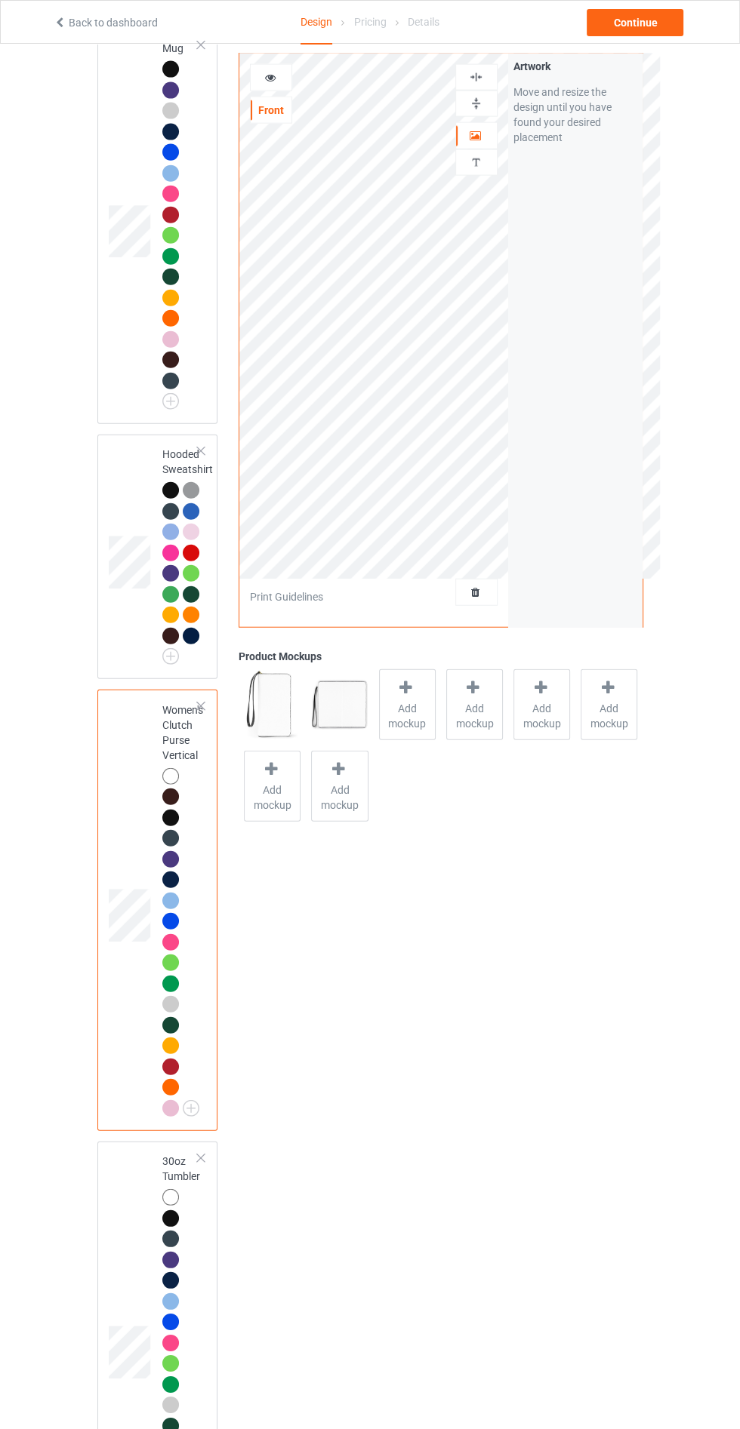
click at [585, 220] on div "Artwork Move and resize the design until you have found your desired placement" at bounding box center [575, 341] width 134 height 574
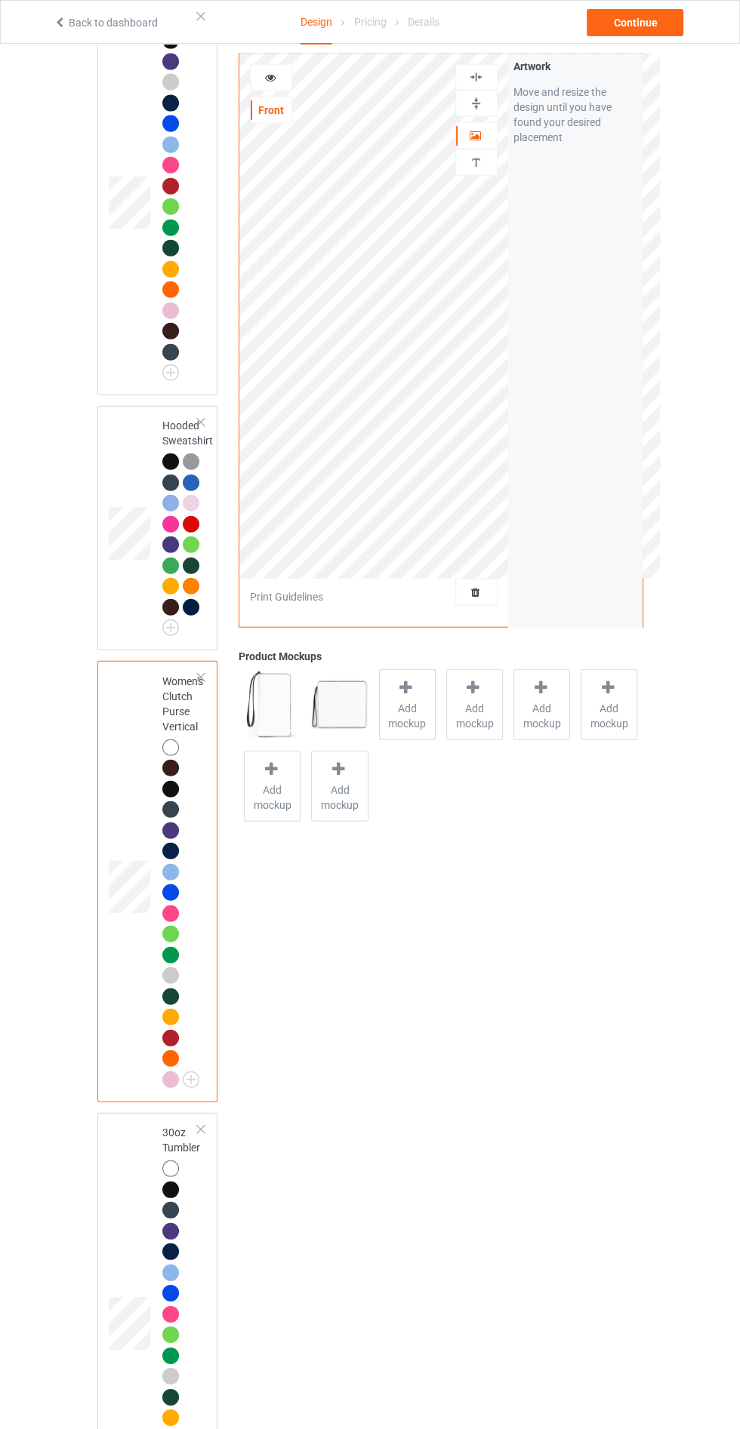
scroll to position [2766, 0]
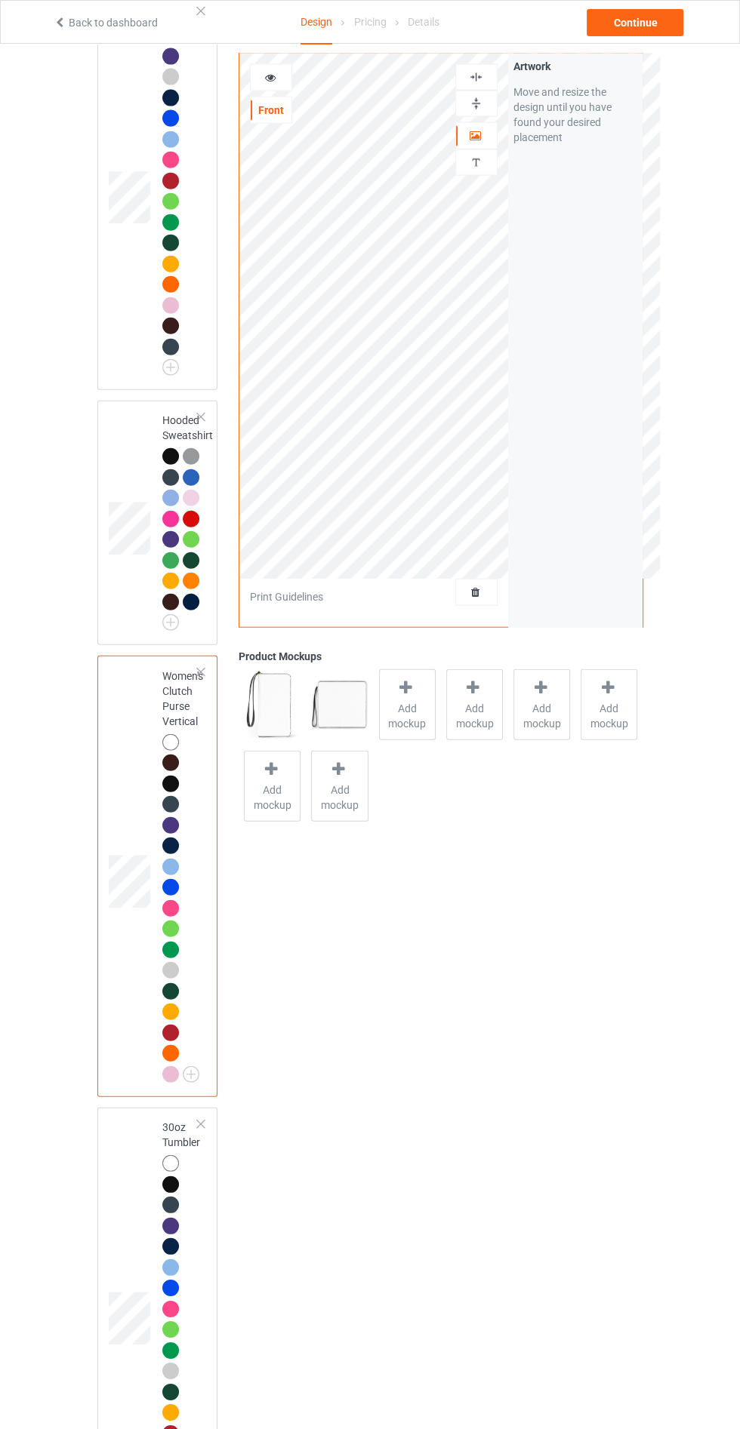
click at [201, 678] on div at bounding box center [200, 672] width 11 height 11
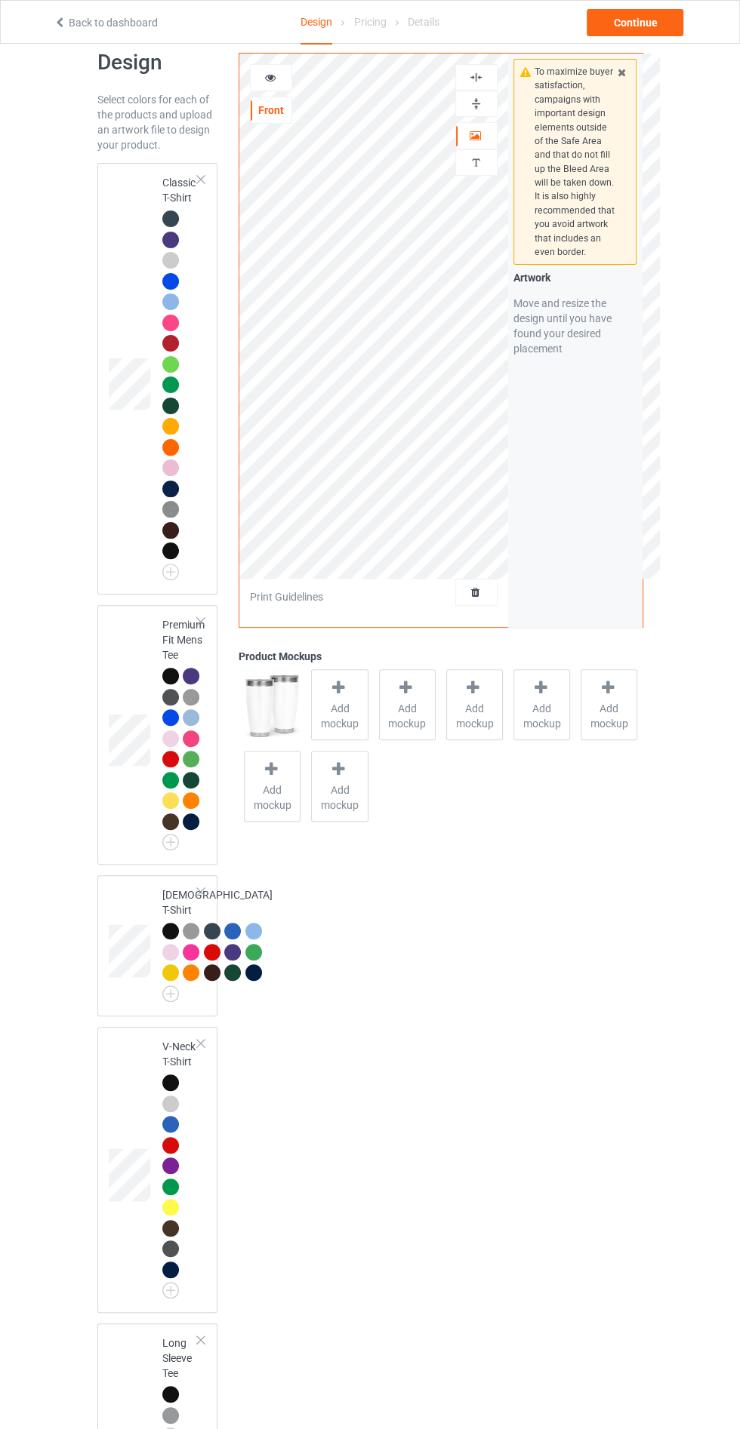
scroll to position [0, 0]
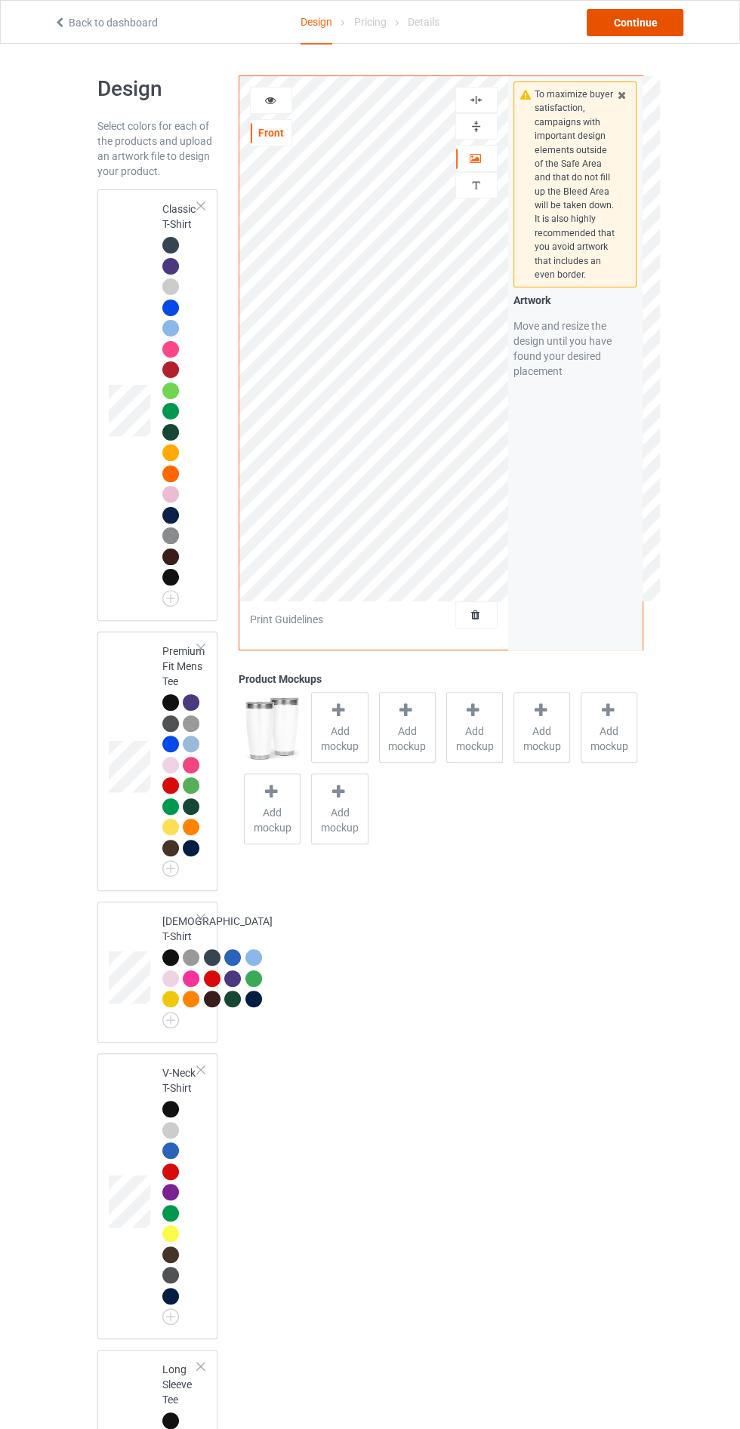
click at [644, 22] on div "Continue" at bounding box center [634, 22] width 97 height 27
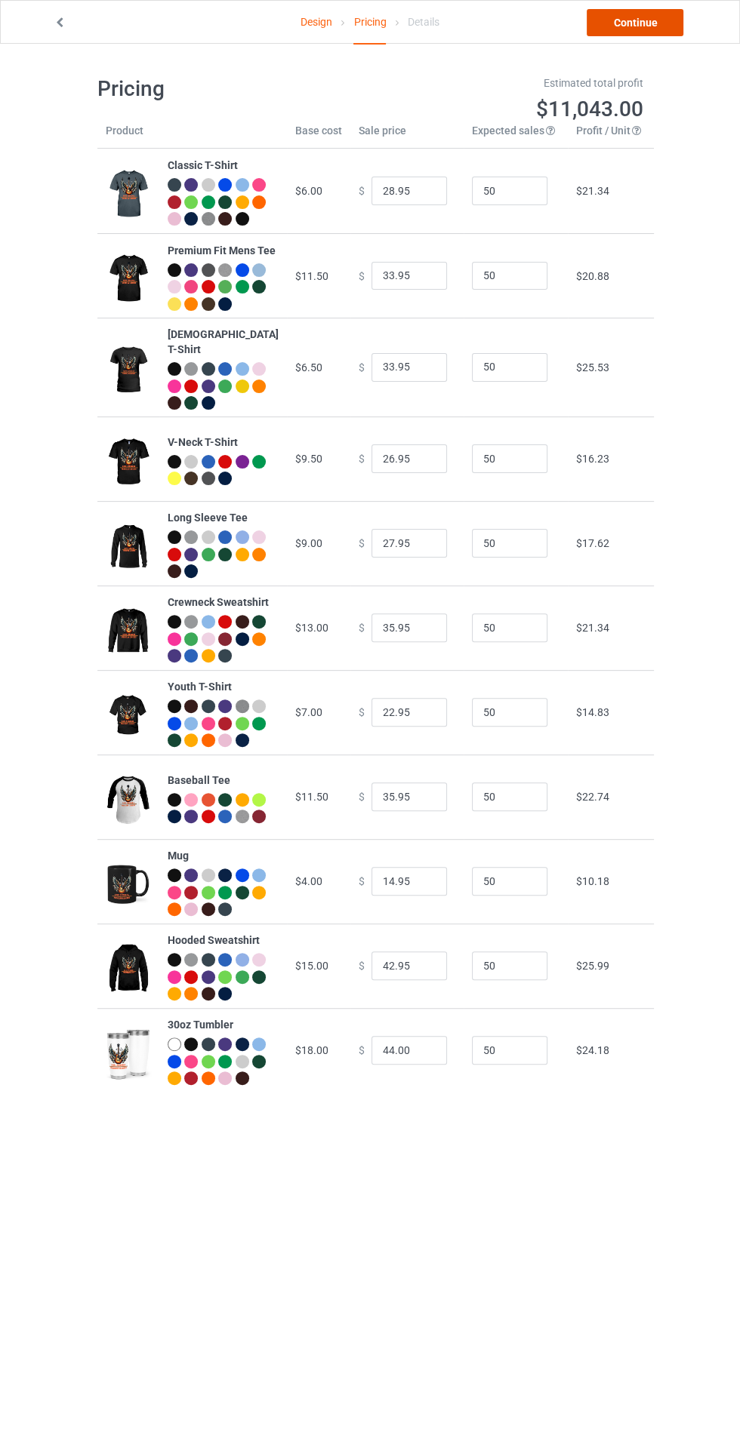
click at [637, 22] on link "Continue" at bounding box center [634, 22] width 97 height 27
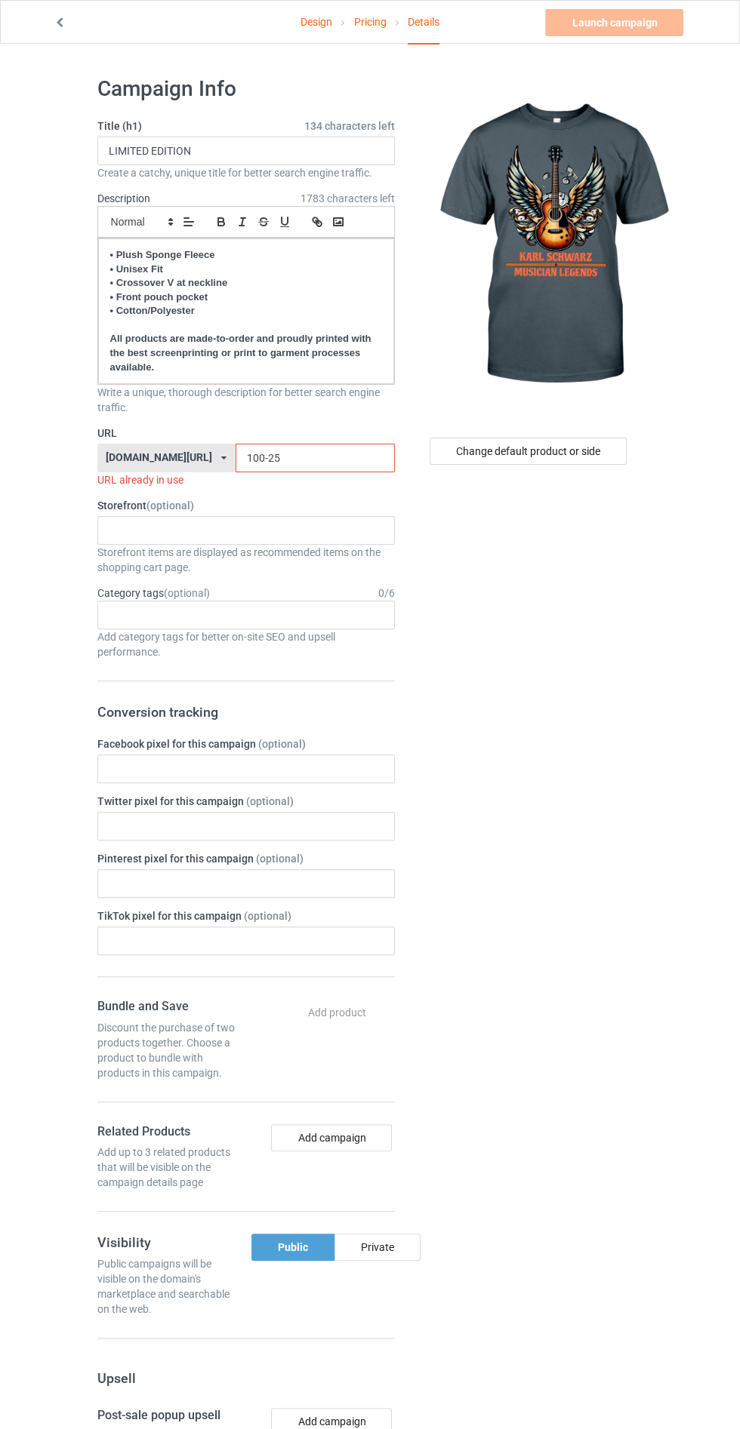
click at [221, 454] on icon at bounding box center [223, 458] width 5 height 9
click at [269, 444] on input "100-25" at bounding box center [314, 458] width 159 height 29
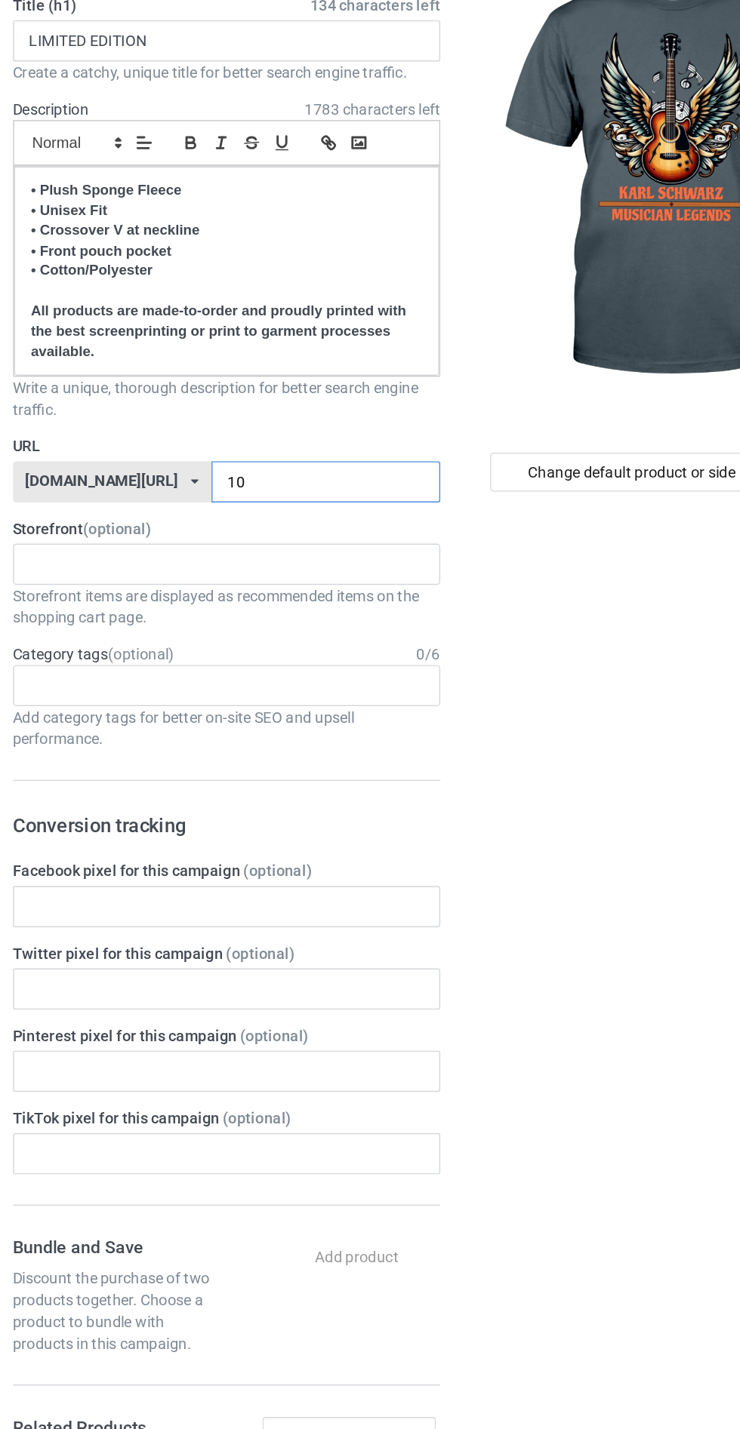
type input "1"
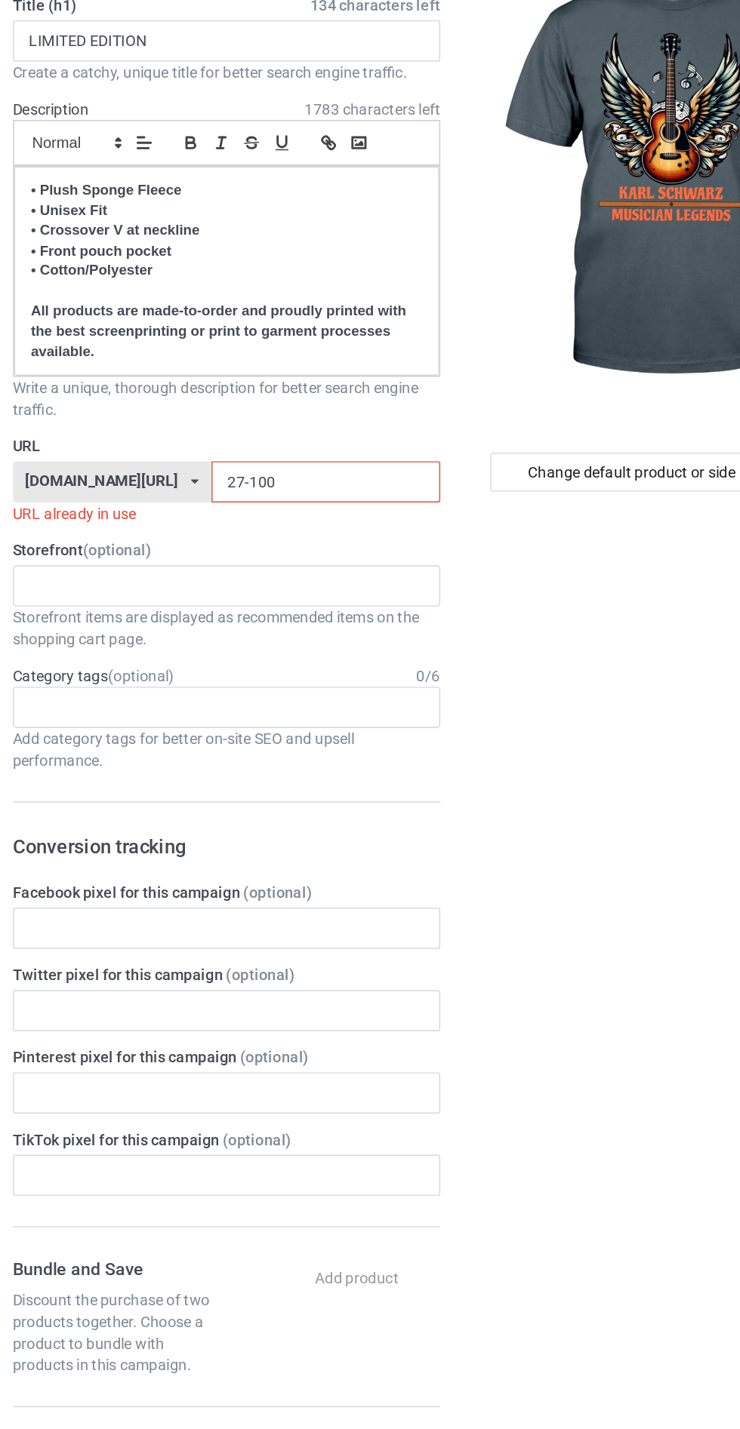
click at [281, 444] on input "27-100" at bounding box center [314, 458] width 159 height 29
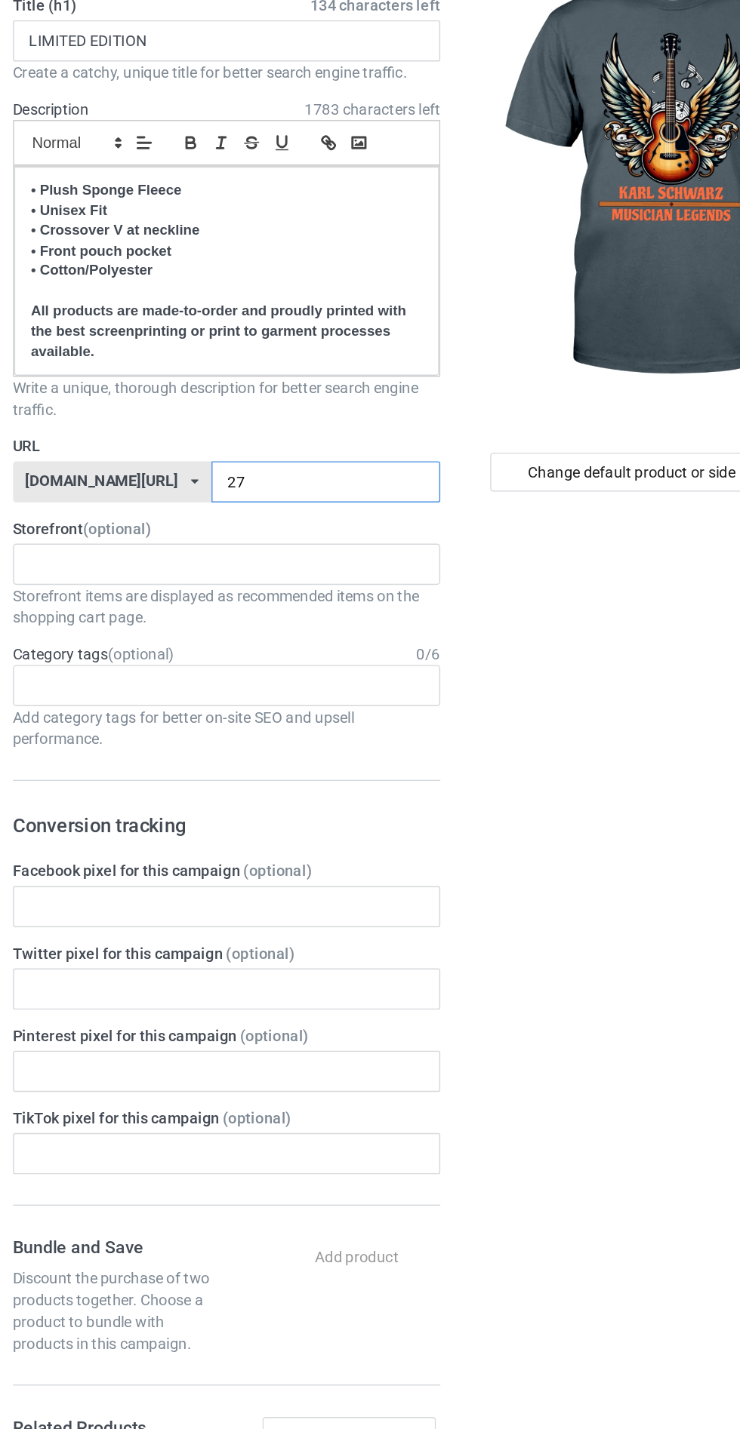
type input "2"
type input "100-36"
click at [516, 587] on div "Change default product or side" at bounding box center [529, 958] width 248 height 1786
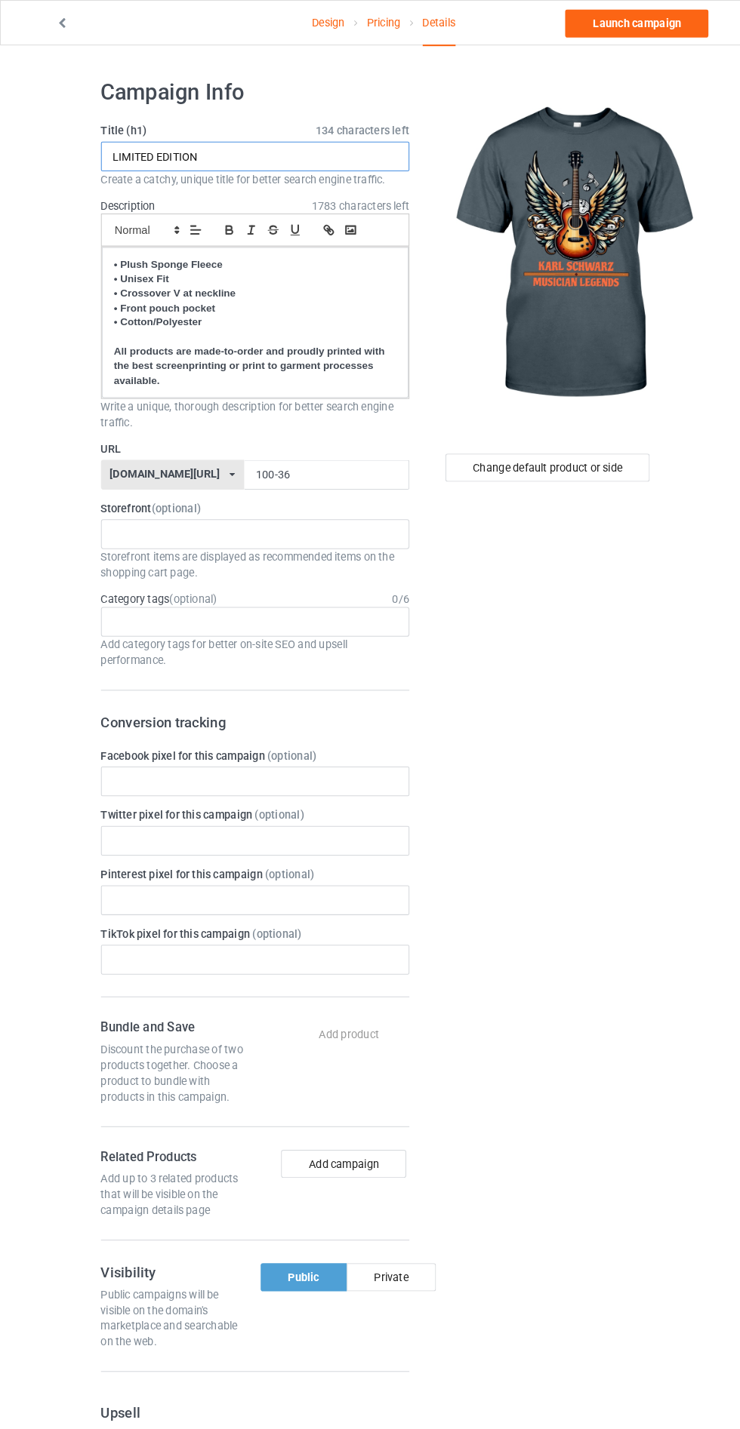
click at [266, 150] on input "LIMITED EDITION" at bounding box center [245, 151] width 297 height 29
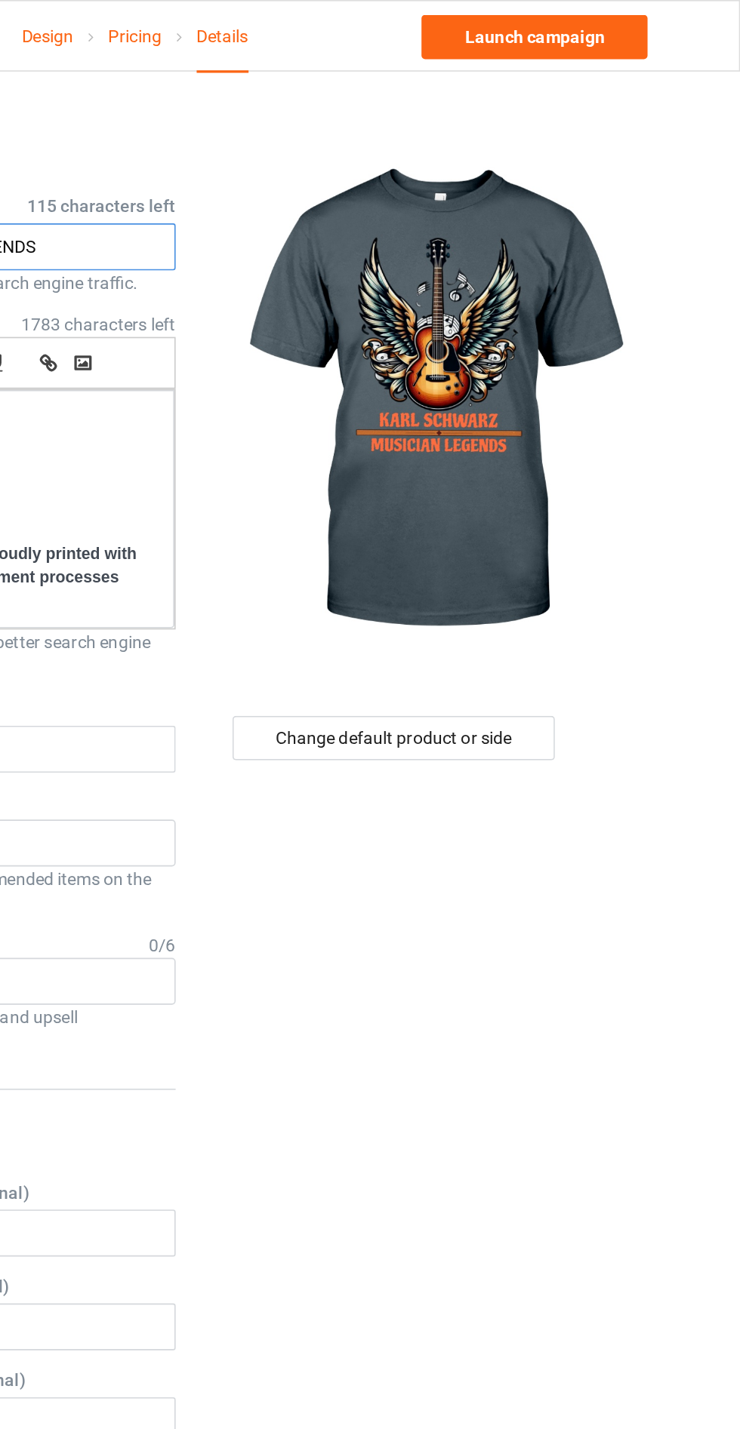
type input "LIMITED EDITION THE MUSICAN LEGENDS"
click at [539, 448] on div "Change default product or side" at bounding box center [527, 451] width 197 height 27
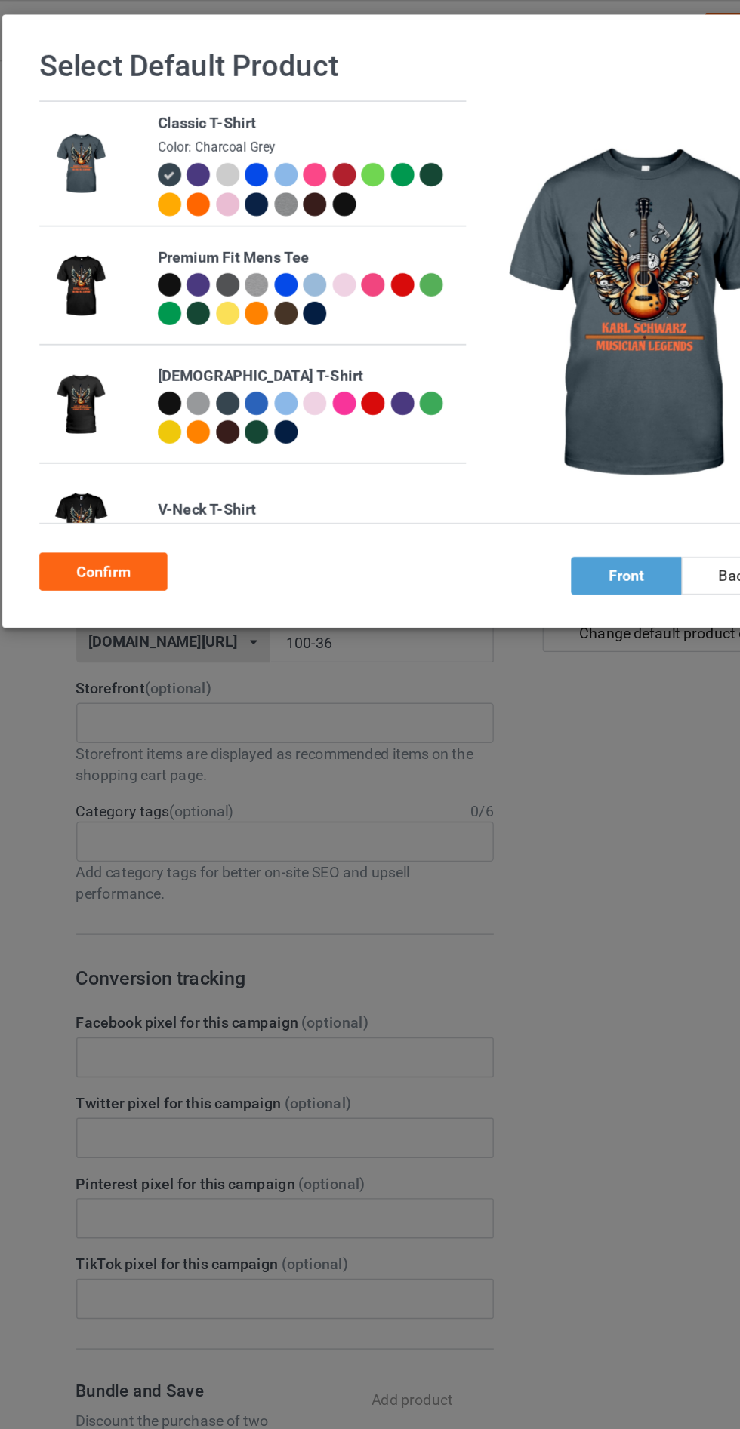
click at [189, 125] on div at bounding box center [184, 124] width 17 height 17
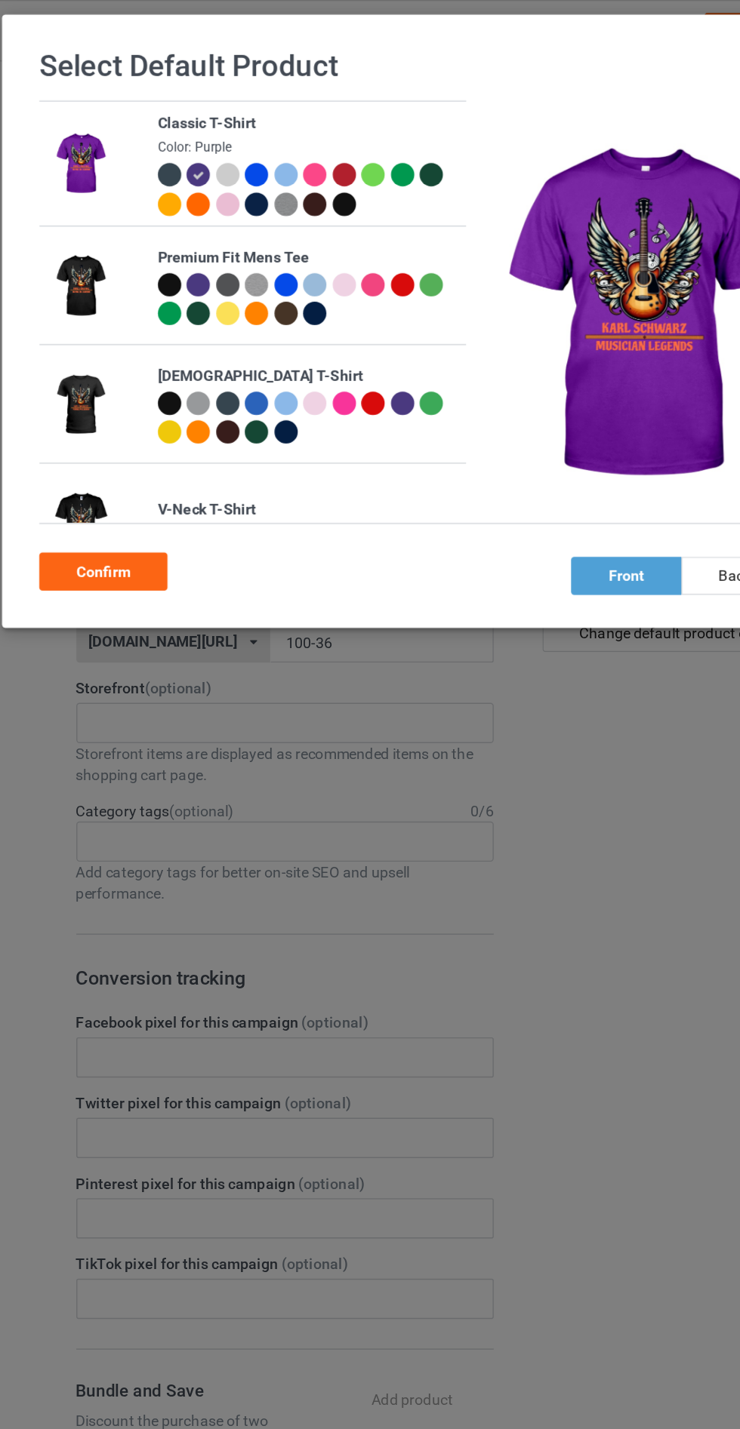
click at [290, 123] on div at bounding box center [288, 124] width 17 height 17
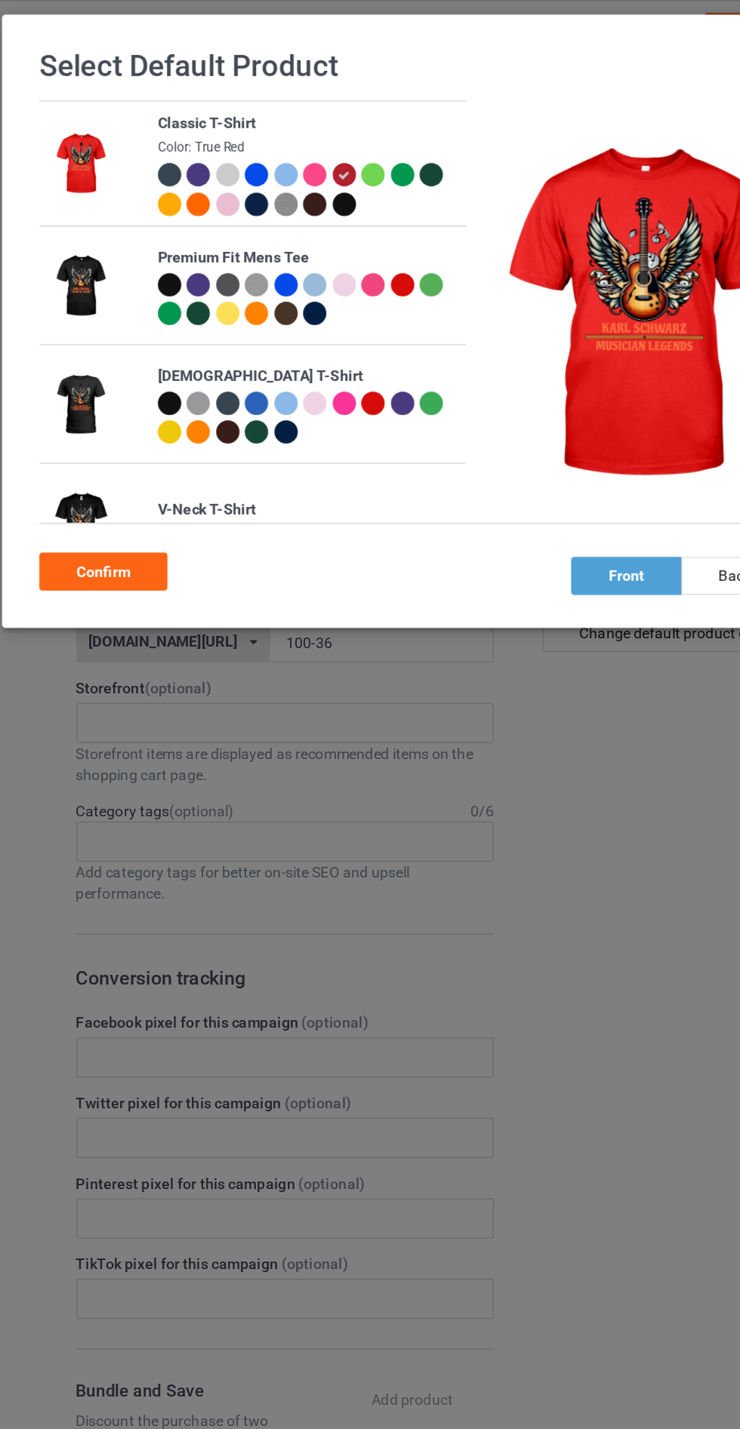
click at [349, 122] on div at bounding box center [350, 124] width 17 height 17
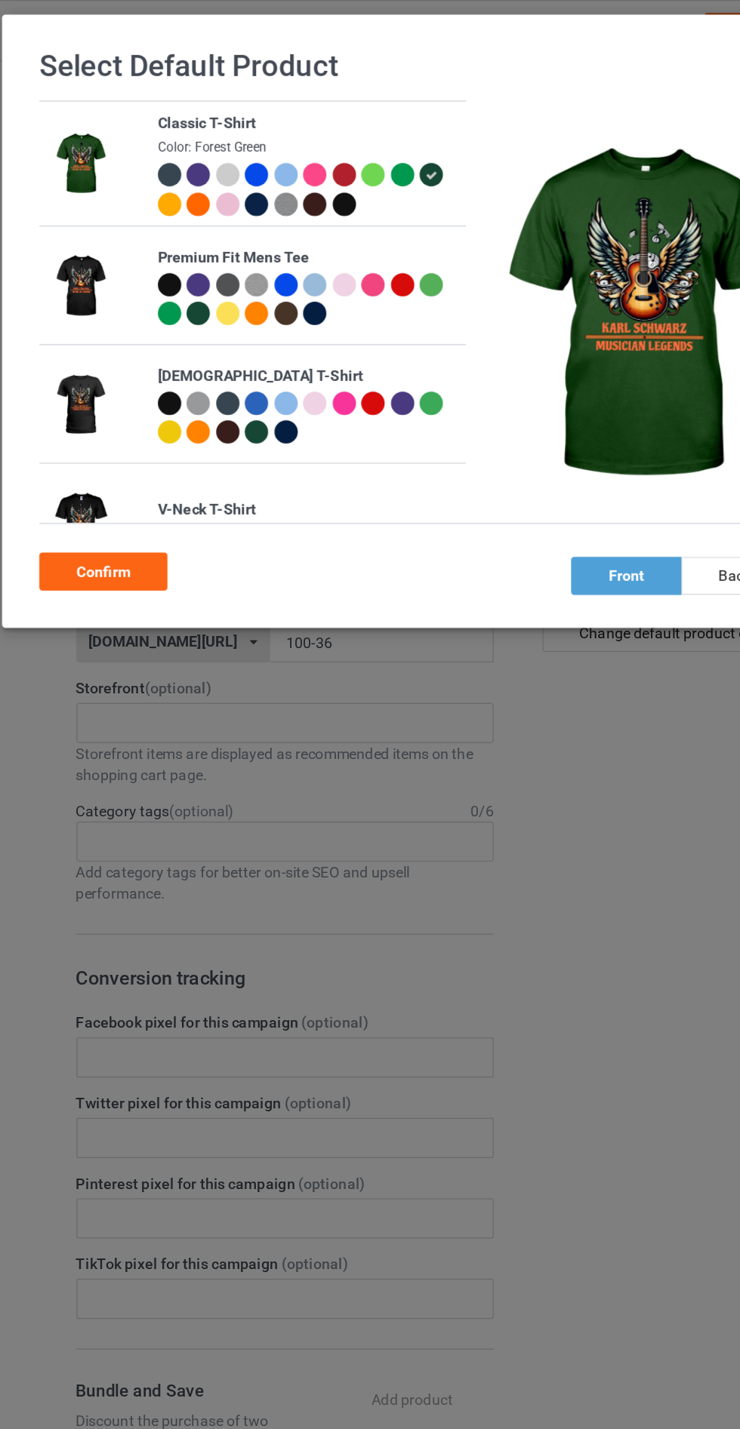
click at [205, 144] on div at bounding box center [205, 145] width 17 height 17
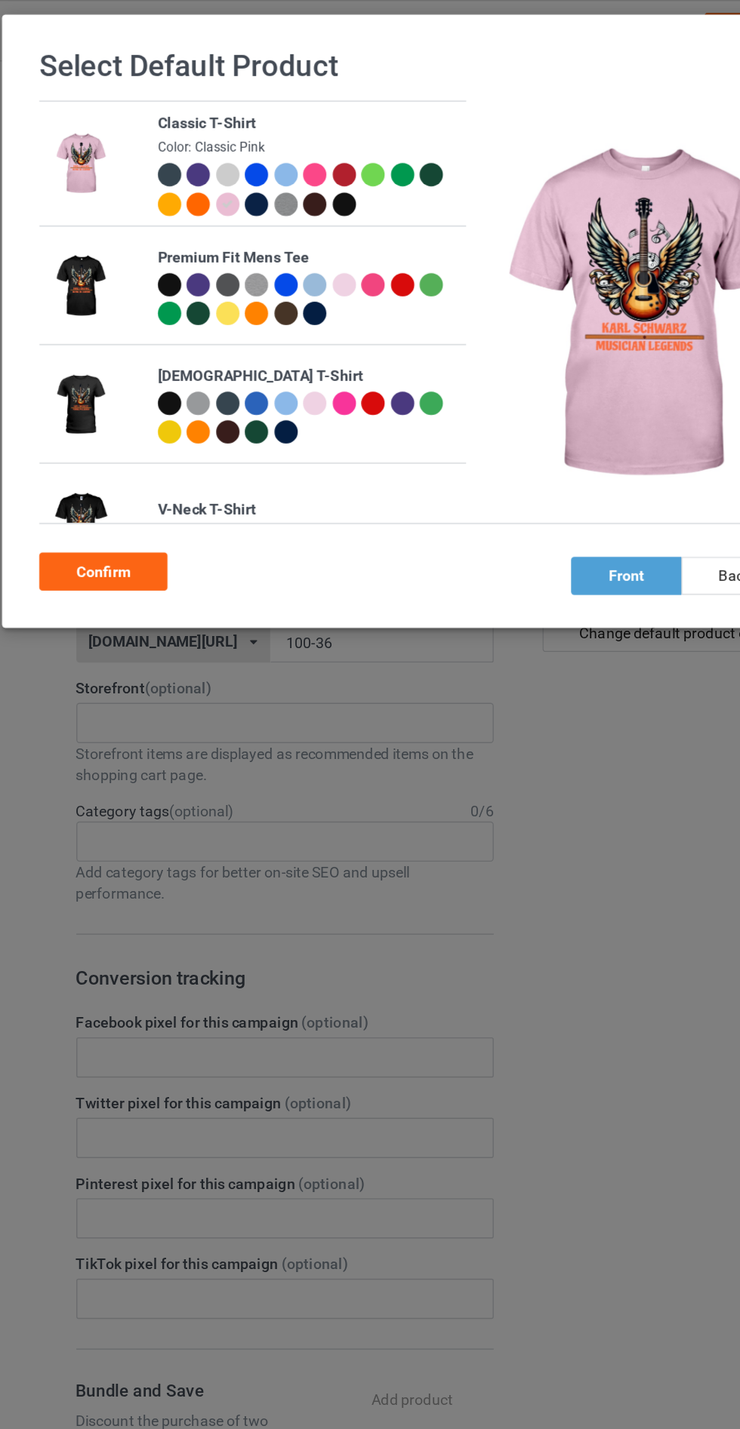
click at [168, 121] on div at bounding box center [163, 124] width 17 height 17
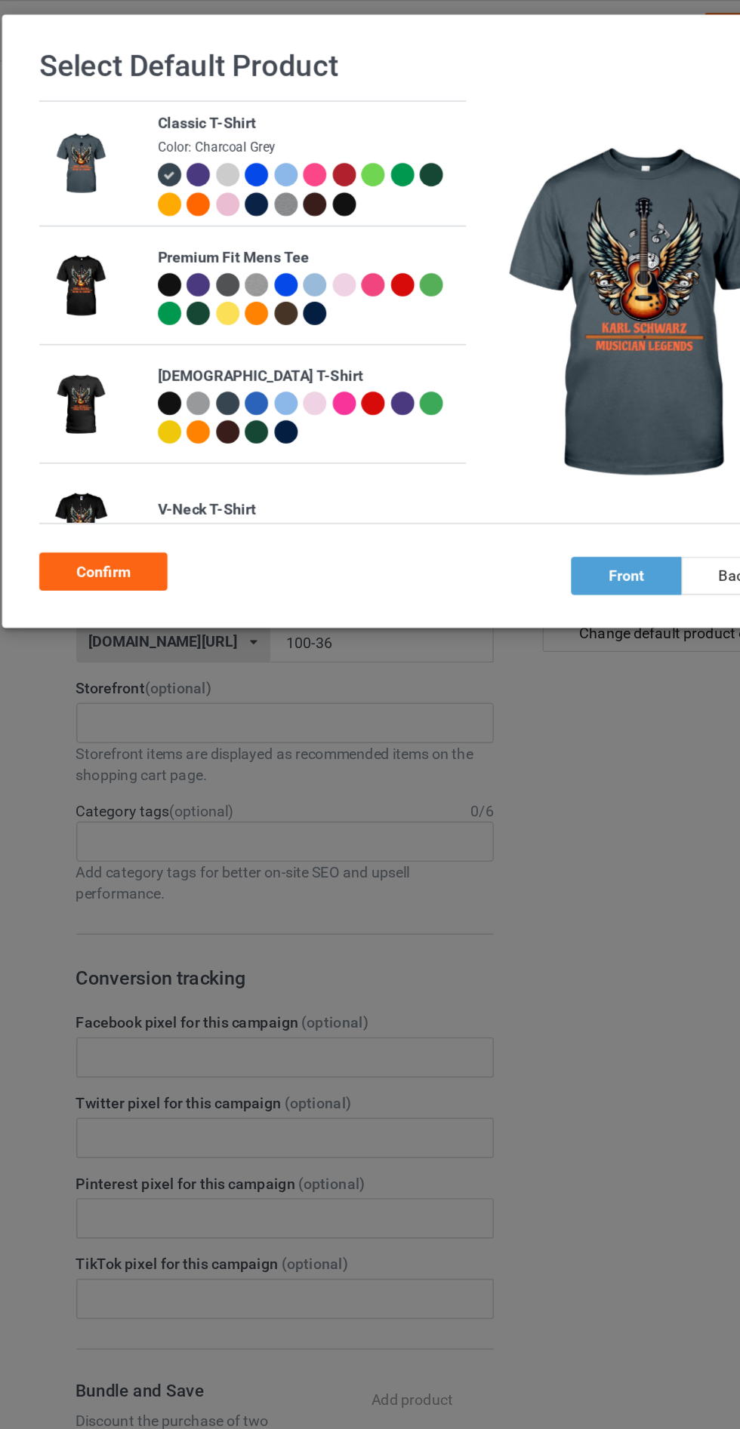
click at [129, 413] on div "Confirm" at bounding box center [116, 407] width 91 height 27
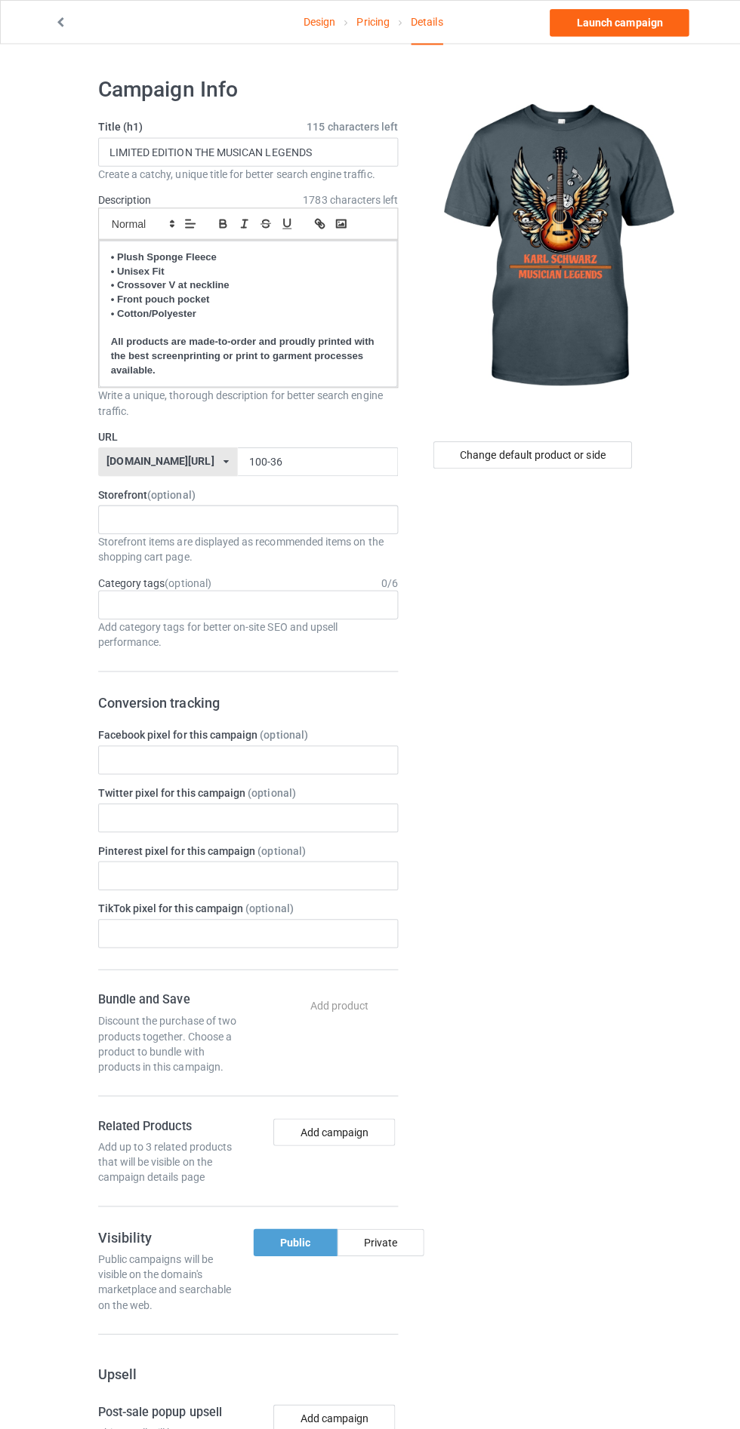
scroll to position [11, 0]
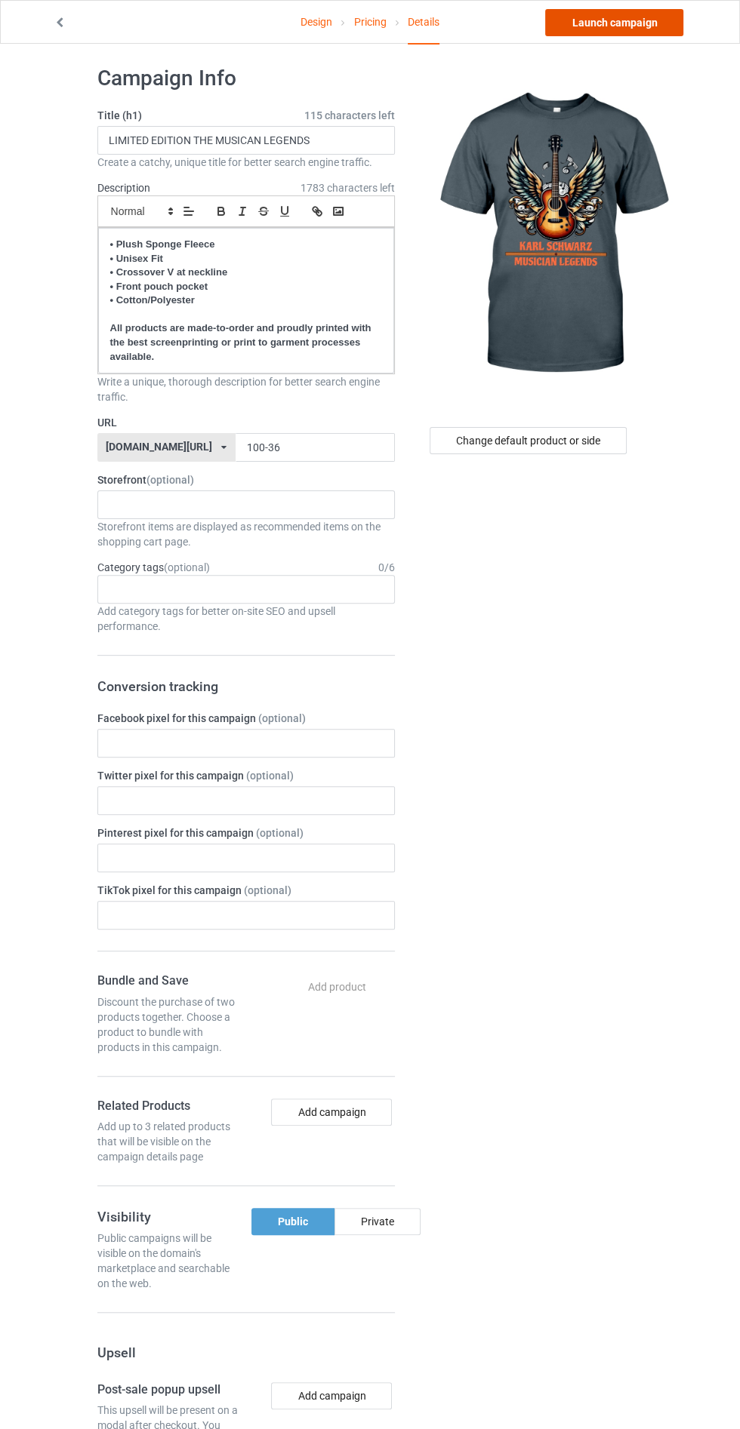
click at [626, 22] on link "Launch campaign" at bounding box center [614, 22] width 138 height 27
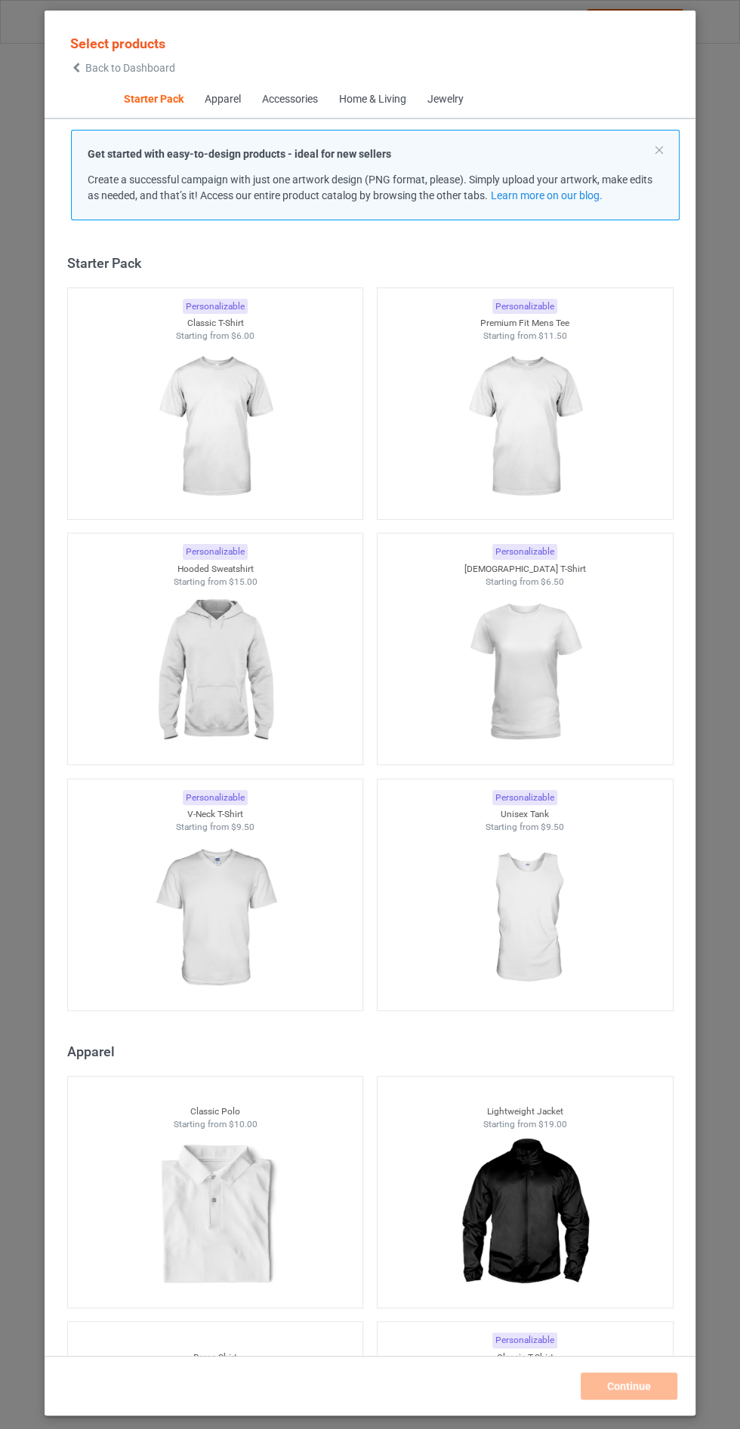
click at [106, 67] on span "Back to Dashboard" at bounding box center [130, 68] width 90 height 12
click at [114, 42] on span "Select products" at bounding box center [117, 43] width 95 height 16
